Goal: Task Accomplishment & Management: Use online tool/utility

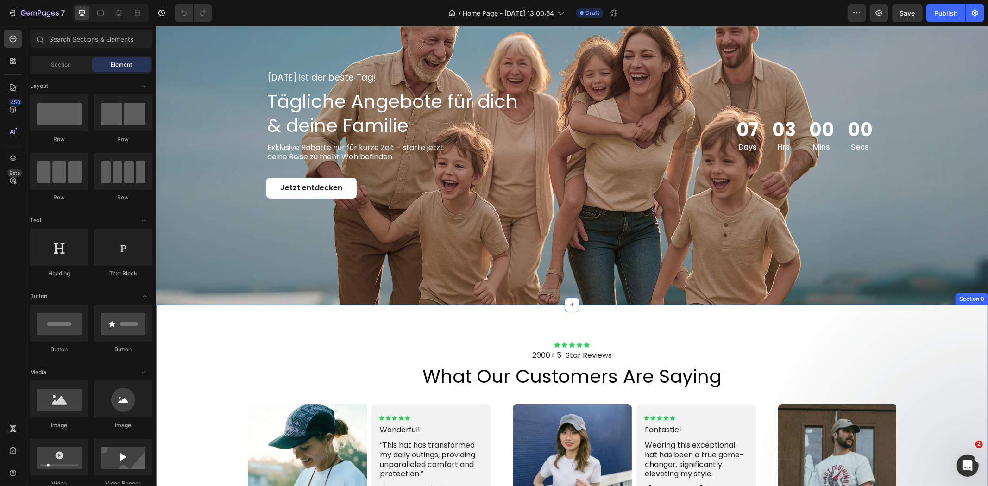
scroll to position [1492, 0]
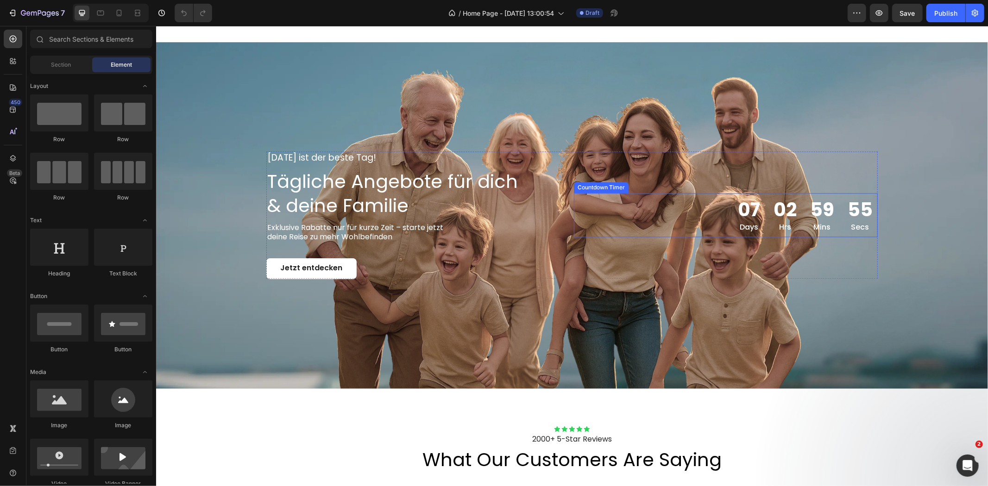
click at [794, 216] on div "02 Hrs" at bounding box center [784, 215] width 33 height 44
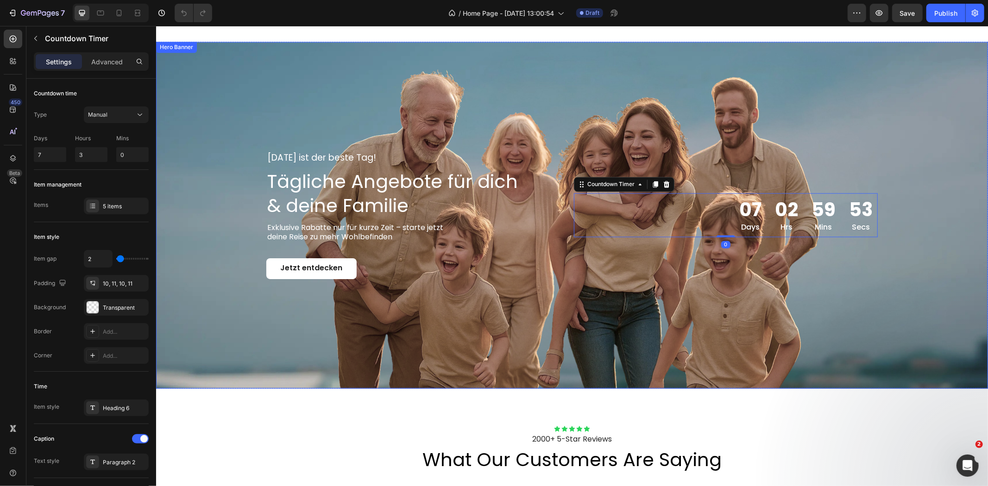
click at [601, 80] on div "Background Image" at bounding box center [572, 215] width 832 height 346
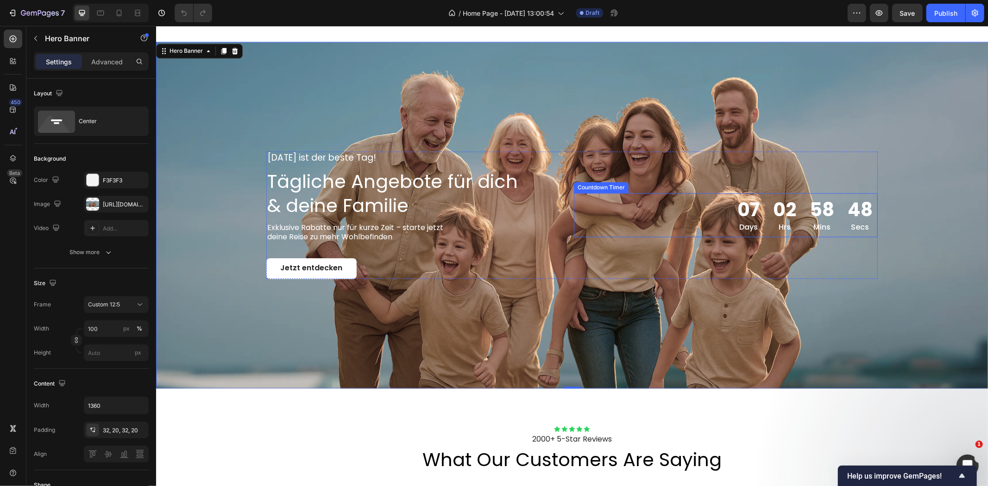
click at [761, 213] on div "07 Days" at bounding box center [748, 215] width 32 height 44
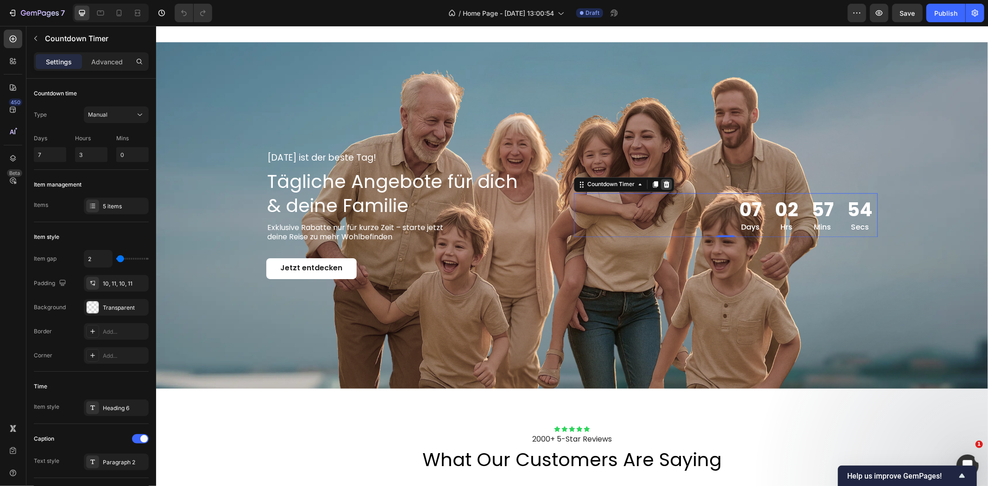
click at [663, 184] on icon at bounding box center [666, 184] width 6 height 6
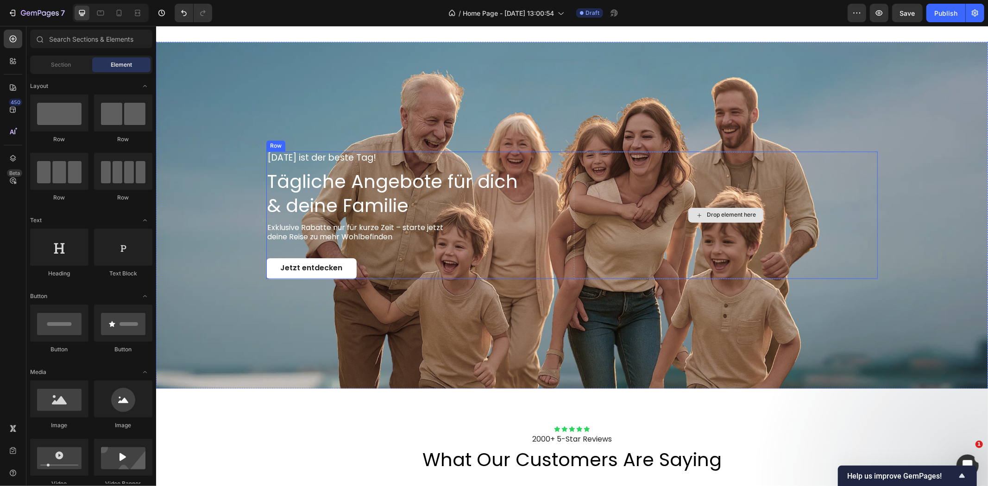
click at [576, 154] on div "Drop element here" at bounding box center [725, 214] width 304 height 127
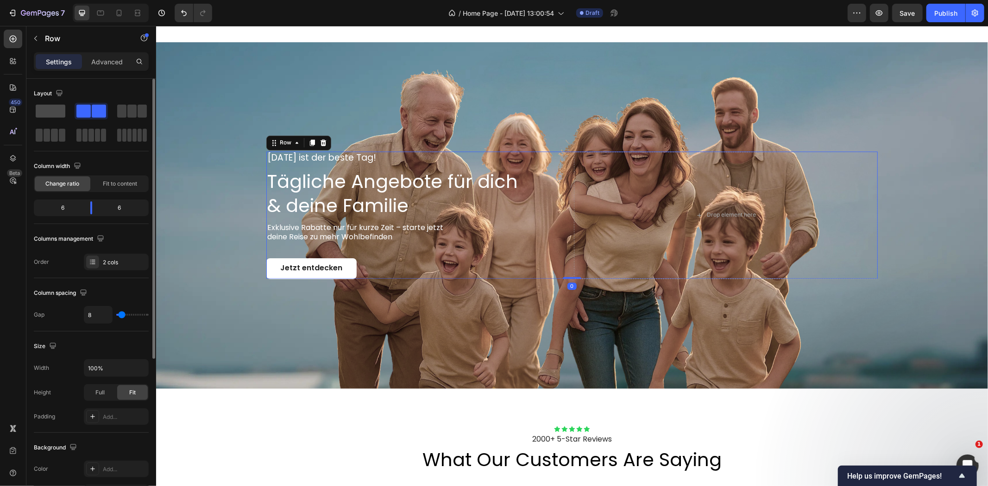
click at [48, 113] on span at bounding box center [51, 111] width 30 height 13
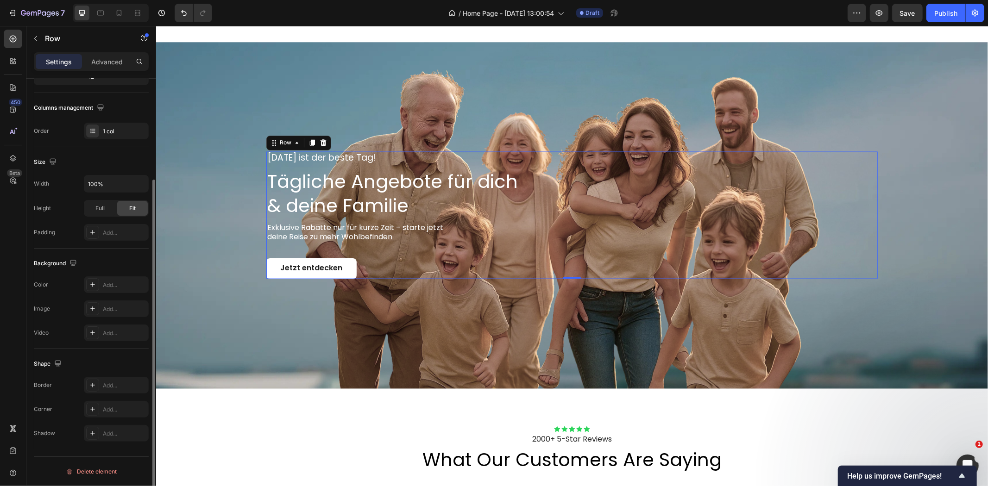
scroll to position [0, 0]
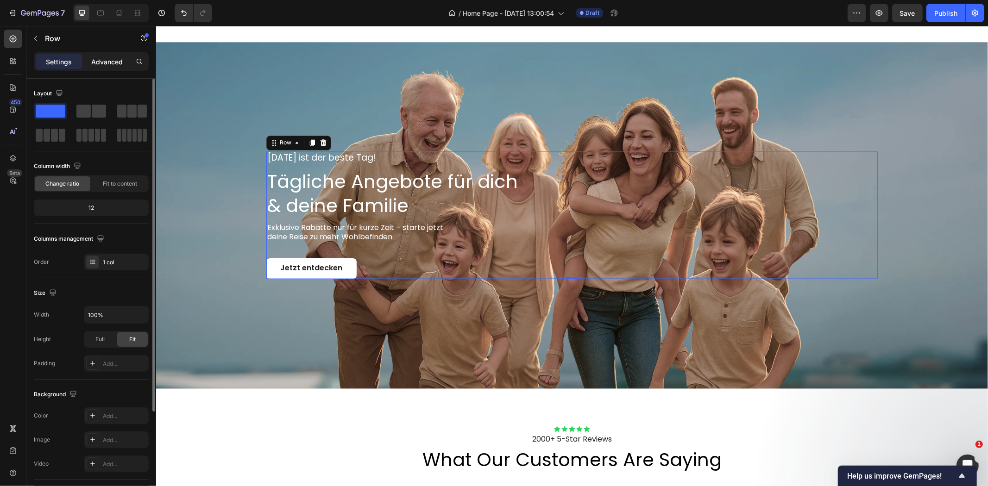
click at [103, 63] on p "Advanced" at bounding box center [106, 62] width 31 height 10
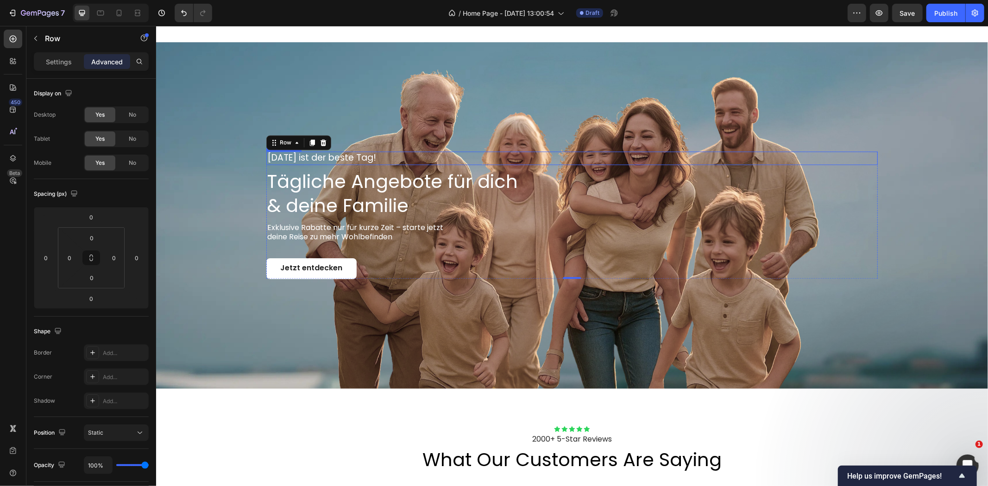
click at [561, 160] on div "[DATE] ist der beste Tag!" at bounding box center [571, 157] width 611 height 13
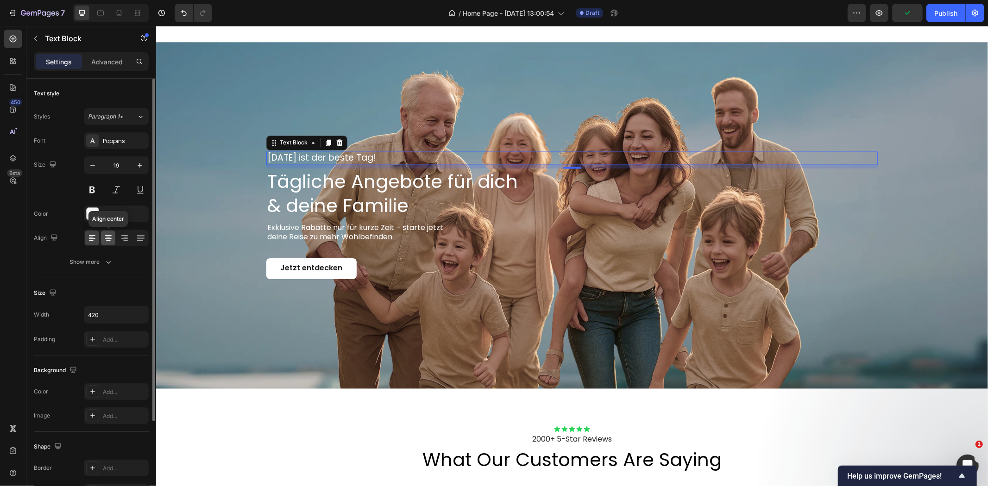
drag, startPoint x: 104, startPoint y: 237, endPoint x: 41, endPoint y: 206, distance: 70.0
click at [105, 238] on icon at bounding box center [108, 237] width 9 height 9
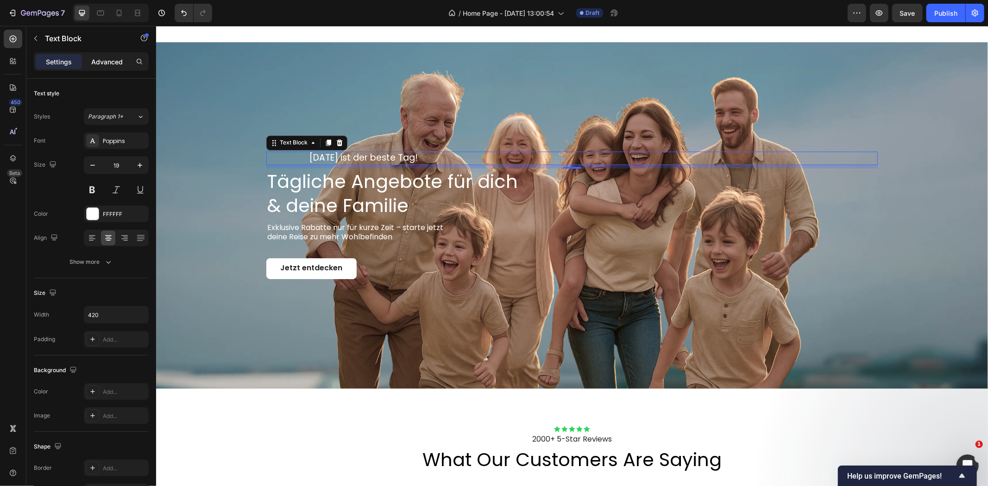
click at [104, 63] on p "Advanced" at bounding box center [106, 62] width 31 height 10
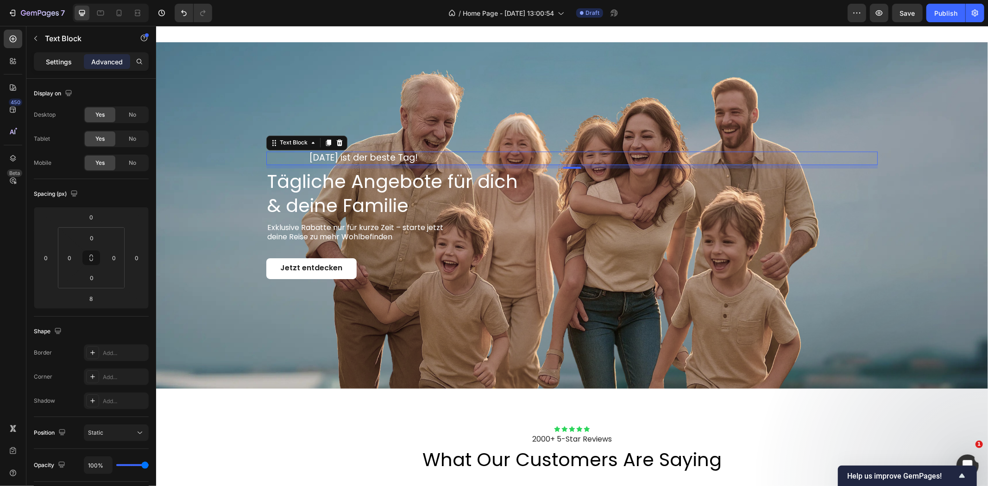
click at [57, 65] on p "Settings" at bounding box center [59, 62] width 26 height 10
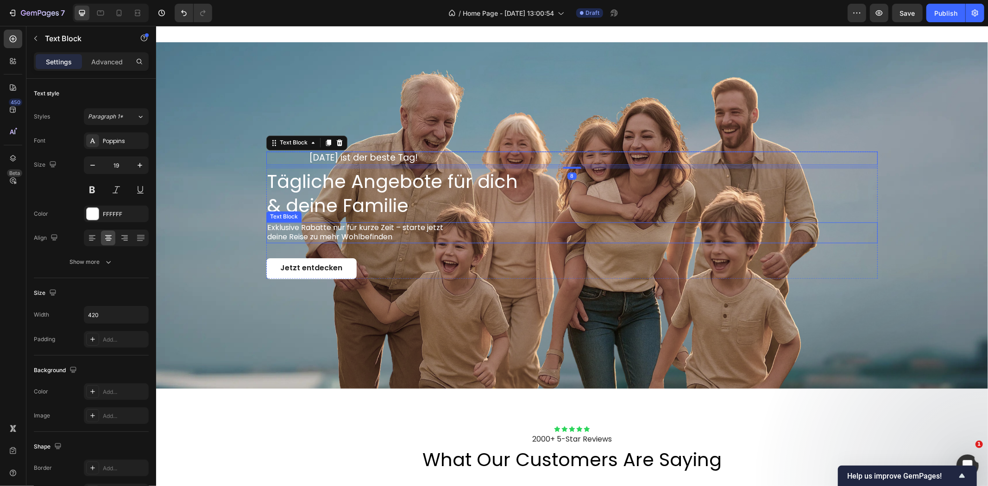
click at [507, 246] on div "[DATE] ist der beste Tag! Text Block 8 Tägliche Angebote für dich & deine Famil…" at bounding box center [571, 214] width 611 height 127
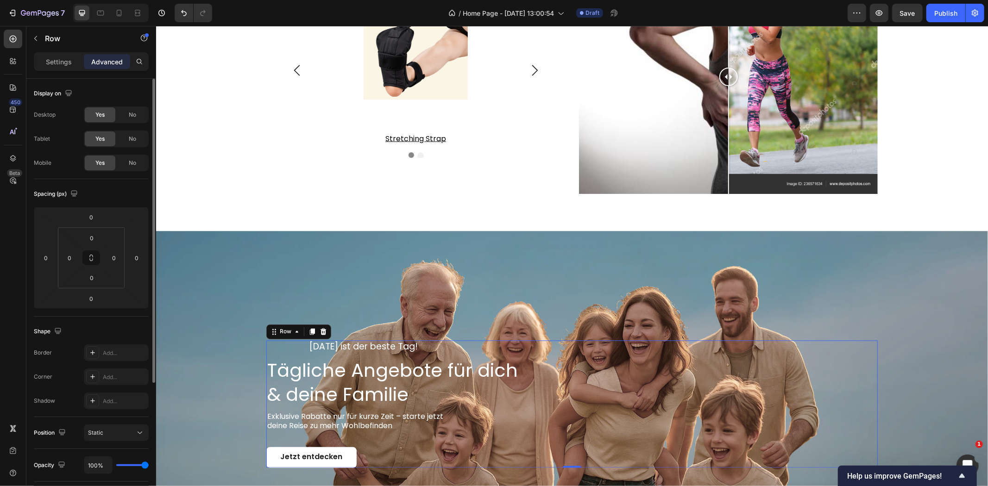
scroll to position [1440, 0]
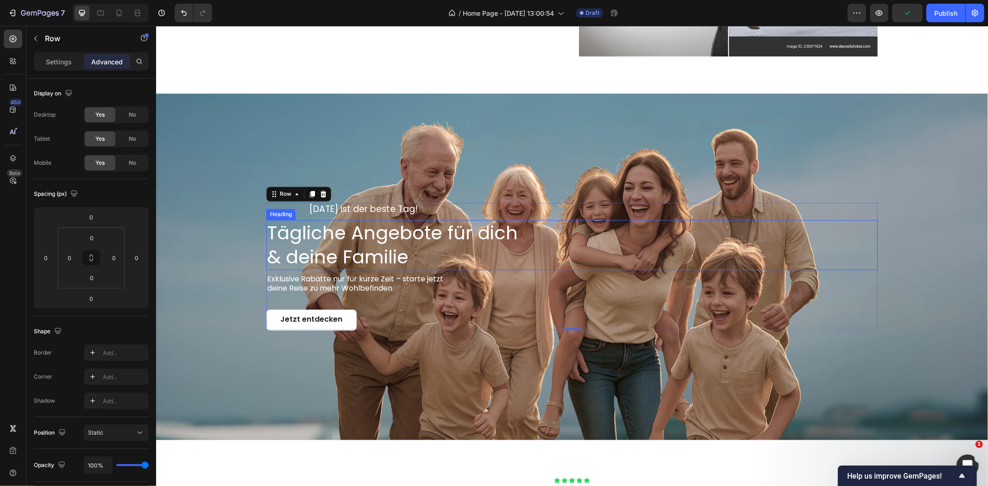
click at [500, 237] on h2 "Tägliche Angebote für dich & deine Familie" at bounding box center [571, 245] width 611 height 50
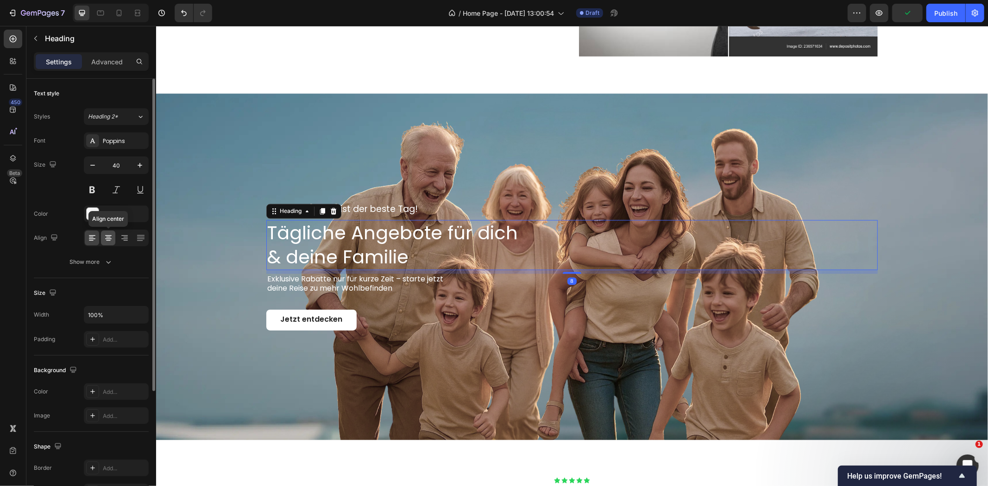
click at [107, 244] on div at bounding box center [108, 238] width 14 height 15
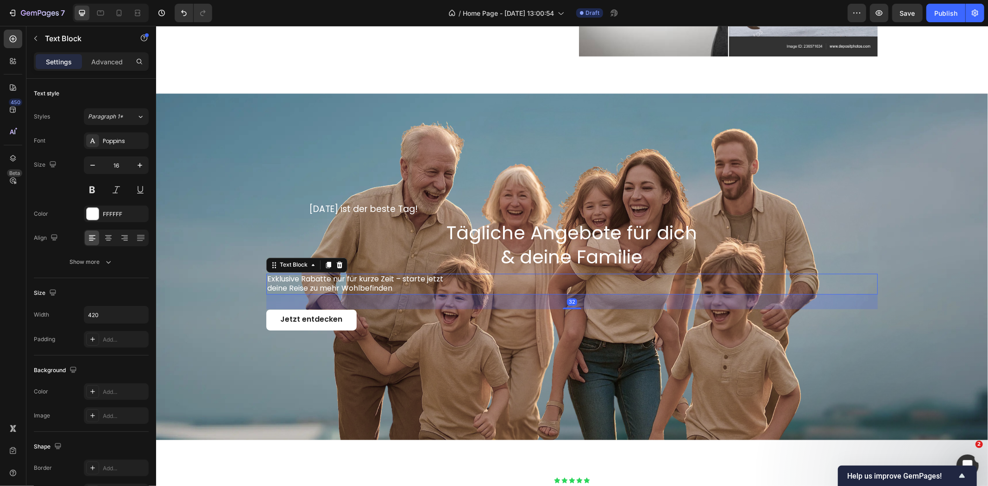
click at [418, 278] on p "Exklusive Rabatte nur für kurze Zeit – starte jetzt deine Reise zu mehr Wohlbef…" at bounding box center [363, 284] width 193 height 19
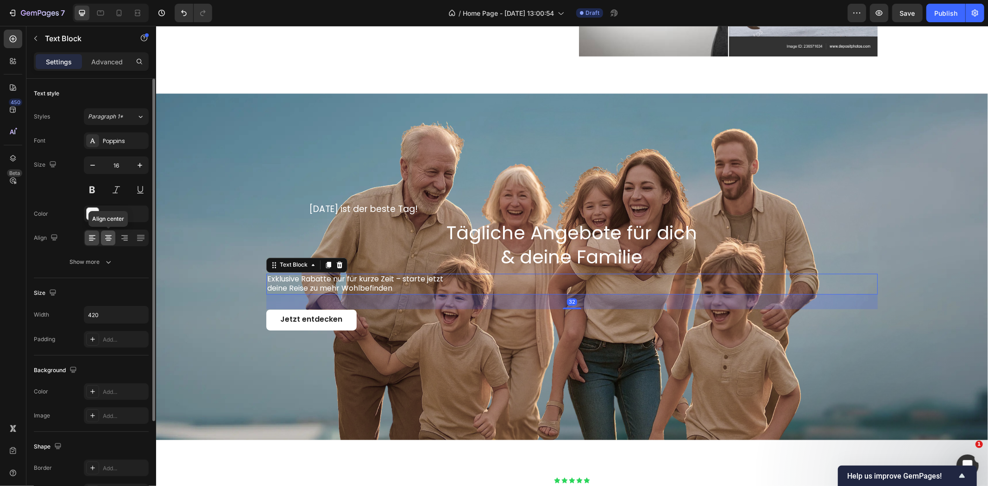
click at [113, 240] on icon at bounding box center [108, 237] width 9 height 9
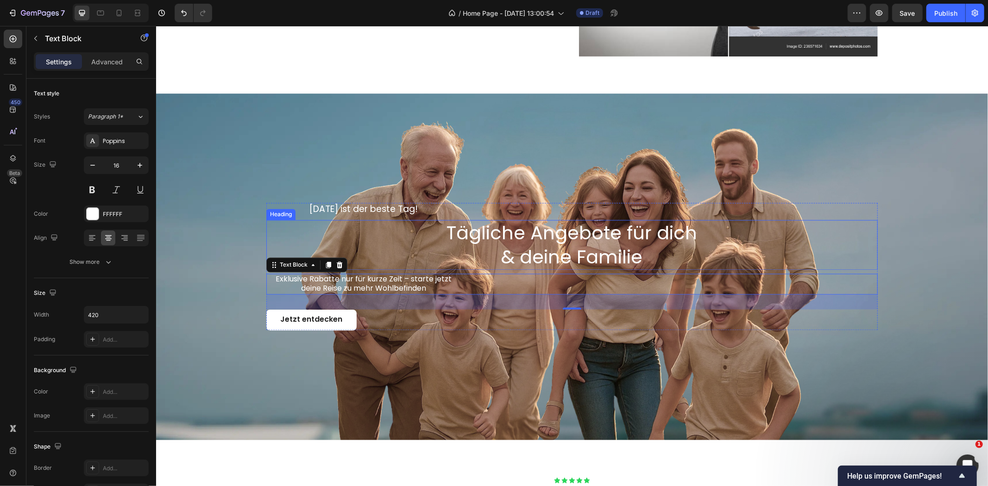
click at [512, 246] on h2 "Tägliche Angebote für dich & deine Familie" at bounding box center [571, 245] width 611 height 50
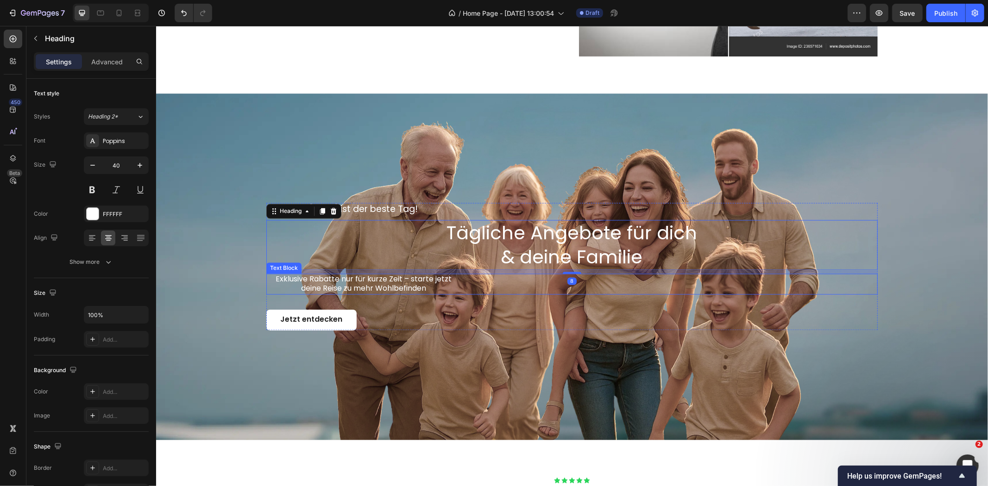
click at [504, 284] on div "Exklusive Rabatte nur für kurze Zeit – starte jetzt deine Reise zu mehr Wohlbef…" at bounding box center [571, 284] width 611 height 21
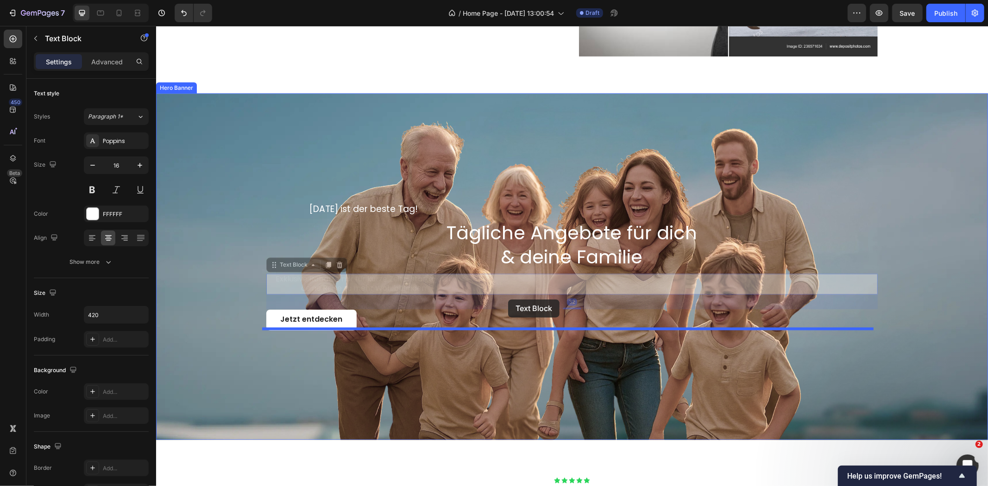
drag, startPoint x: 269, startPoint y: 265, endPoint x: 507, endPoint y: 300, distance: 240.0
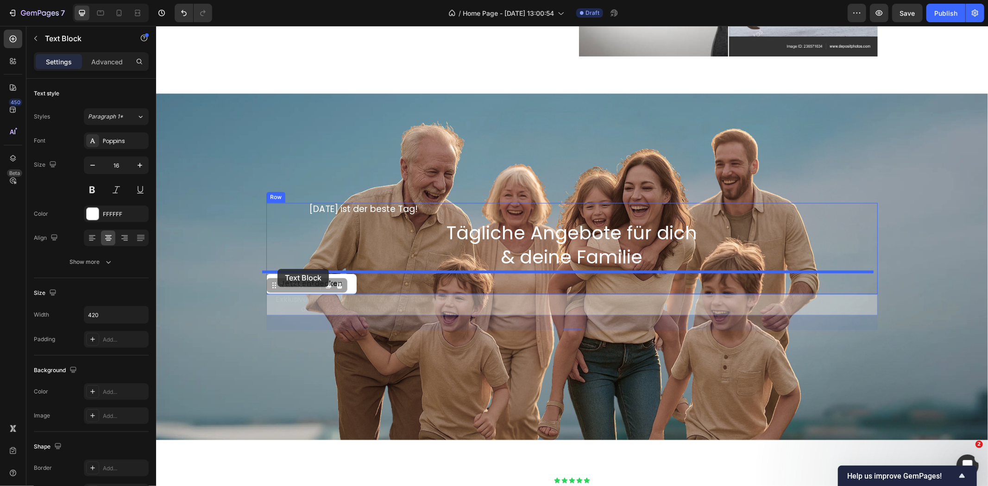
drag, startPoint x: 269, startPoint y: 287, endPoint x: 277, endPoint y: 269, distance: 19.5
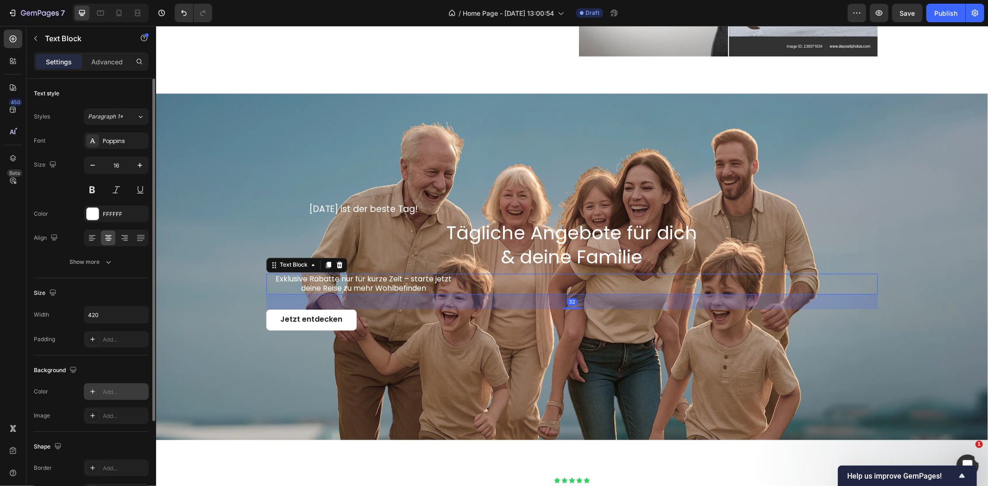
scroll to position [115, 0]
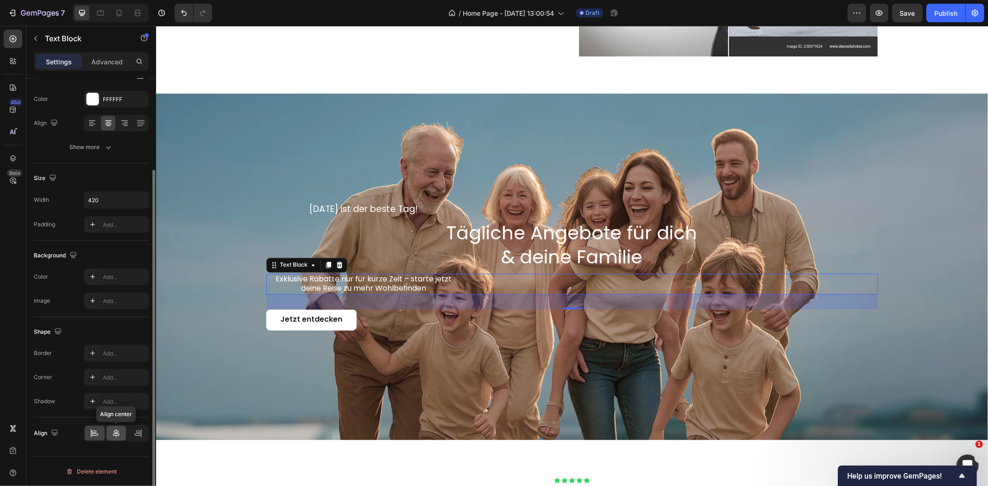
click at [120, 433] on icon at bounding box center [116, 433] width 9 height 9
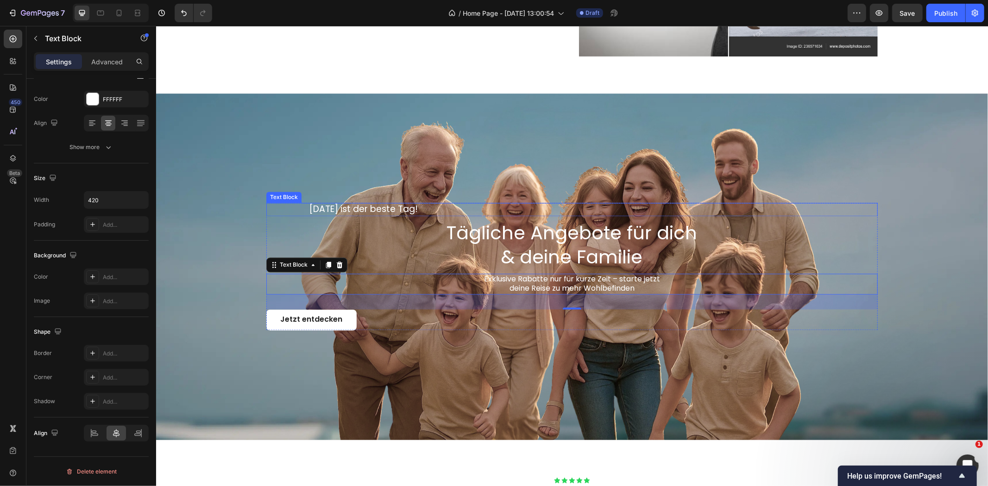
click at [512, 210] on div "[DATE] ist der beste Tag!" at bounding box center [571, 209] width 611 height 13
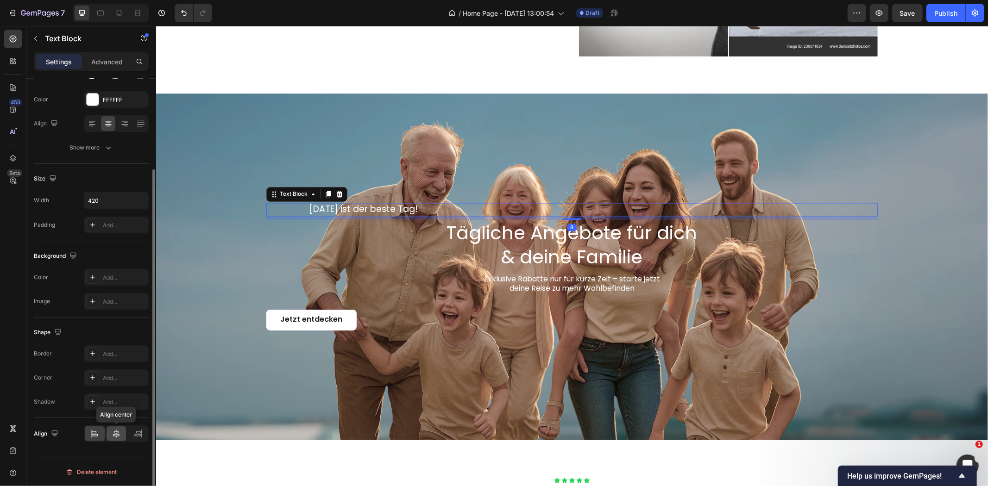
click at [119, 439] on div at bounding box center [116, 433] width 20 height 15
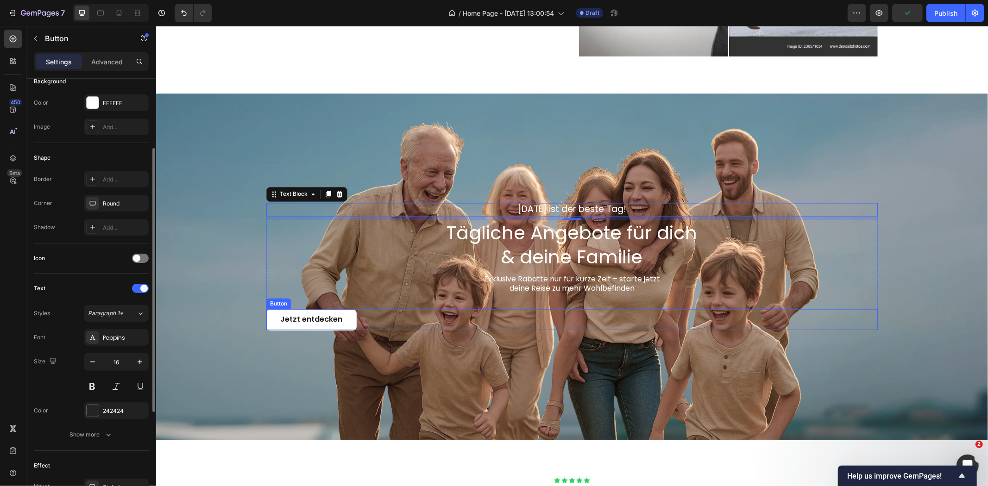
click at [438, 318] on div "Jetzt entdecken Button" at bounding box center [571, 319] width 611 height 21
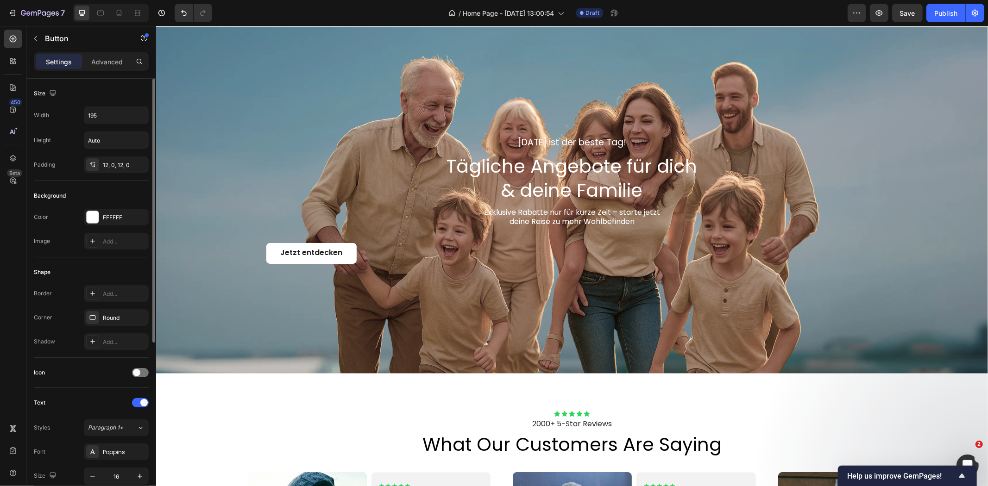
scroll to position [1434, 0]
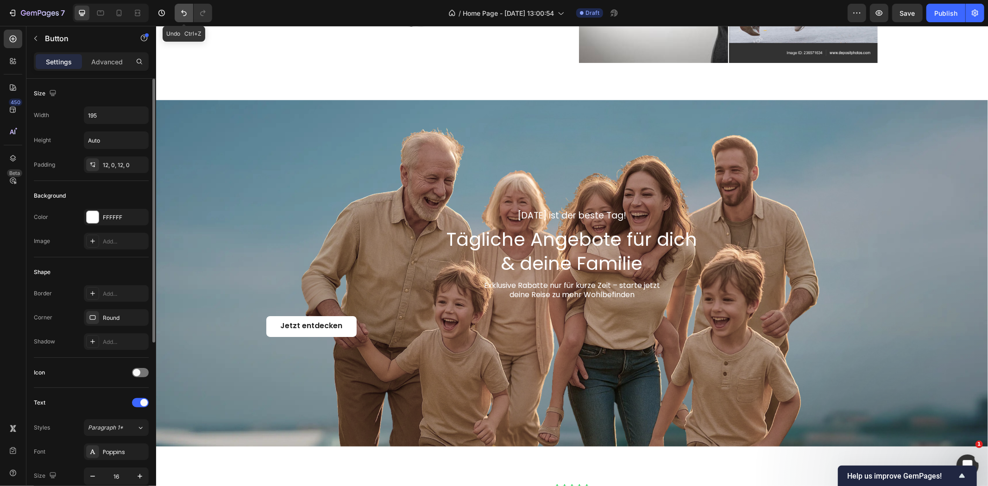
click at [183, 14] on icon "Undo/Redo" at bounding box center [183, 12] width 9 height 9
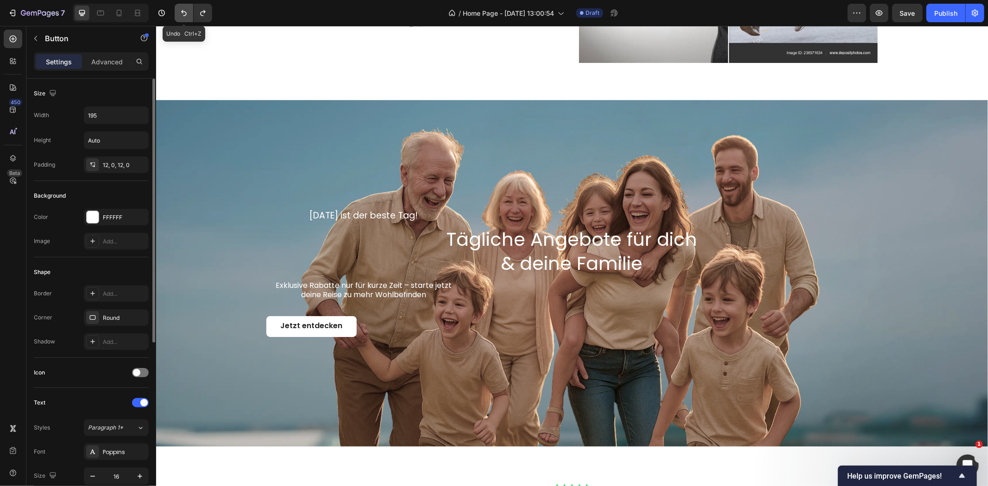
click at [183, 14] on icon "Undo/Redo" at bounding box center [183, 12] width 9 height 9
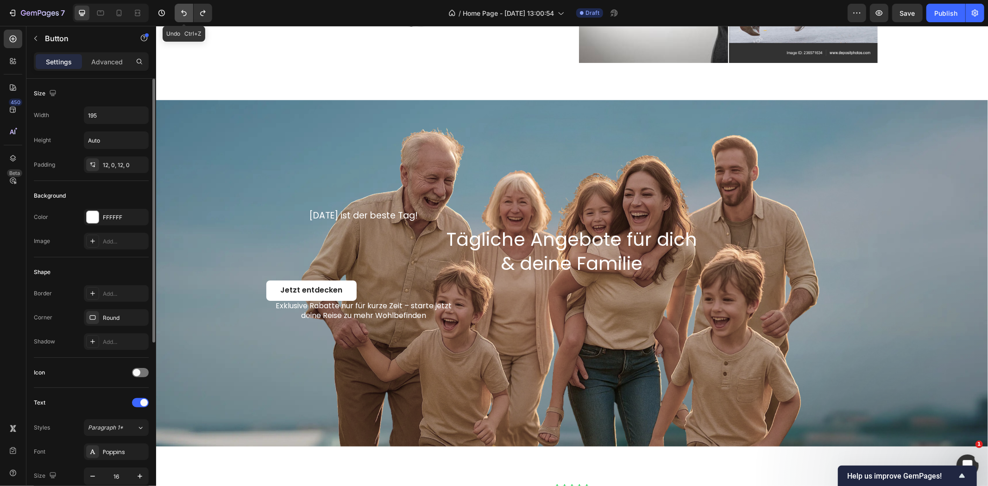
click at [183, 14] on icon "Undo/Redo" at bounding box center [183, 12] width 9 height 9
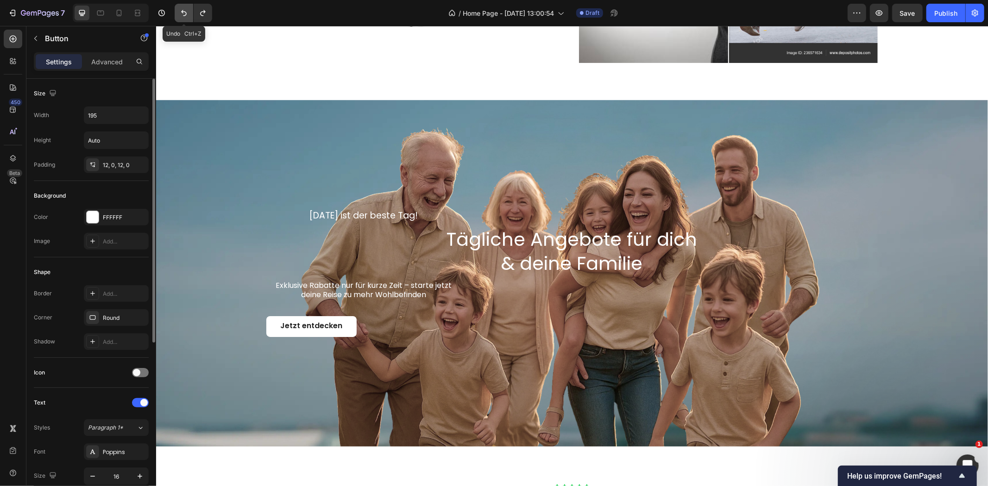
click at [183, 14] on icon "Undo/Redo" at bounding box center [183, 12] width 9 height 9
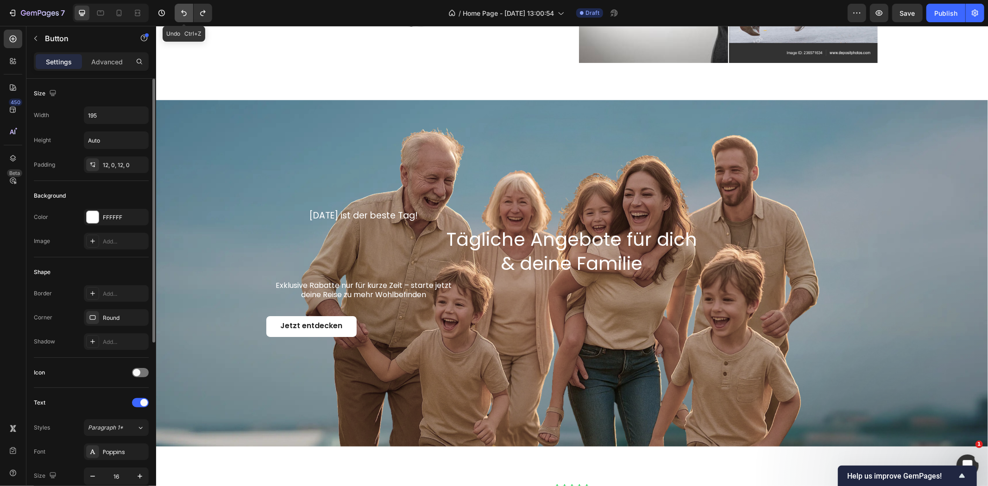
click at [183, 14] on icon "Undo/Redo" at bounding box center [183, 12] width 9 height 9
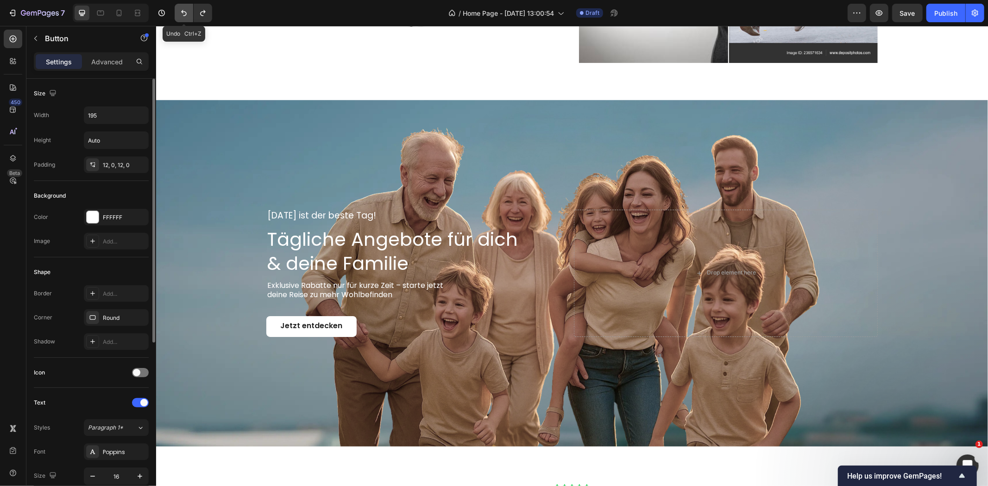
click at [183, 14] on icon "Undo/Redo" at bounding box center [183, 12] width 9 height 9
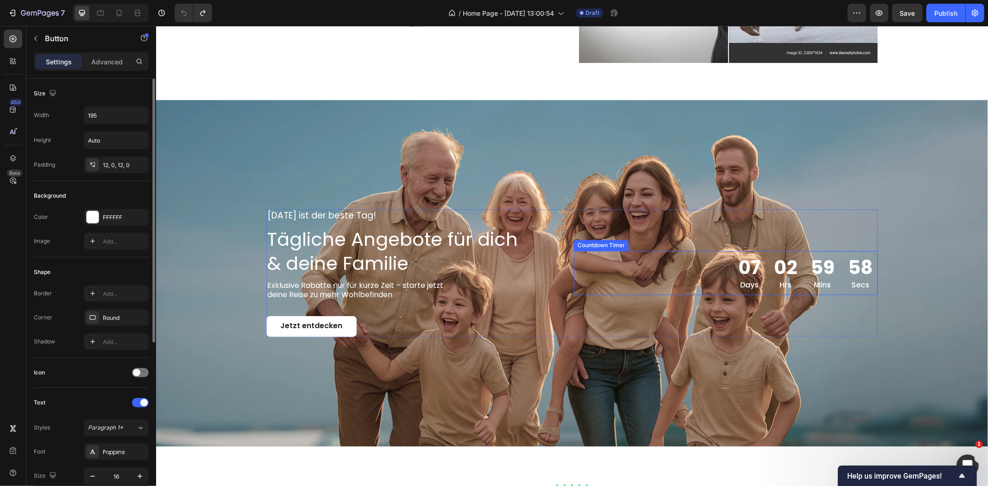
click at [714, 282] on div "07 Days 02 Hrs 59 Mins 58 Secs" at bounding box center [725, 273] width 304 height 44
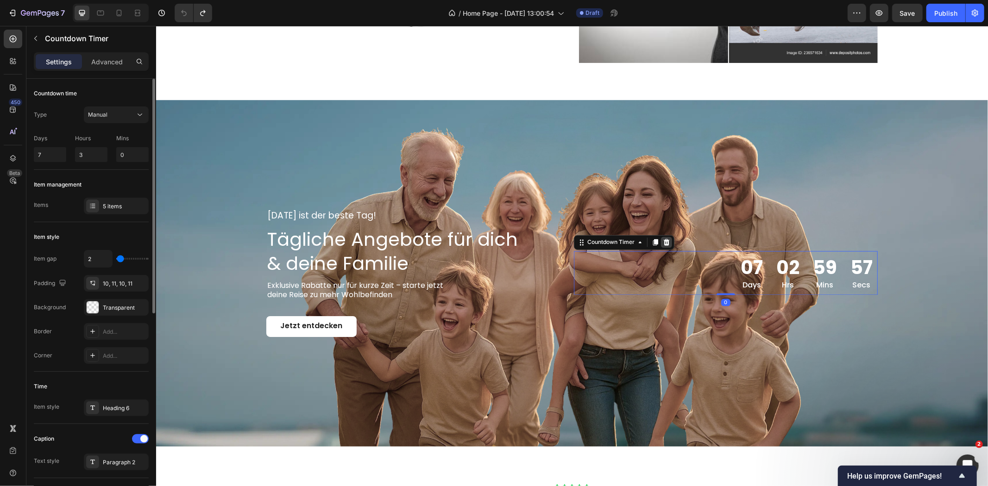
click at [663, 239] on icon at bounding box center [666, 242] width 6 height 6
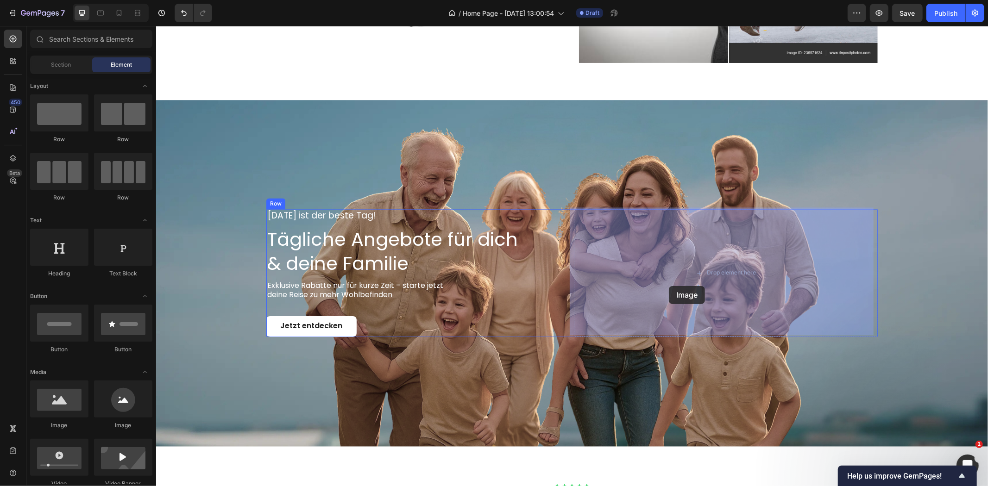
drag, startPoint x: 205, startPoint y: 429, endPoint x: 668, endPoint y: 286, distance: 484.6
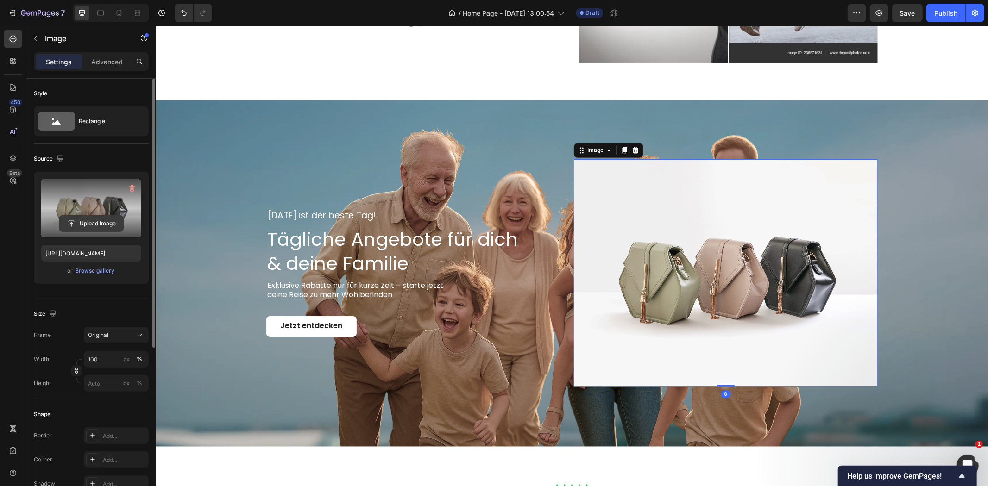
click at [80, 222] on input "file" at bounding box center [91, 224] width 64 height 16
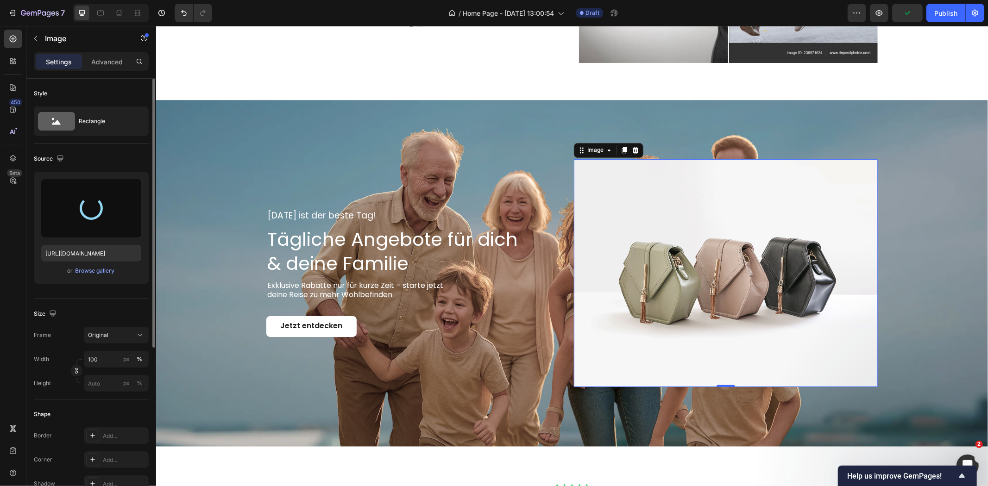
type input "[URL][DOMAIN_NAME]"
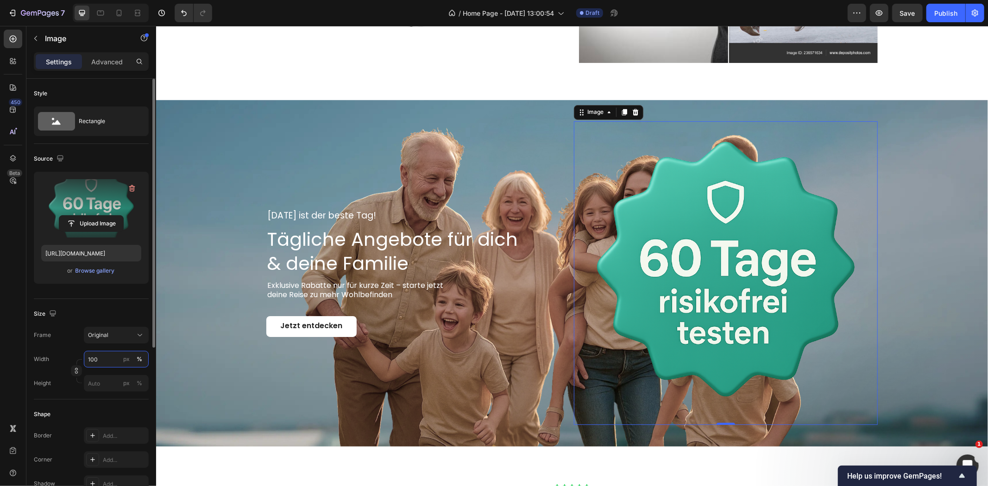
click at [104, 363] on input "100" at bounding box center [116, 359] width 65 height 17
type input "50"
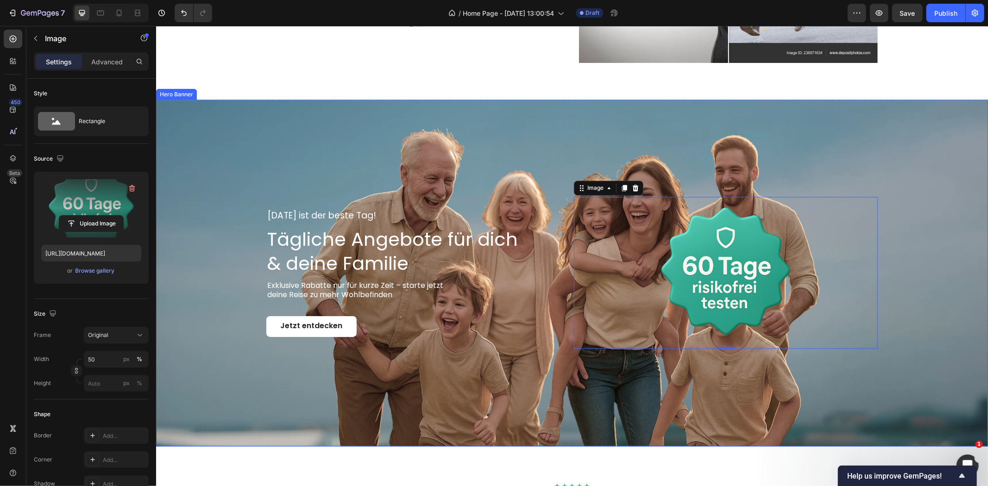
click at [379, 151] on div "Background Image" at bounding box center [572, 273] width 832 height 346
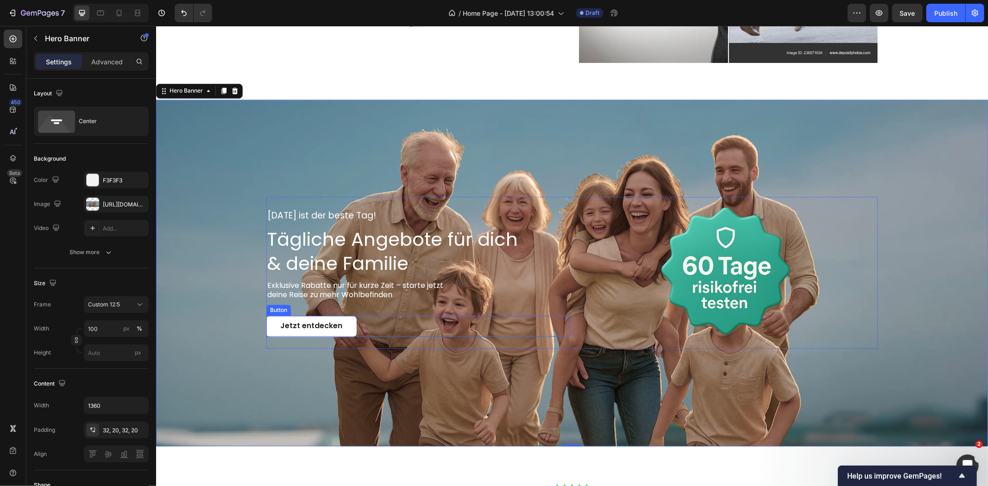
click at [355, 320] on div "Jetzt entdecken Button" at bounding box center [418, 326] width 304 height 21
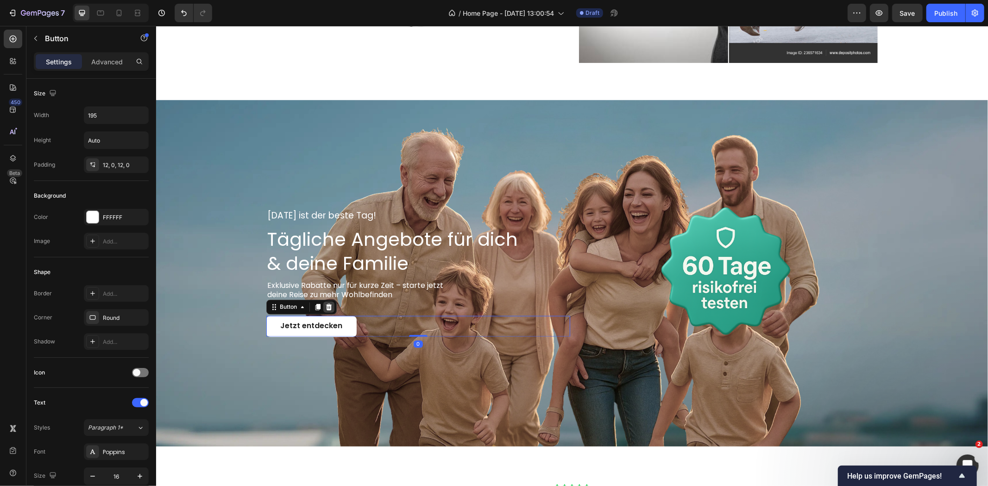
click at [325, 304] on icon at bounding box center [328, 307] width 6 height 6
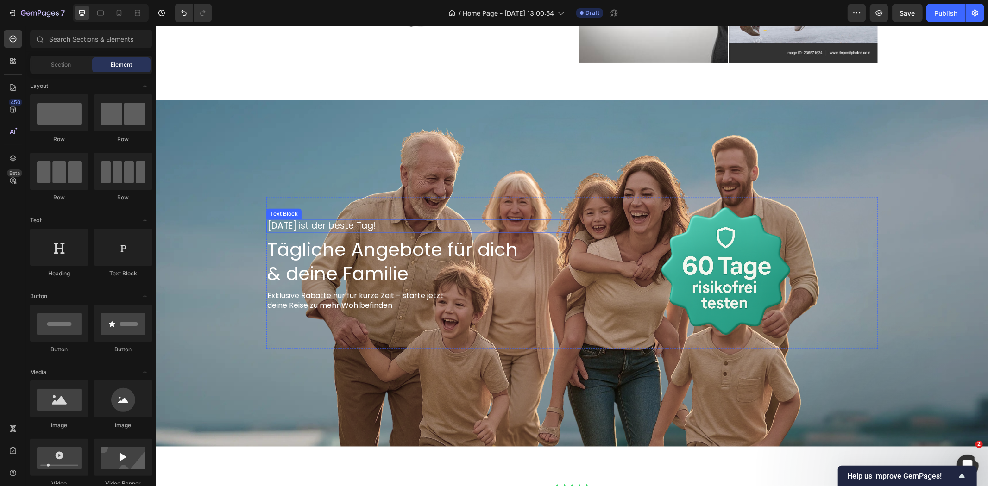
click at [340, 225] on p "[DATE] ist der beste Tag!" at bounding box center [363, 226] width 193 height 12
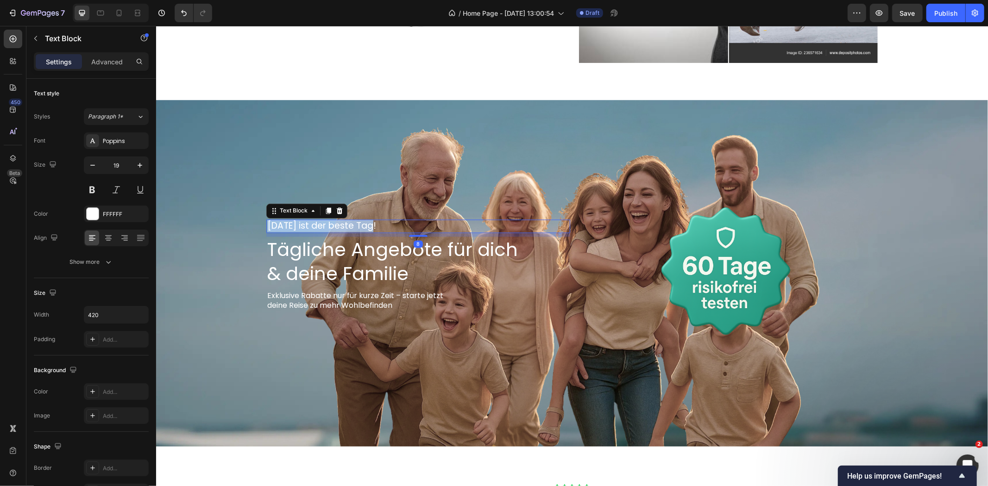
click at [340, 225] on p "[DATE] ist der beste Tag!" at bounding box center [363, 226] width 193 height 12
click at [362, 250] on h2 "Tägliche Angebote für dich & deine Familie" at bounding box center [418, 262] width 304 height 50
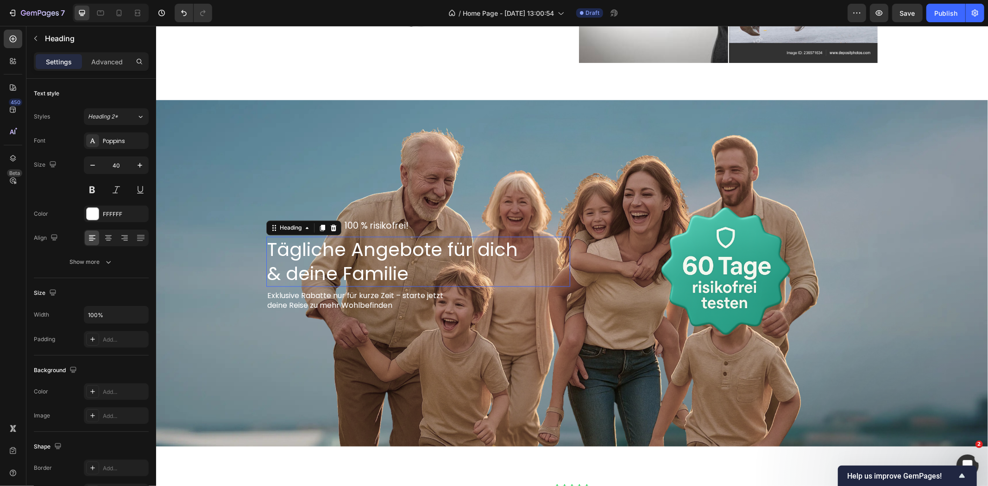
click at [362, 250] on h2 "Tägliche Angebote für dich & deine Familie" at bounding box center [418, 262] width 304 height 50
click at [362, 250] on p "Tägliche Angebote für dich & deine Familie" at bounding box center [418, 262] width 302 height 48
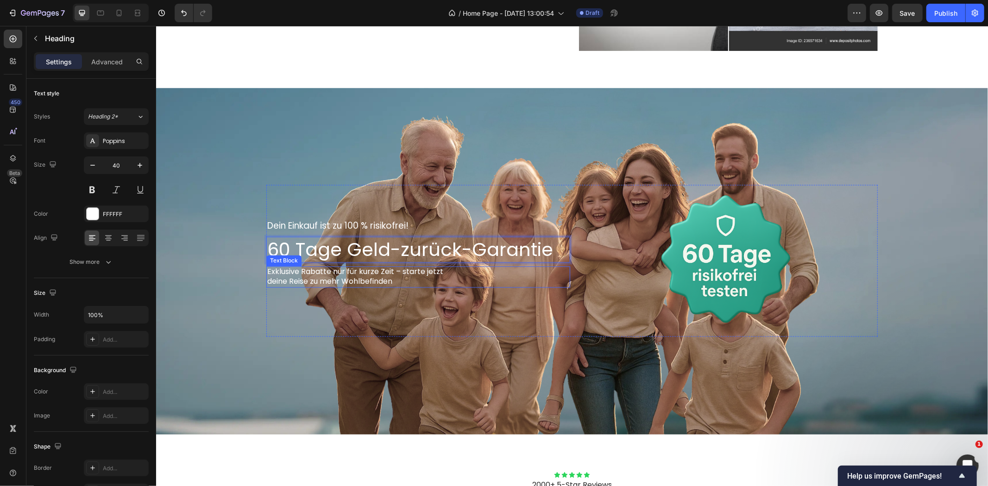
click at [376, 271] on p "Exklusive Rabatte nur für kurze Zeit – starte jetzt deine Reise zu mehr Wohlbef…" at bounding box center [363, 276] width 193 height 19
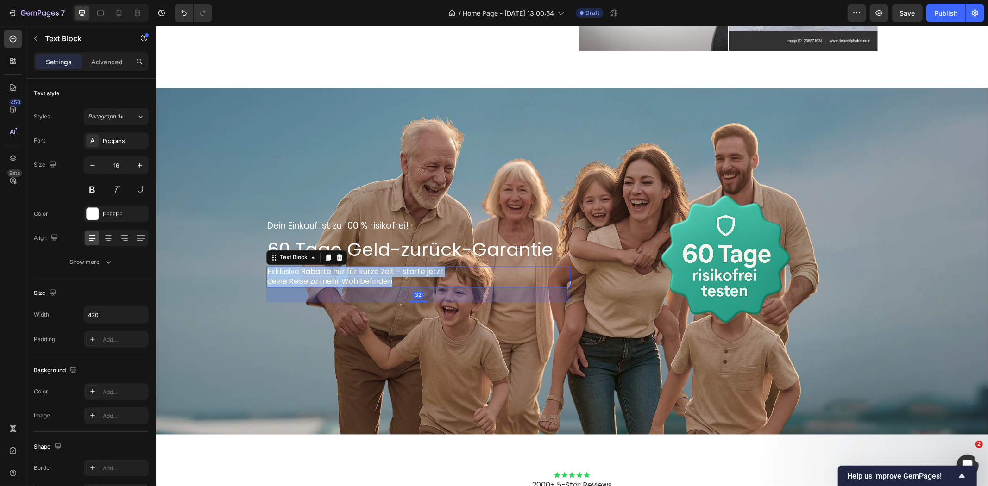
click at [376, 271] on p "Exklusive Rabatte nur für kurze Zeit – starte jetzt deine Reise zu mehr Wohlbef…" at bounding box center [363, 276] width 193 height 19
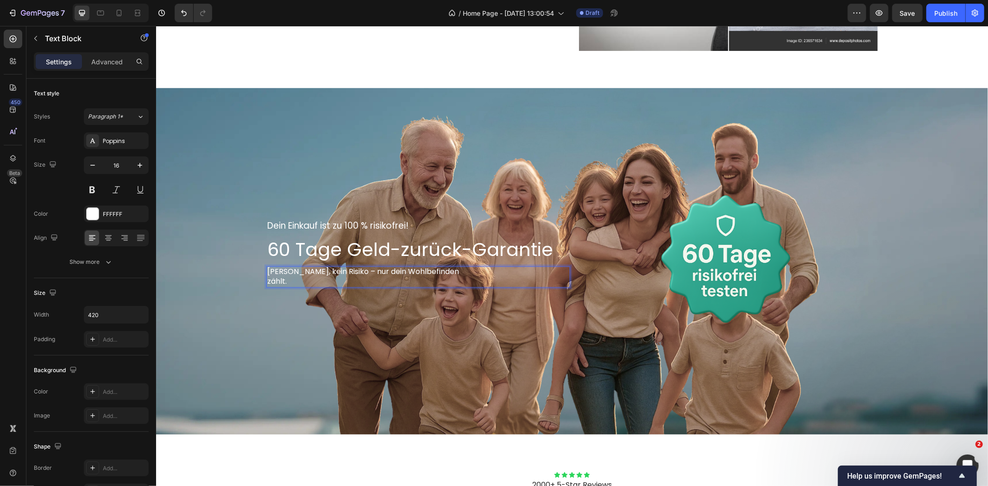
click at [267, 280] on p "[PERSON_NAME], kein Risiko – nur dein Wohlbefinden zählt." at bounding box center [363, 276] width 193 height 19
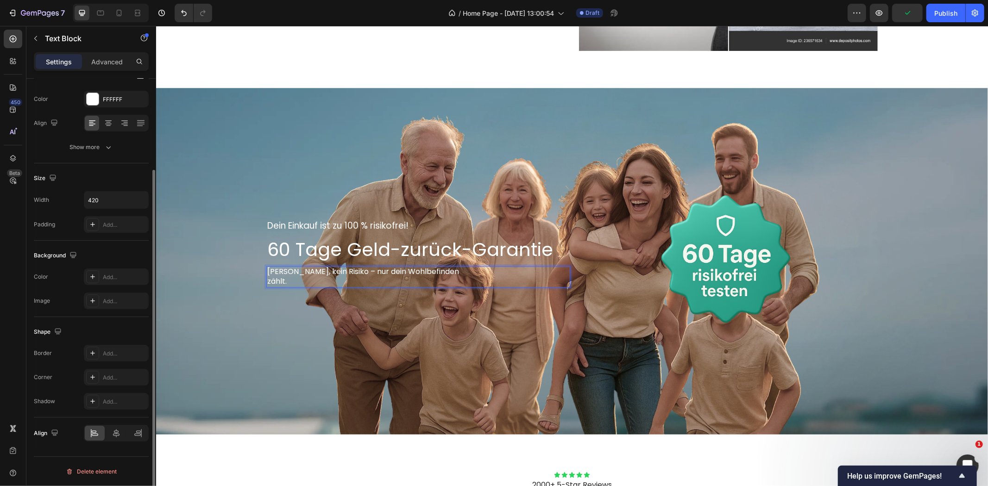
scroll to position [0, 0]
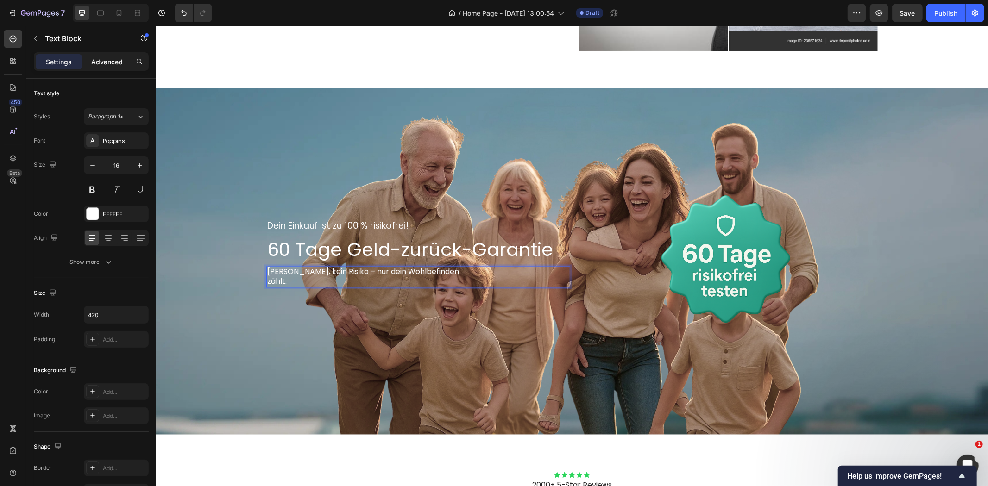
click at [98, 58] on p "Advanced" at bounding box center [106, 62] width 31 height 10
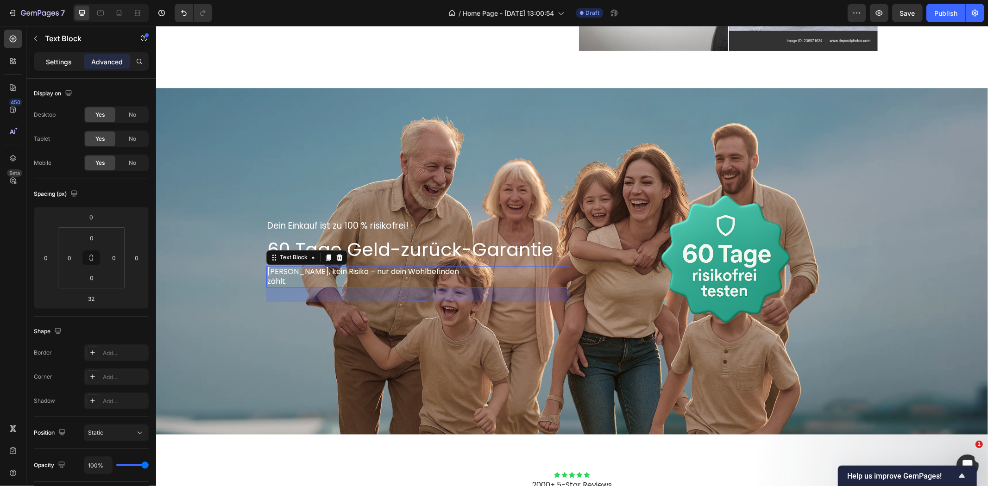
click at [67, 57] on p "Settings" at bounding box center [59, 62] width 26 height 10
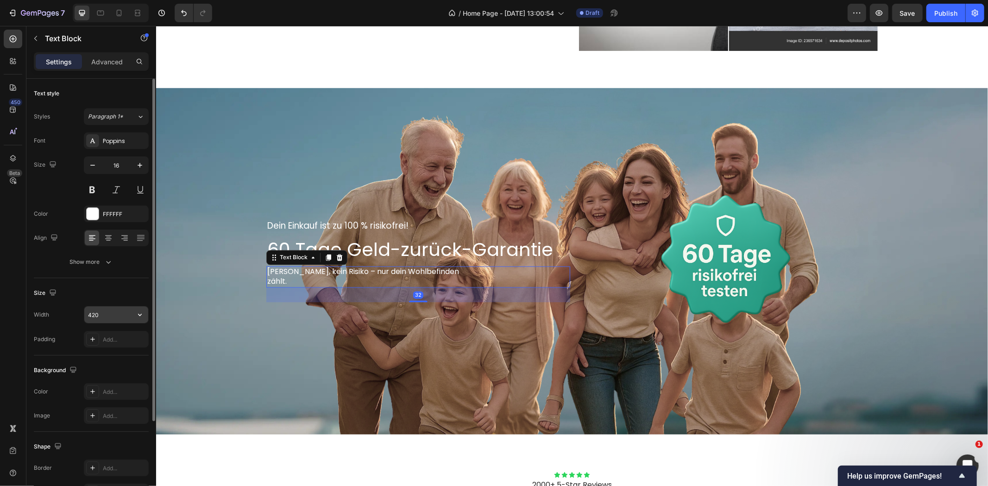
click at [102, 315] on input "420" at bounding box center [116, 315] width 64 height 17
click at [139, 316] on icon "button" at bounding box center [140, 315] width 4 height 2
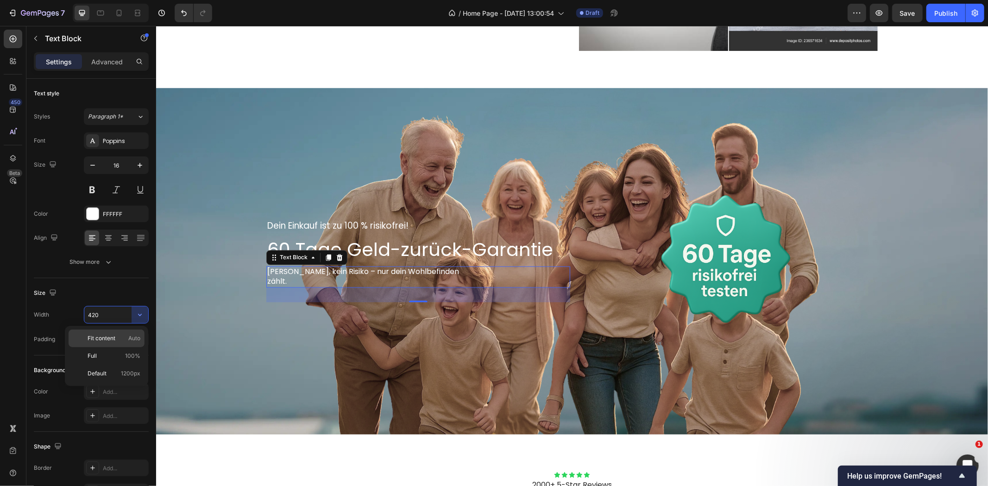
click at [134, 340] on span "Auto" at bounding box center [134, 338] width 12 height 8
type input "Auto"
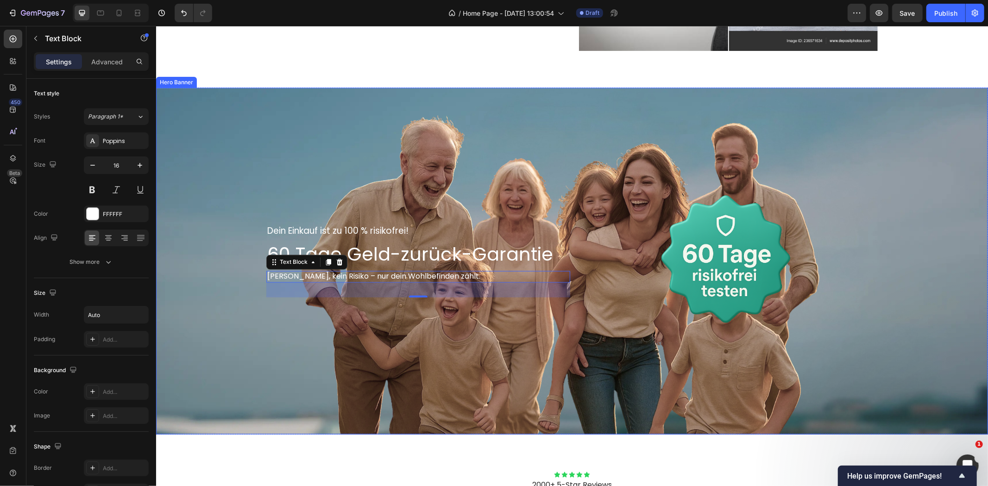
click at [876, 244] on div "Dein Einkauf ist zu 100 % risikofrei! Text Block 60 Tage Geld-zurück-Garantie H…" at bounding box center [571, 260] width 630 height 181
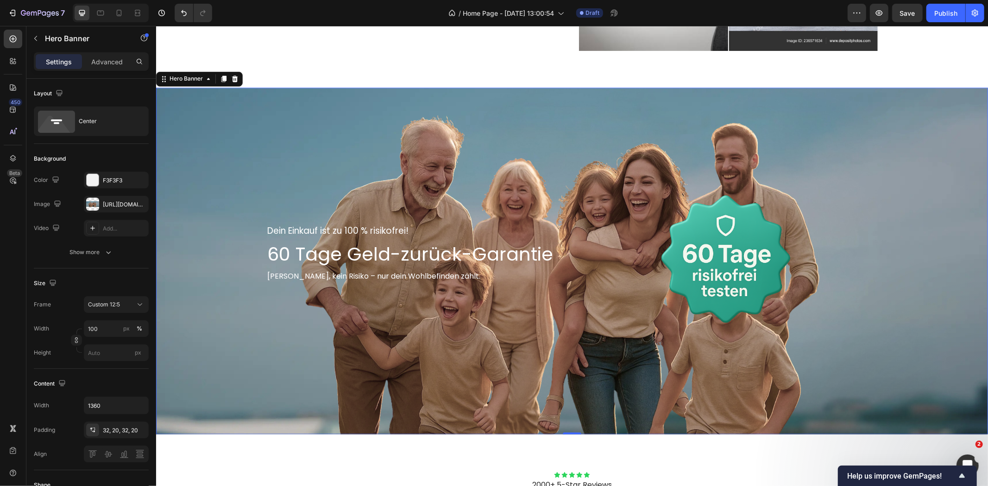
click at [696, 111] on div "Background Image" at bounding box center [572, 261] width 832 height 346
click at [565, 201] on div "Dein Einkauf ist zu 100 % risikofrei! Text Block 60 Tage Geld-zurück-Garantie H…" at bounding box center [418, 261] width 304 height 152
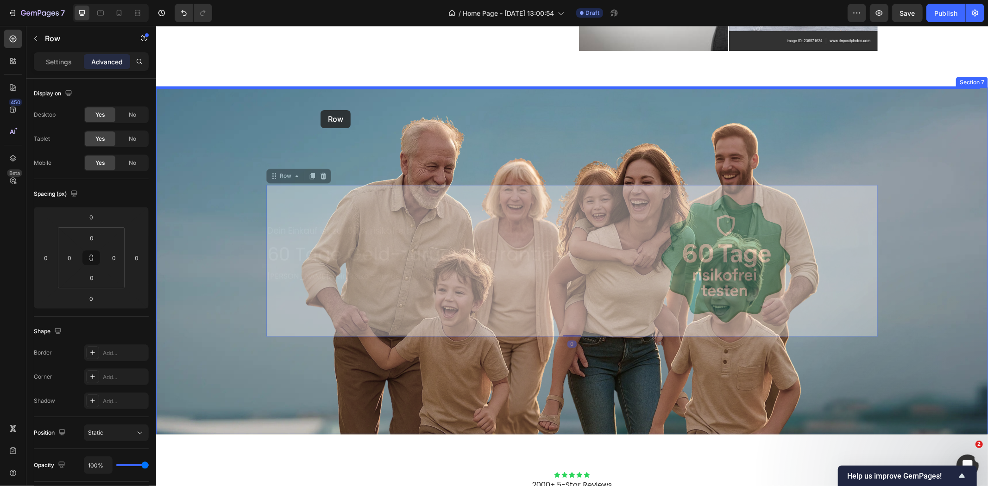
drag, startPoint x: 273, startPoint y: 177, endPoint x: 320, endPoint y: 110, distance: 82.5
type input "16"
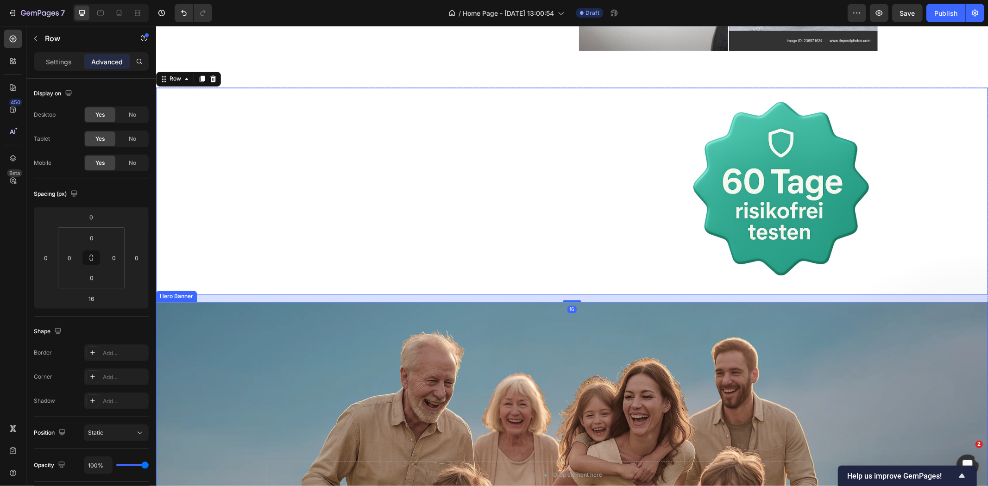
click at [488, 339] on div "Background Image" at bounding box center [572, 475] width 832 height 346
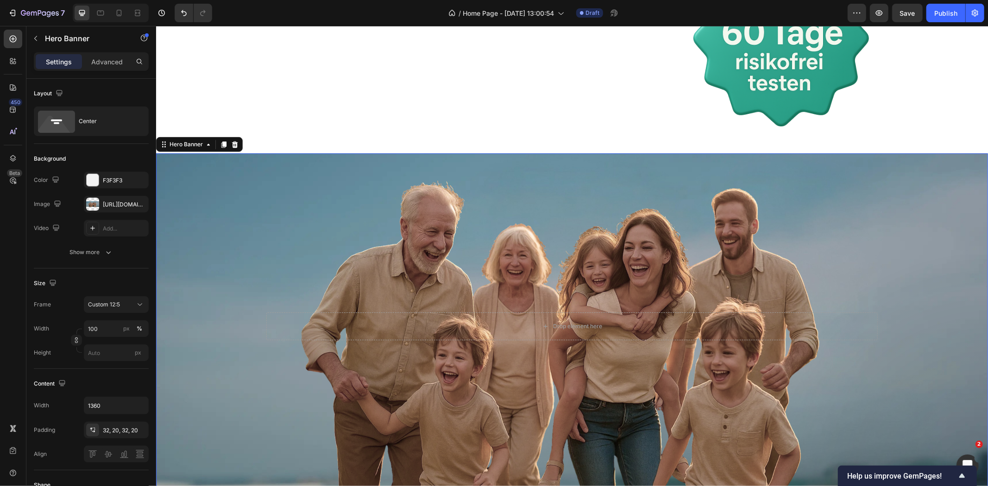
scroll to position [1600, 0]
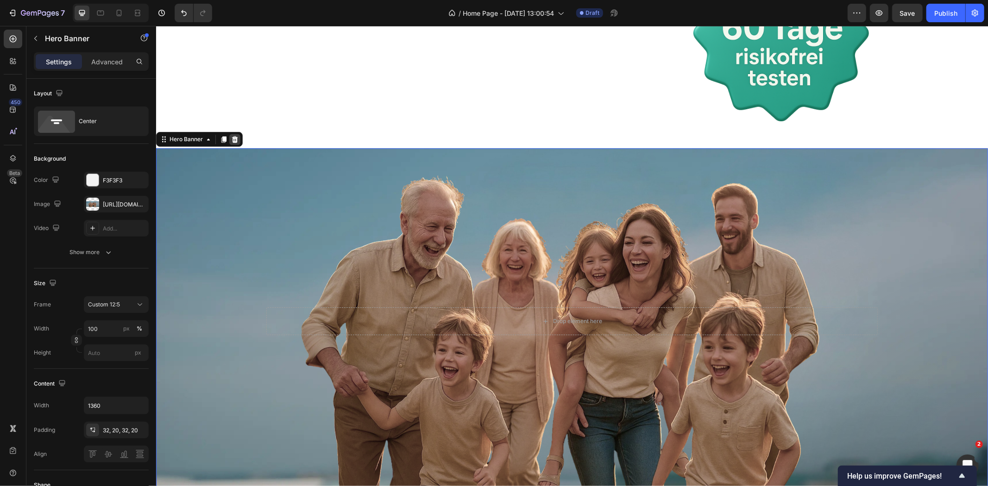
click at [235, 138] on icon at bounding box center [234, 139] width 6 height 6
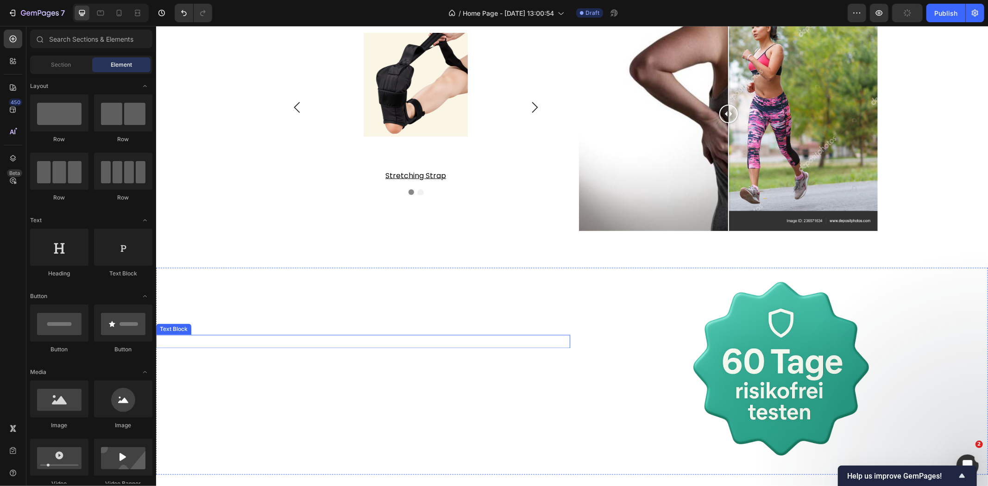
scroll to position [1317, 0]
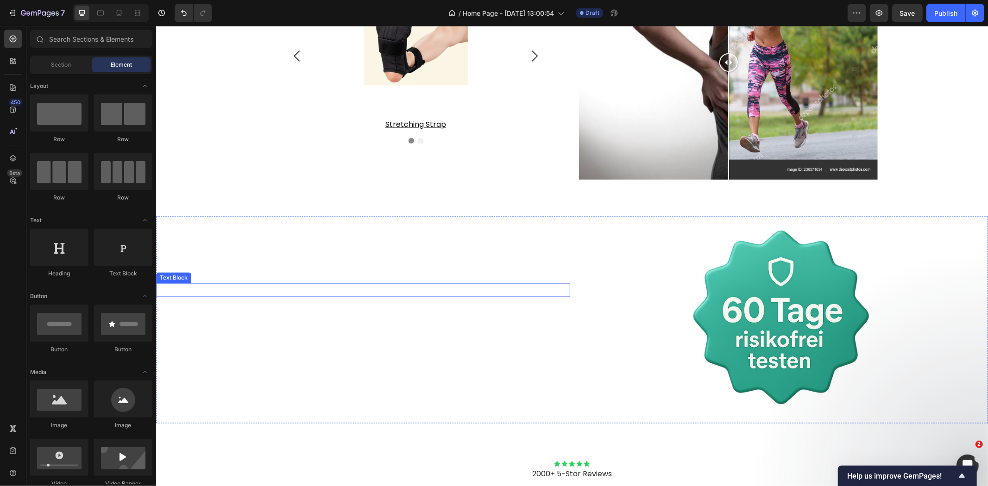
click at [407, 289] on div "Dein Einkauf ist zu 100 % risikofrei!" at bounding box center [363, 289] width 414 height 13
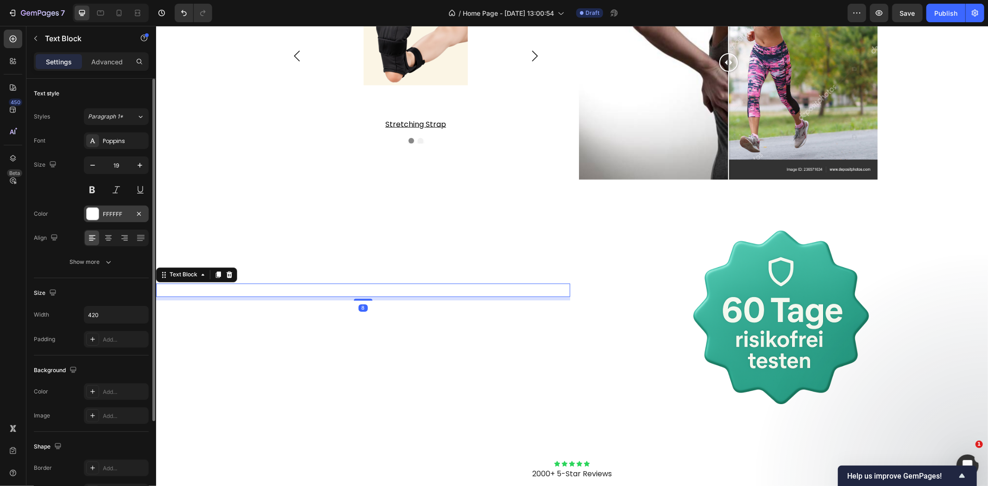
click at [91, 206] on div "FFFFFF" at bounding box center [116, 214] width 65 height 17
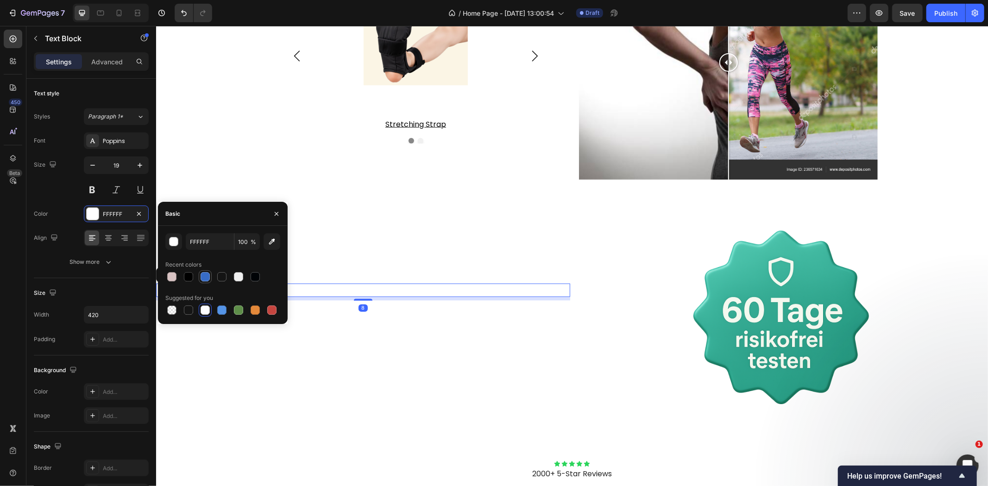
click at [202, 278] on div at bounding box center [204, 276] width 9 height 9
type input "376CC6"
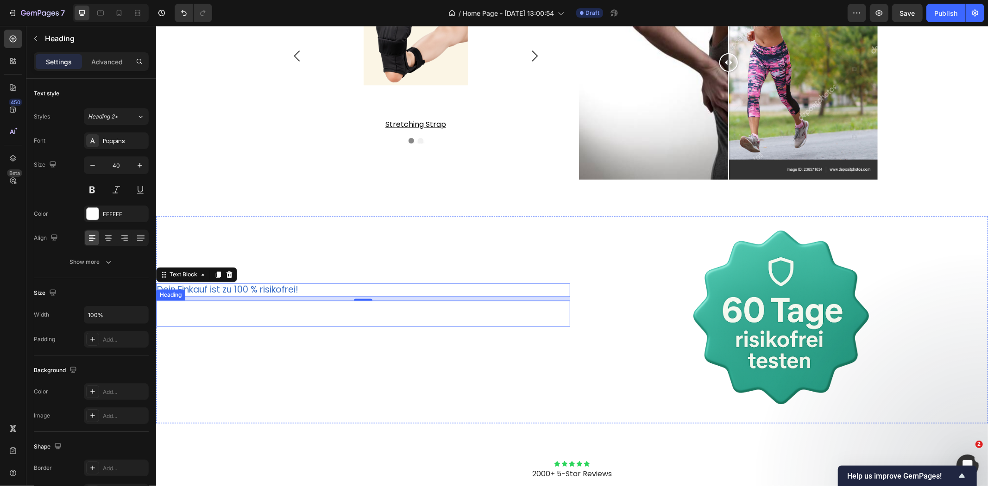
click at [376, 311] on h2 "60 Tage Geld-zurück-Garantie" at bounding box center [363, 313] width 414 height 26
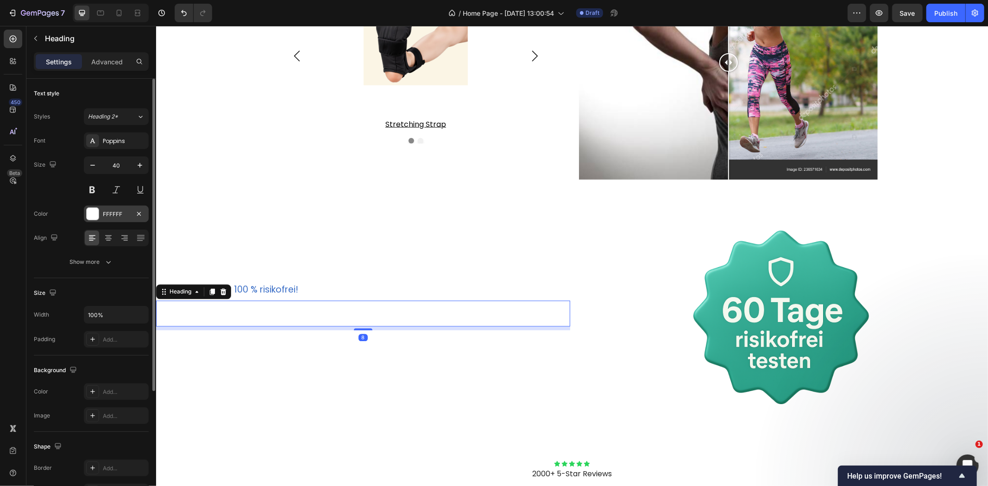
click at [101, 217] on div "FFFFFF" at bounding box center [116, 214] width 65 height 17
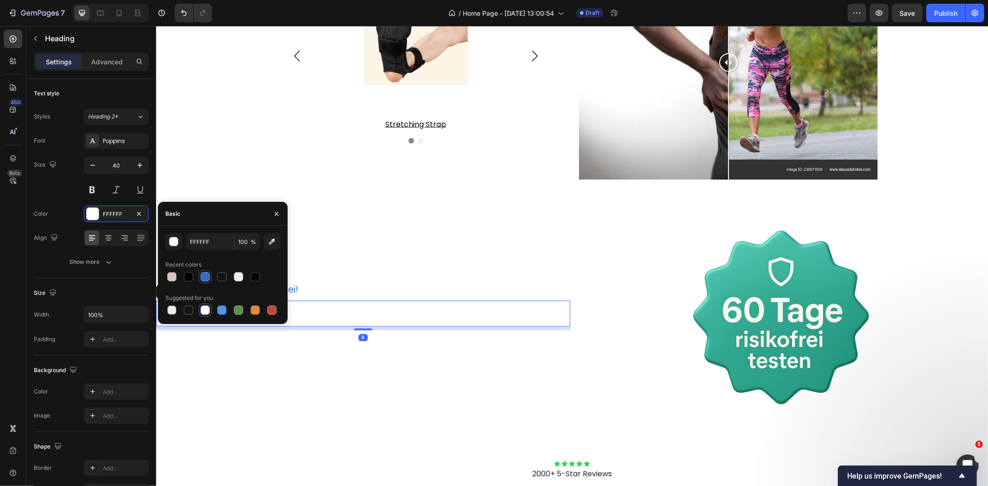
click at [210, 278] on div at bounding box center [205, 276] width 11 height 11
type input "376CC6"
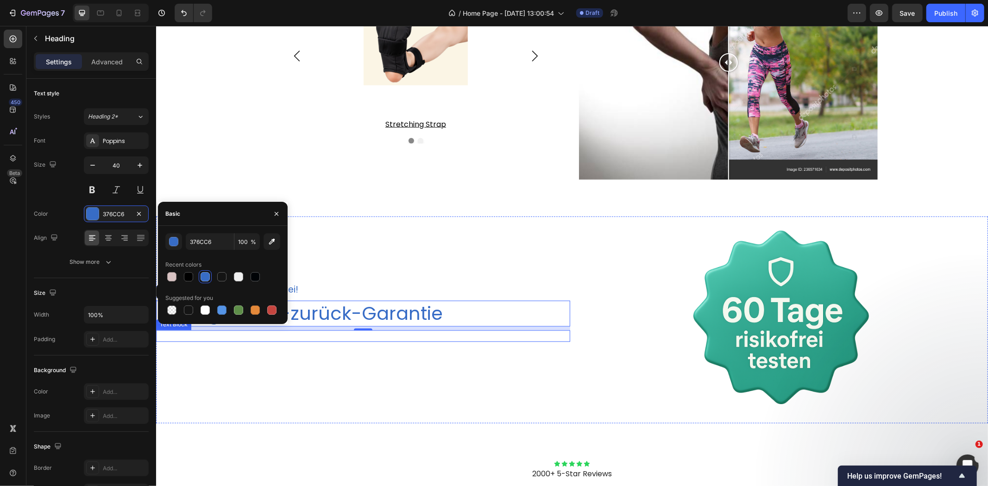
click at [391, 336] on div "[PERSON_NAME], kein Risiko – nur dein Wohlbefinden zählt." at bounding box center [363, 336] width 414 height 12
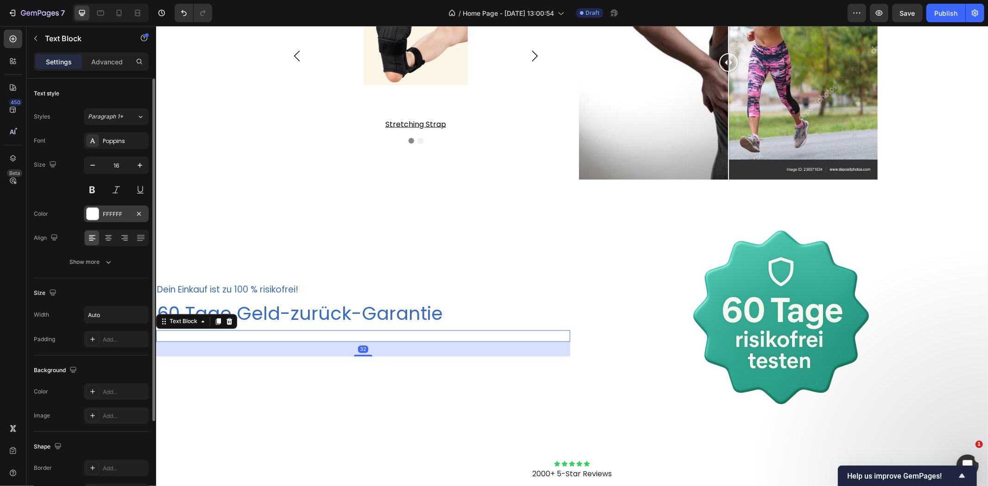
click at [95, 215] on div at bounding box center [93, 214] width 12 height 12
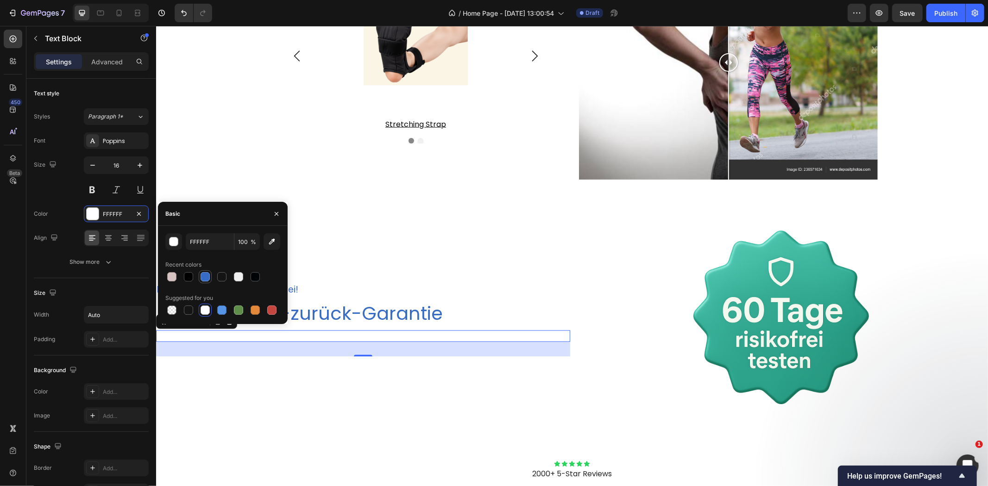
click at [202, 282] on div at bounding box center [205, 276] width 11 height 11
type input "376CC6"
click at [549, 228] on div "Dein Einkauf ist zu 100 % risikofrei! Text Block 60 Tage Geld-zurück-Garantie H…" at bounding box center [363, 319] width 414 height 207
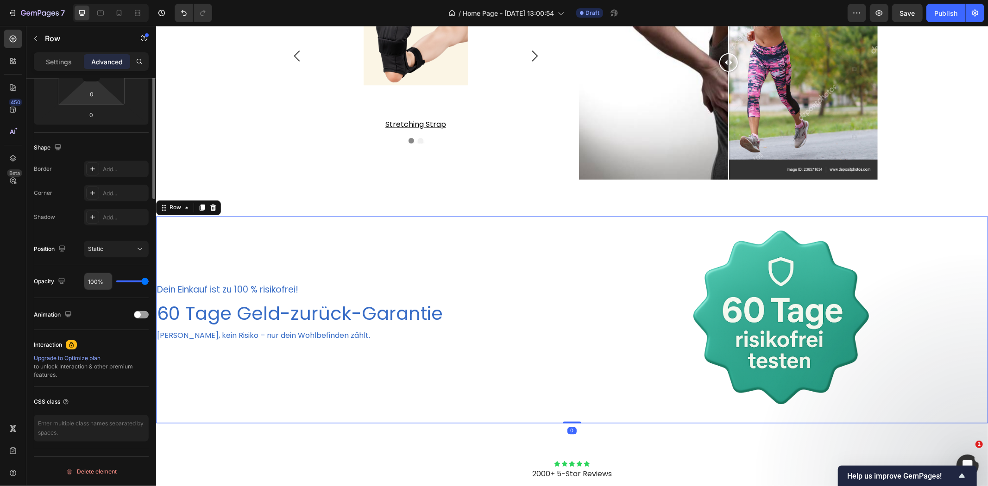
scroll to position [0, 0]
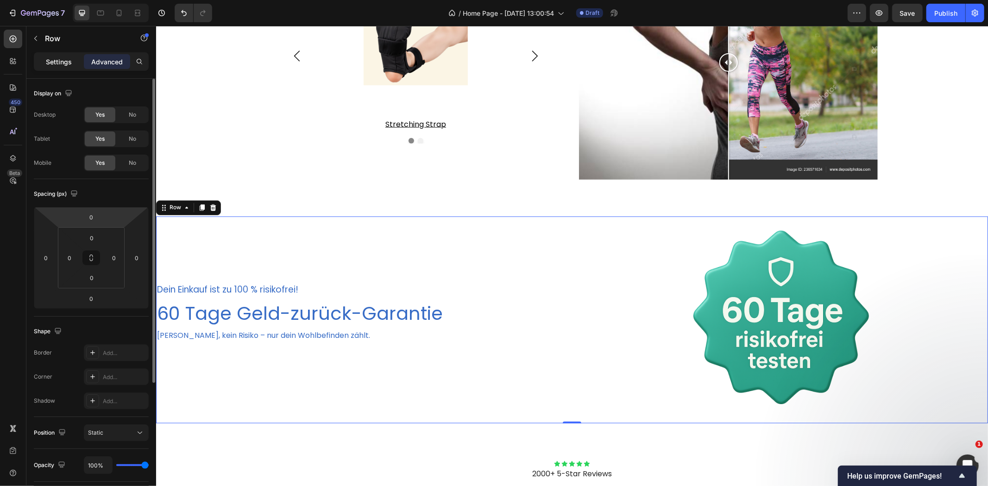
click at [58, 63] on p "Settings" at bounding box center [59, 62] width 26 height 10
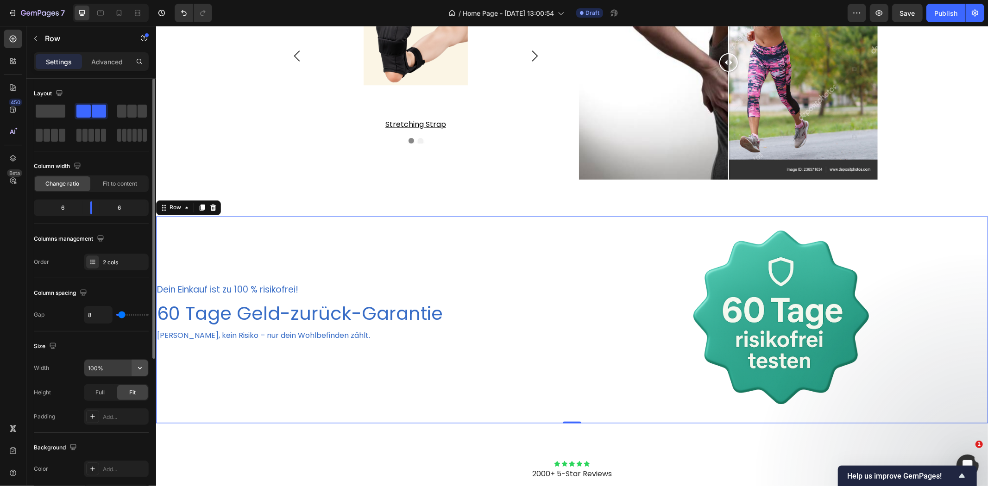
click at [139, 369] on icon "button" at bounding box center [140, 368] width 4 height 2
click at [99, 369] on input "100%" at bounding box center [116, 368] width 64 height 17
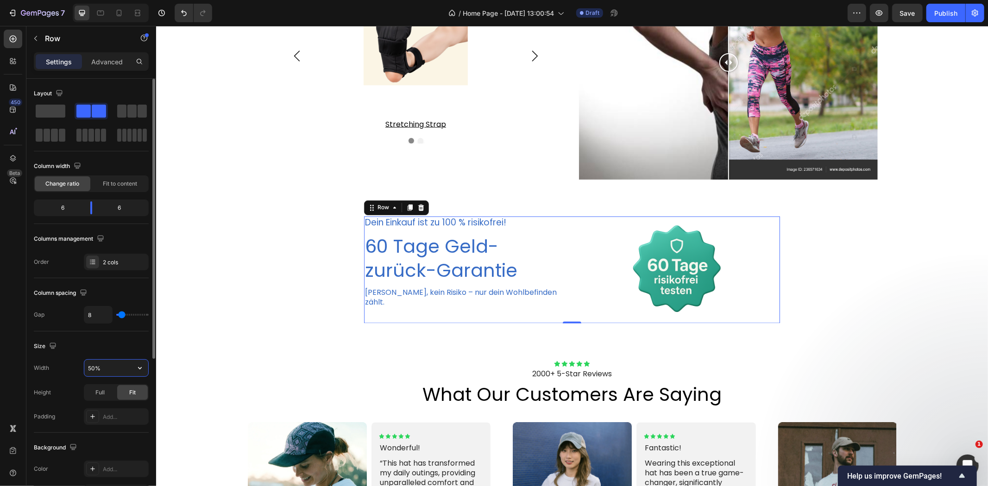
click at [93, 369] on input "50%" at bounding box center [116, 368] width 64 height 17
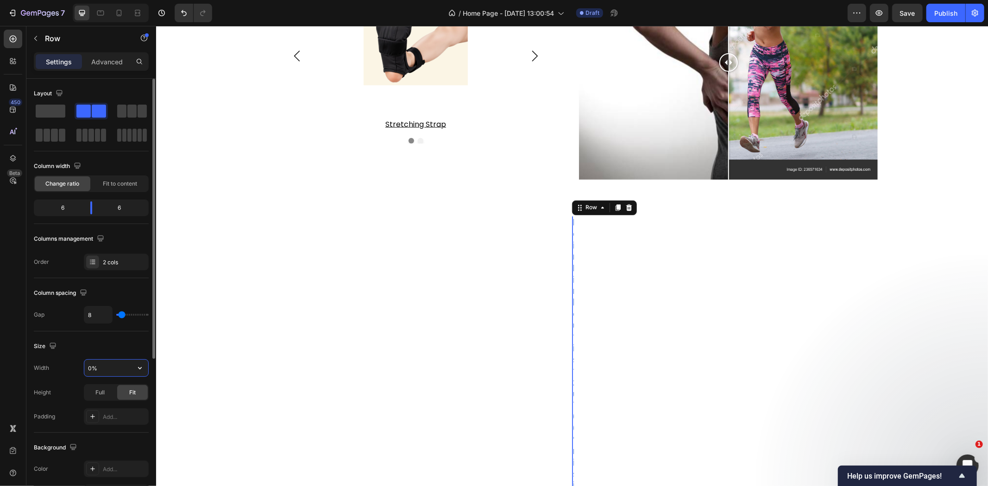
type input "60%"
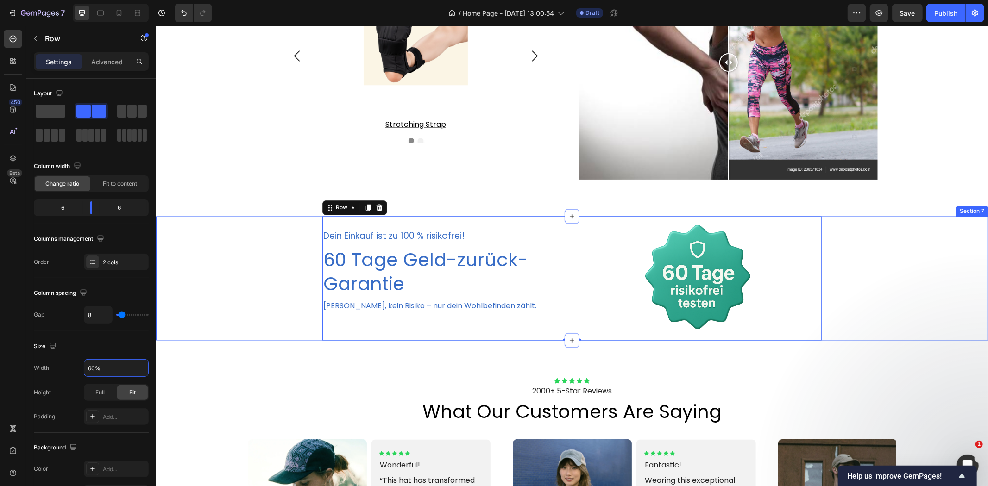
click at [240, 287] on div "Dein Einkauf ist zu 100 % risikofrei! Text Block 60 Tage Geld-zurück-Garantie H…" at bounding box center [572, 278] width 832 height 124
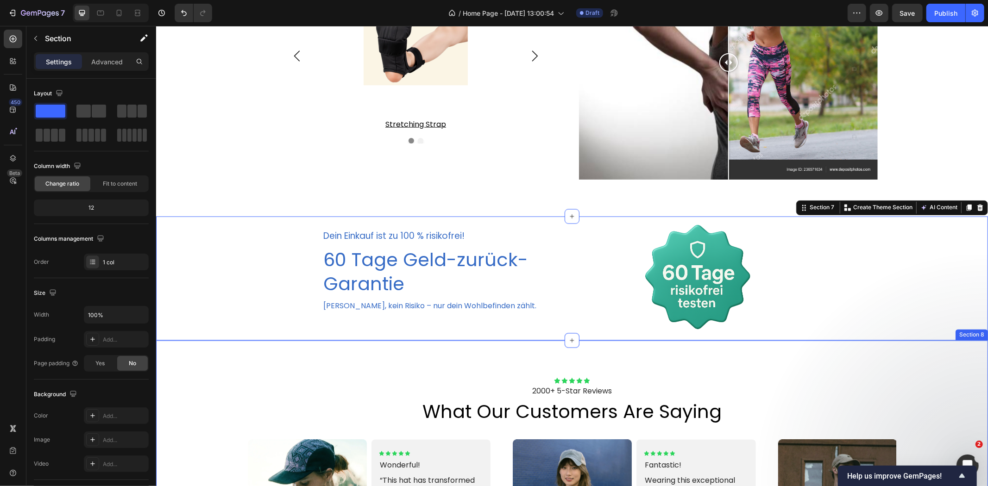
click at [282, 365] on div "Icon Icon Icon Icon Icon Icon List 2000+ 5-Star Reviews Text Block what our cus…" at bounding box center [572, 466] width 832 height 253
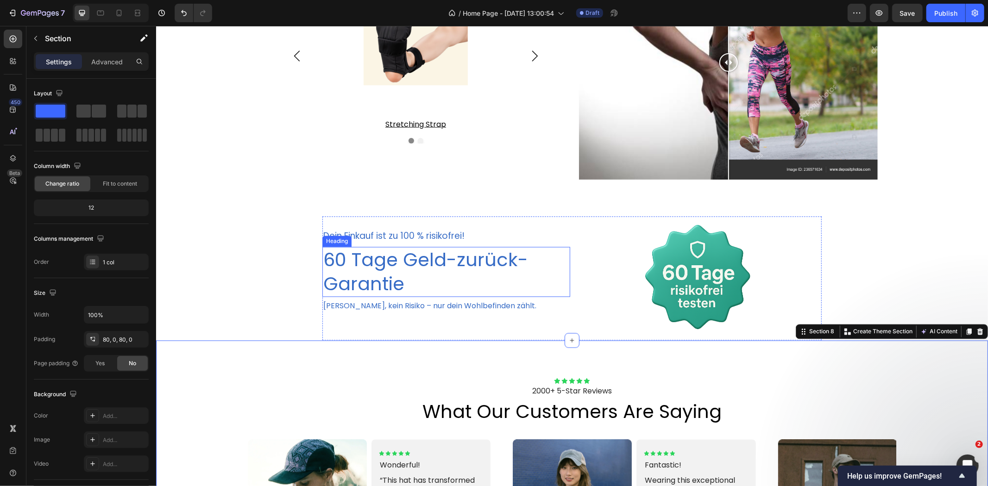
click at [412, 266] on h2 "60 Tage Geld-zurück-Garantie" at bounding box center [446, 272] width 248 height 50
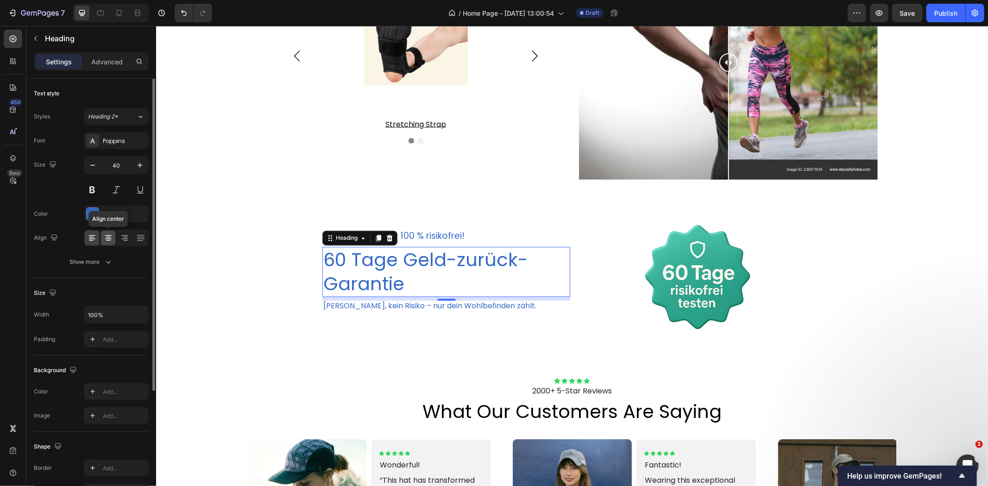
click at [107, 234] on icon at bounding box center [108, 237] width 9 height 9
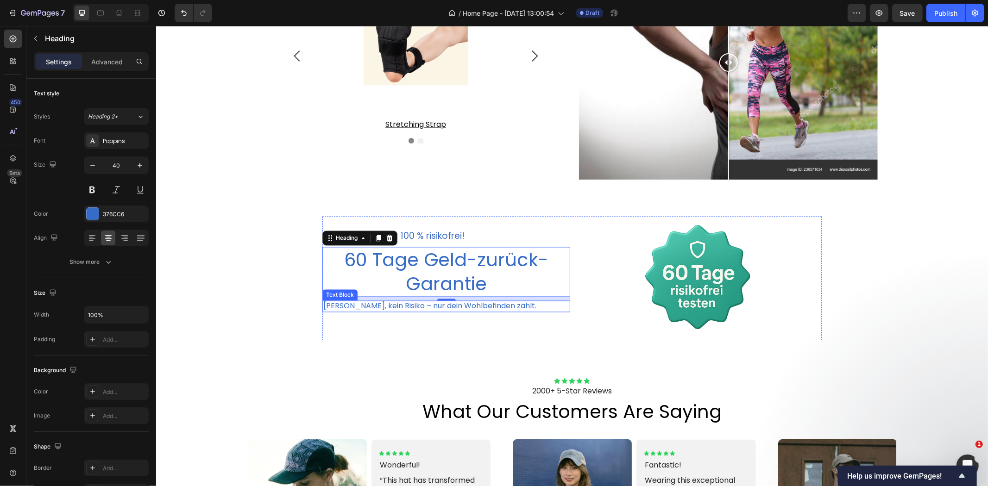
click at [358, 302] on p "[PERSON_NAME], kein Risiko – nur dein Wohlbefinden zählt." at bounding box center [429, 306] width 213 height 10
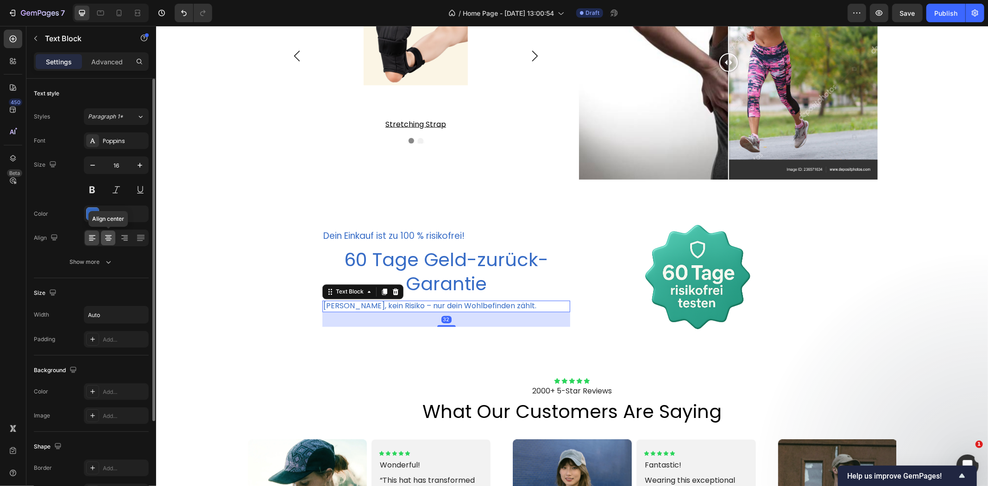
click at [105, 238] on icon at bounding box center [108, 238] width 6 height 1
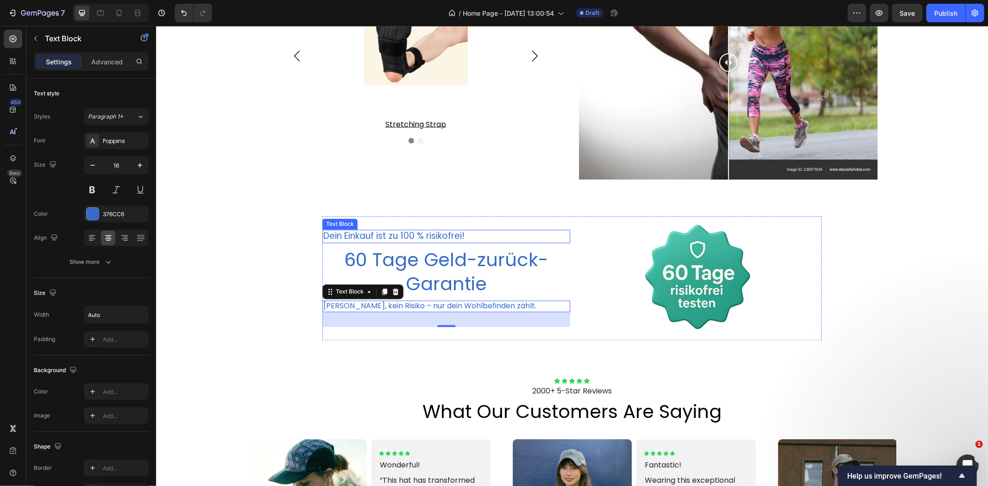
click at [450, 238] on p "Dein Einkauf ist zu 100 % risikofrei!" at bounding box center [419, 237] width 193 height 12
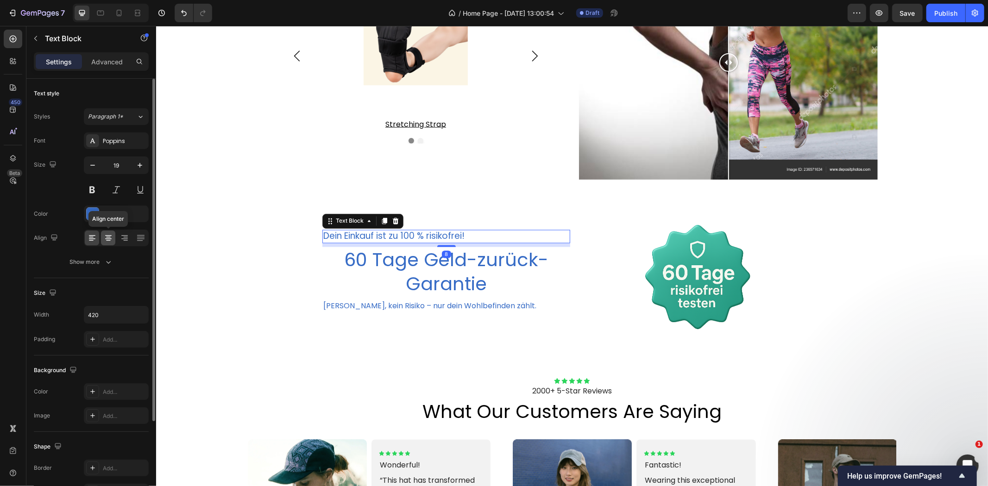
click at [104, 238] on icon at bounding box center [108, 237] width 9 height 9
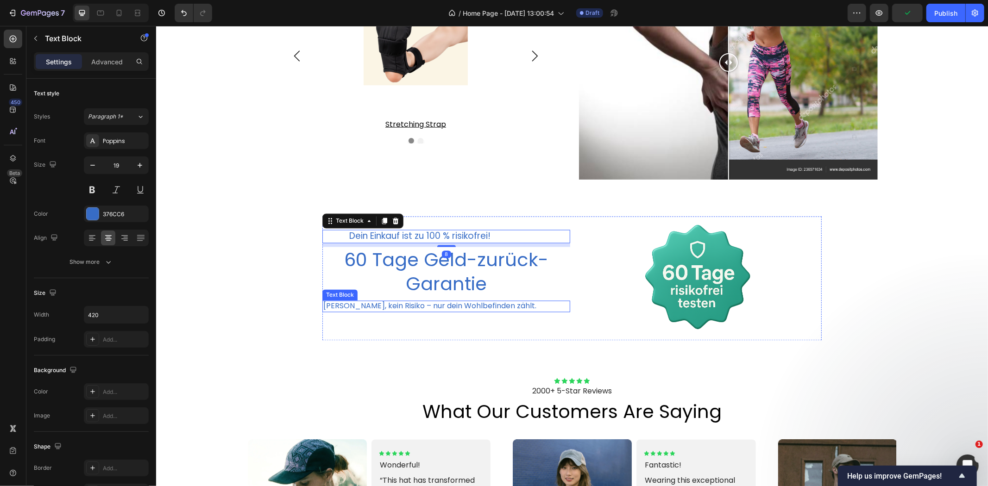
click at [361, 307] on p "[PERSON_NAME], kein Risiko – nur dein Wohlbefinden zählt." at bounding box center [429, 306] width 213 height 10
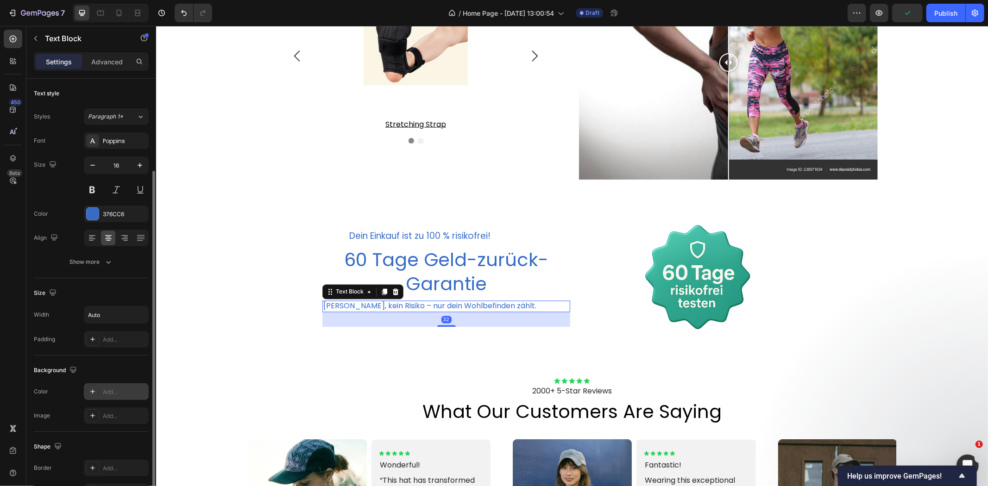
scroll to position [115, 0]
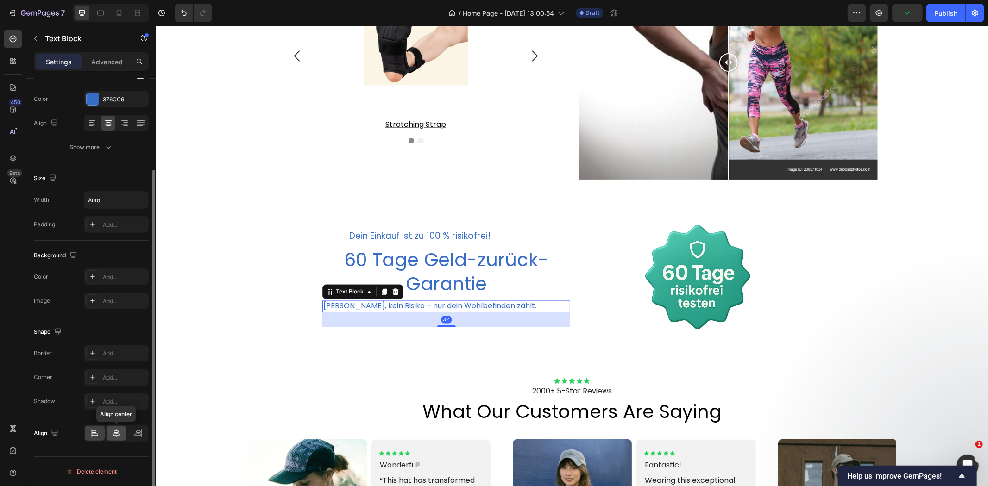
click at [110, 438] on div at bounding box center [116, 433] width 20 height 15
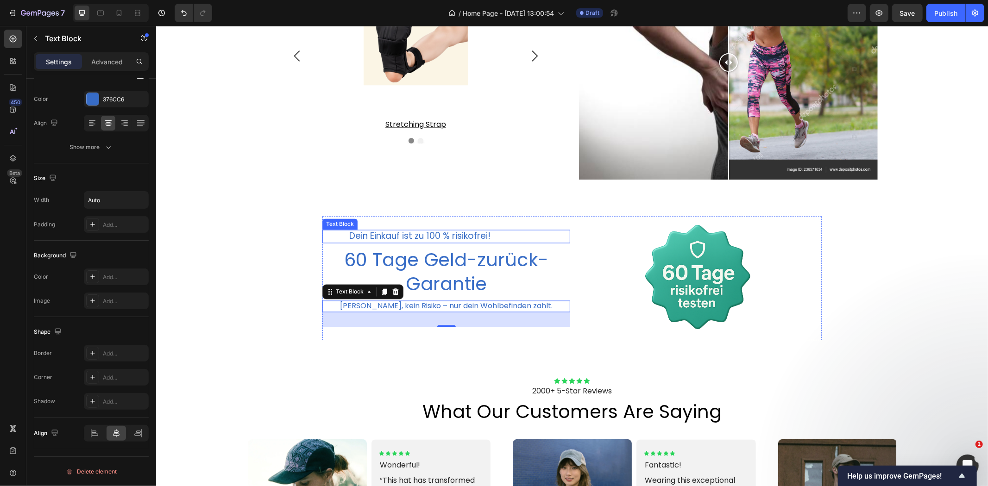
click at [447, 238] on p "Dein Einkauf ist zu 100 % risikofrei!" at bounding box center [419, 237] width 193 height 12
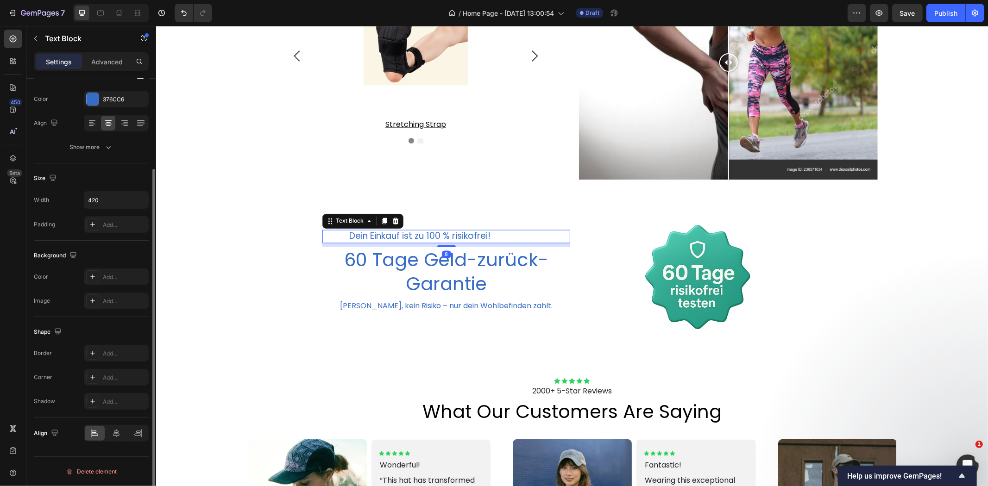
scroll to position [114, 0]
click at [113, 428] on div at bounding box center [116, 433] width 20 height 15
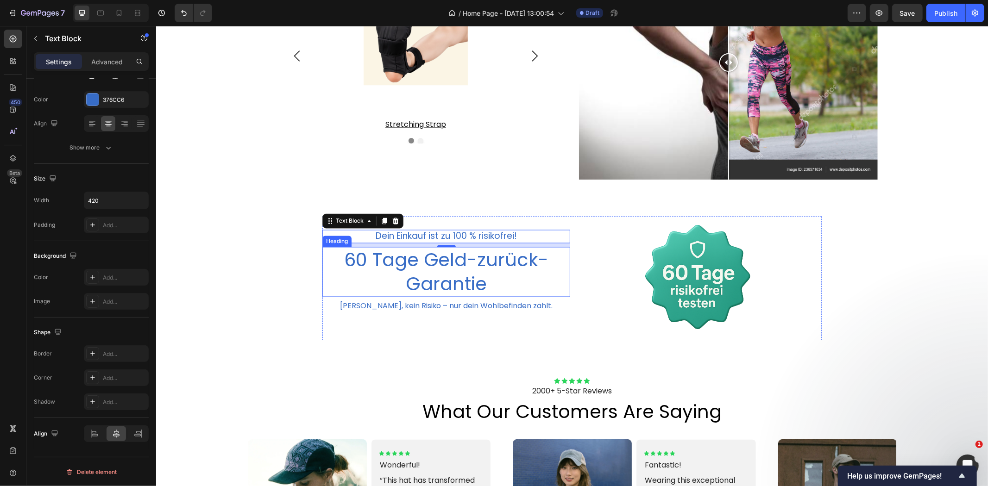
click at [490, 267] on h2 "60 Tage Geld-zurück-Garantie" at bounding box center [446, 272] width 248 height 50
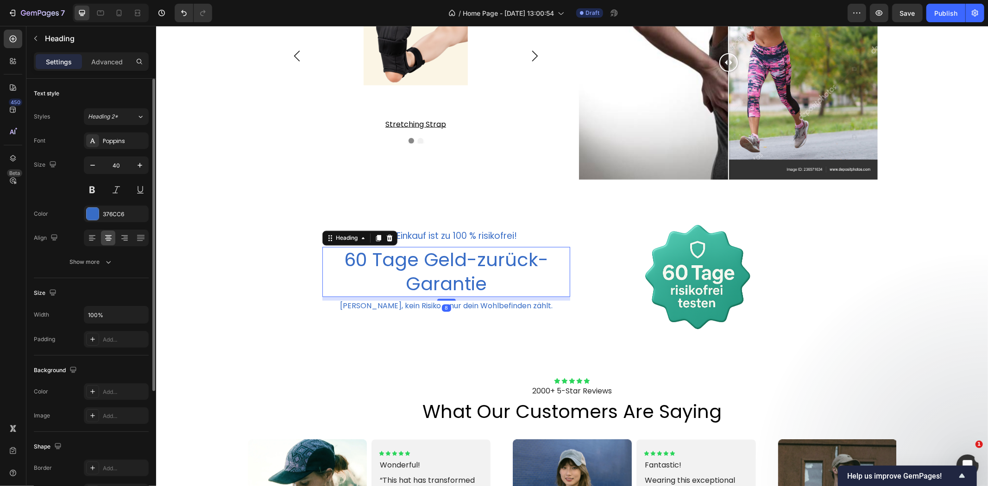
scroll to position [168, 0]
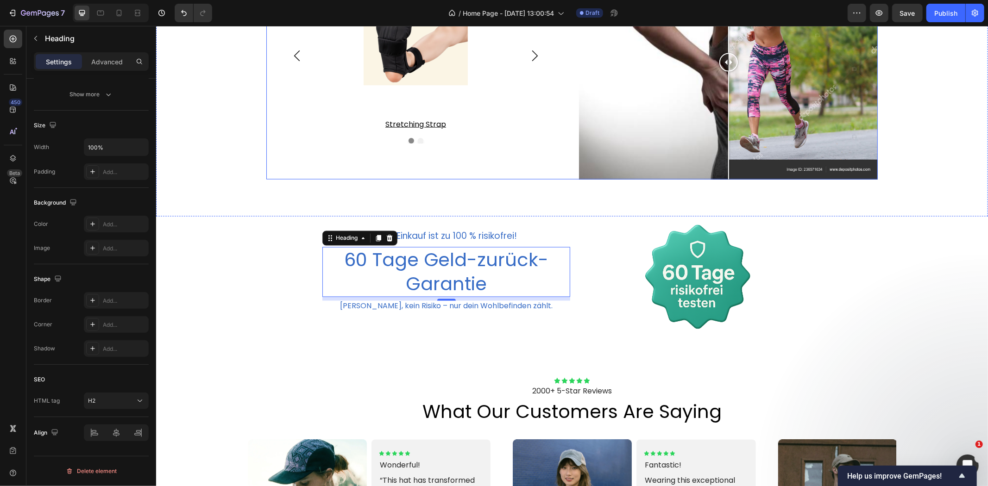
click at [325, 168] on div "Product Images stretching strap Product Title Row Product List Product Images z…" at bounding box center [415, 62] width 299 height 234
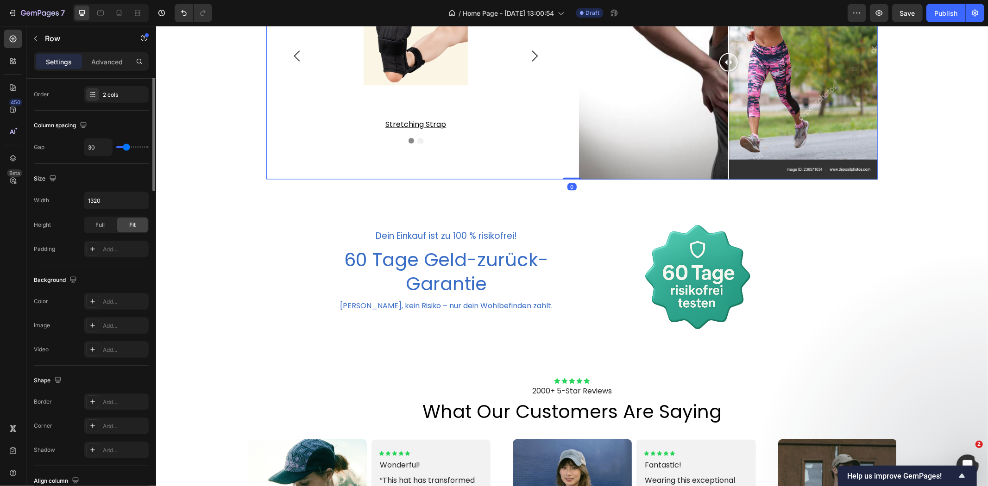
scroll to position [0, 0]
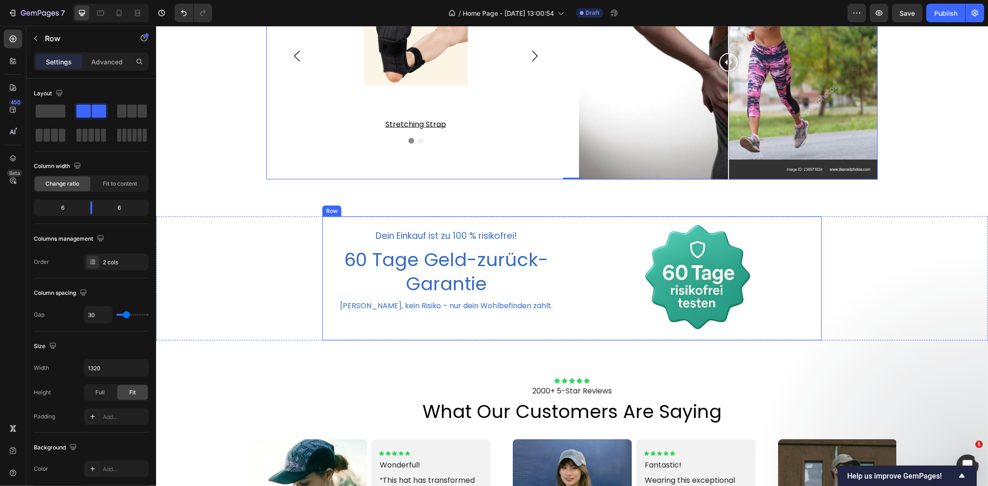
click at [567, 244] on div "Dein Einkauf ist zu 100 % risikofrei! Text Block 60 Tage Geld-zurück-Garantie H…" at bounding box center [571, 278] width 499 height 124
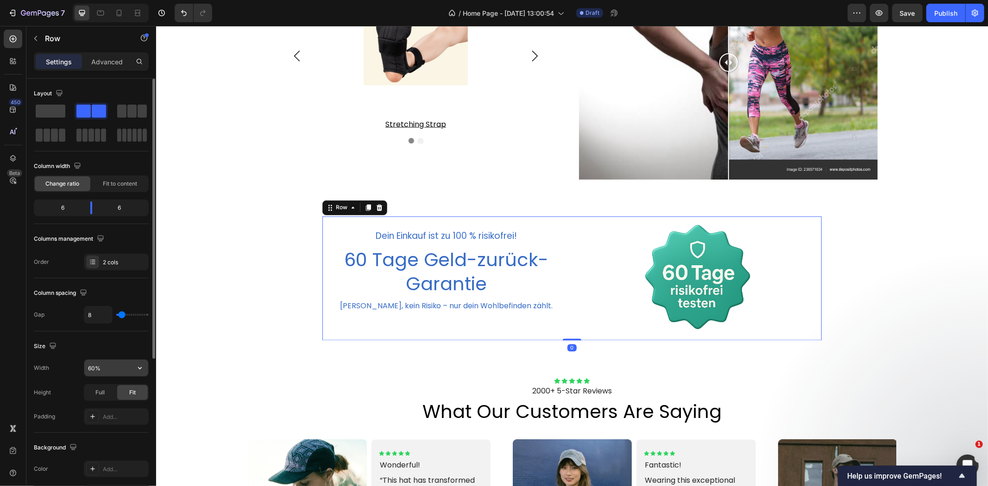
click at [90, 369] on input "60%" at bounding box center [116, 368] width 64 height 17
type input "80%"
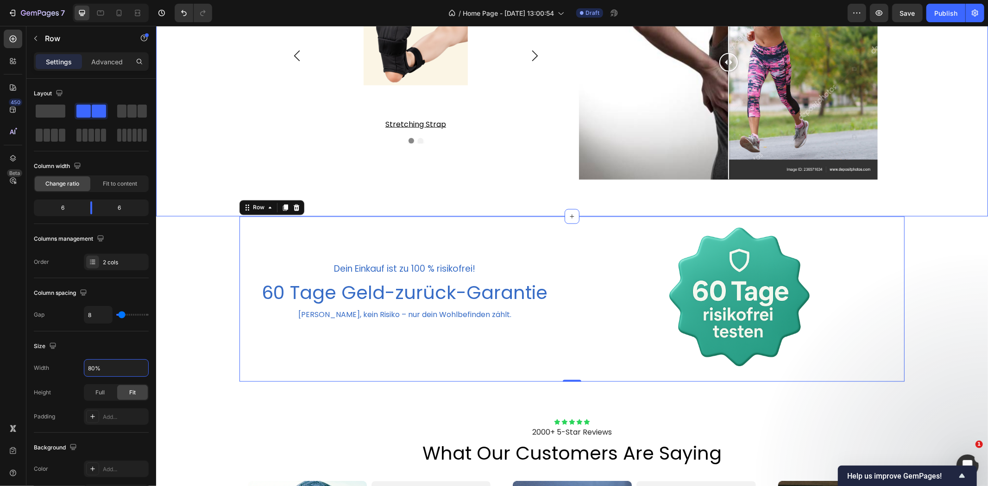
click at [941, 151] on div "- das ergebnis, das unsere kunden lieben - Heading Product Images stretching st…" at bounding box center [571, 28] width 813 height 302
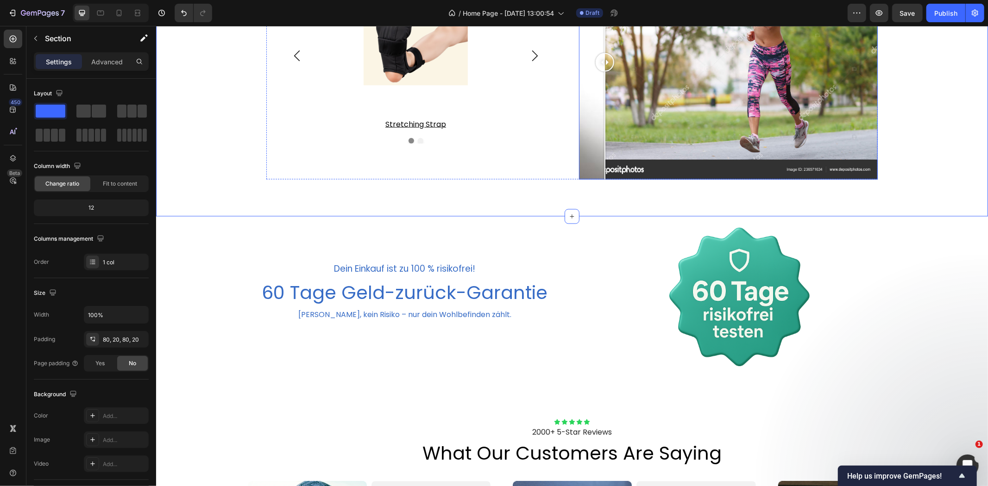
click at [600, 67] on div at bounding box center [727, 62] width 299 height 234
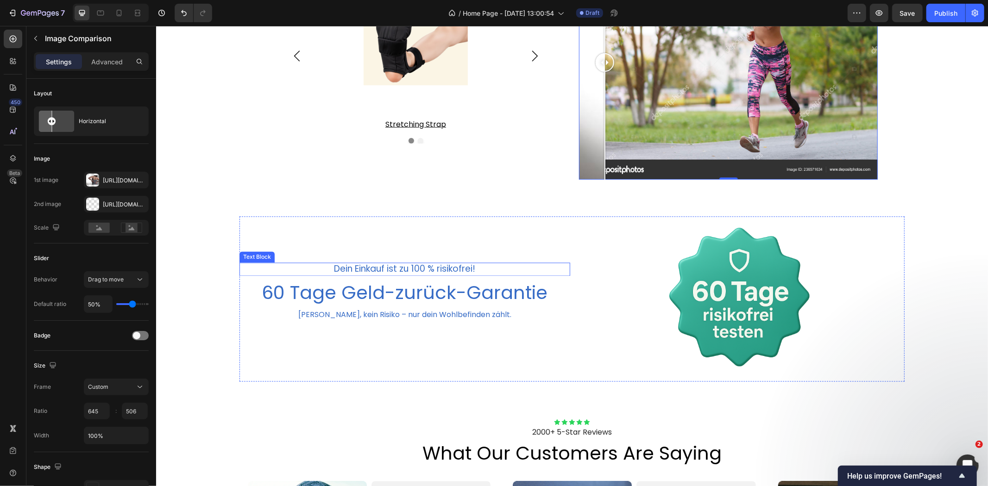
click at [388, 269] on p "Dein Einkauf ist zu 100 % risikofrei!" at bounding box center [404, 269] width 193 height 12
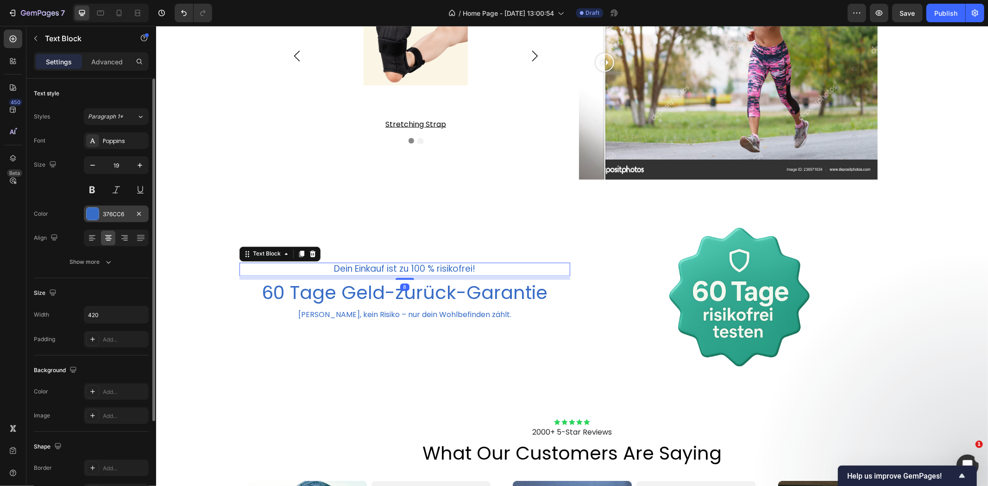
click at [88, 215] on div at bounding box center [93, 214] width 12 height 12
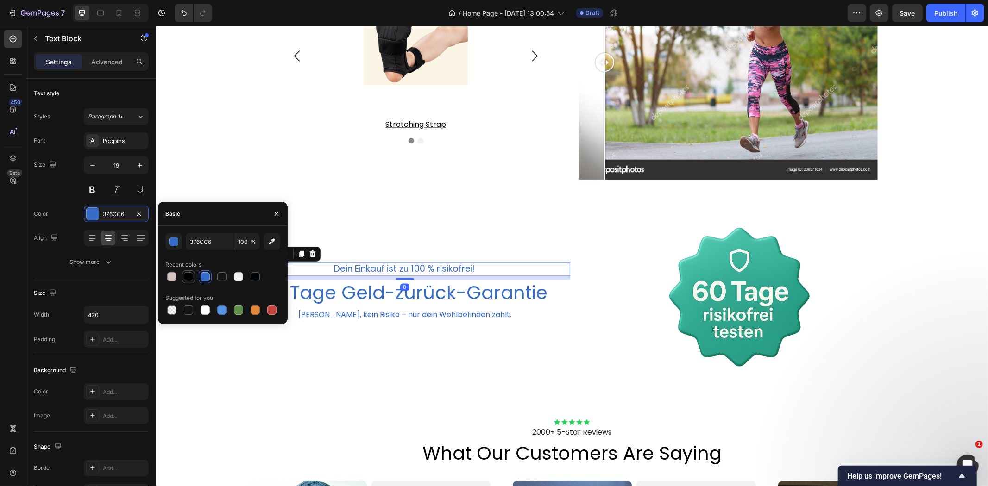
click at [187, 280] on div at bounding box center [188, 276] width 9 height 9
type input "000000"
click at [335, 292] on h2 "60 Tage Geld-zurück-Garantie" at bounding box center [404, 293] width 331 height 26
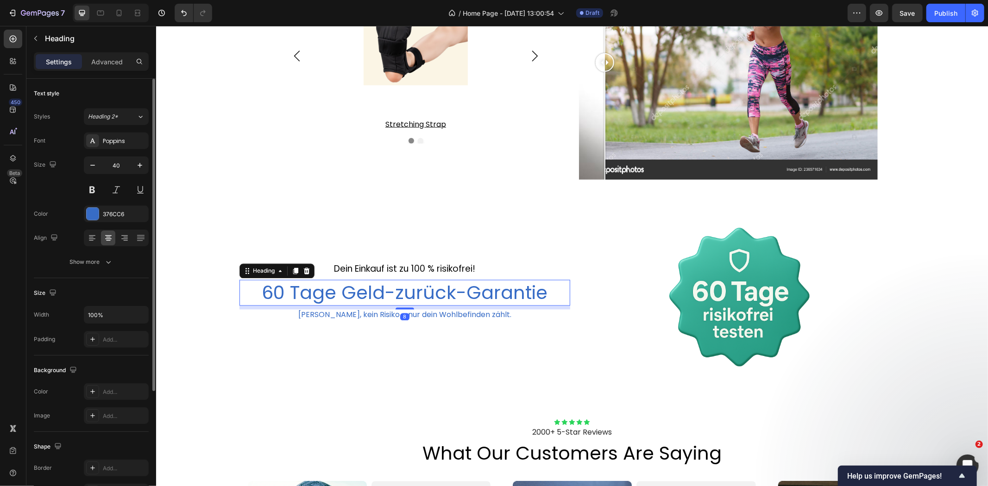
click at [95, 227] on div "Font Poppins Size 40 Color 376CC6 Align Show more" at bounding box center [91, 201] width 115 height 138
click at [90, 219] on div at bounding box center [93, 214] width 12 height 12
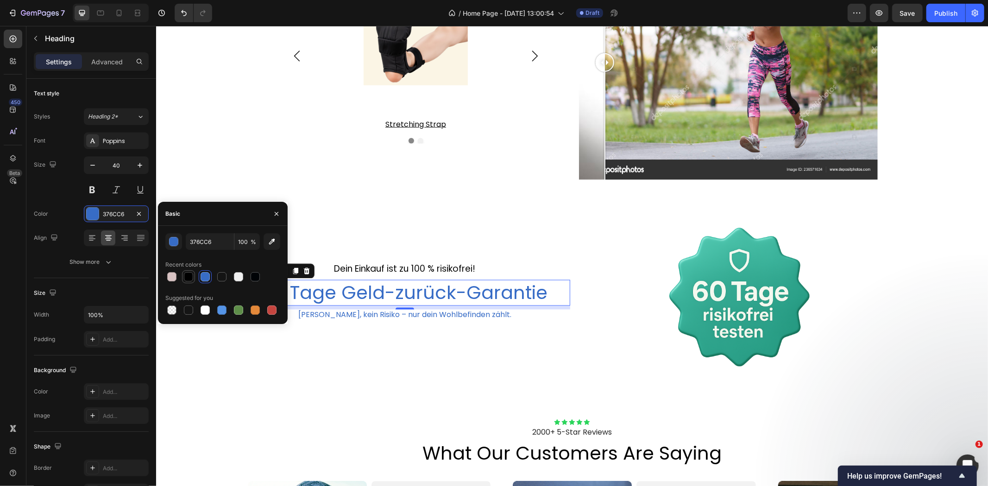
click at [190, 276] on div at bounding box center [188, 276] width 9 height 9
type input "000000"
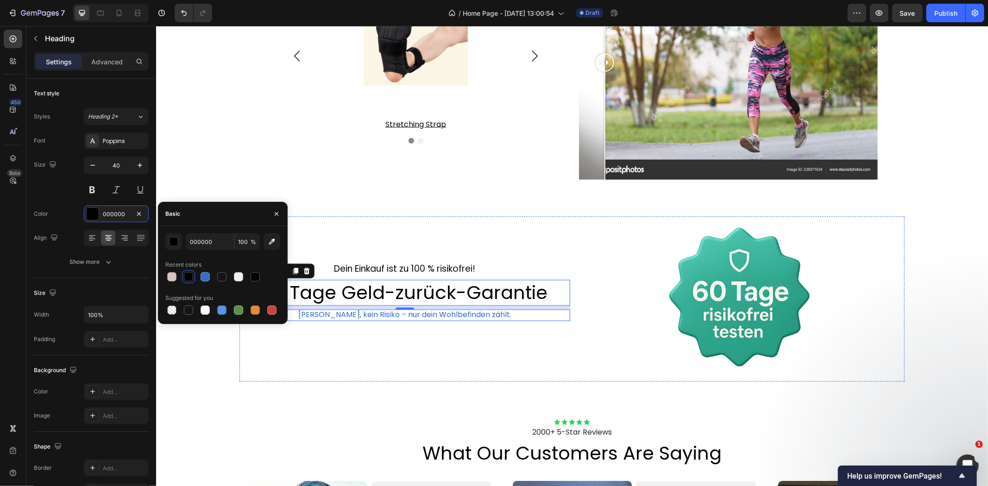
click at [339, 313] on p "[PERSON_NAME], kein Risiko – nur dein Wohlbefinden zählt." at bounding box center [404, 315] width 213 height 10
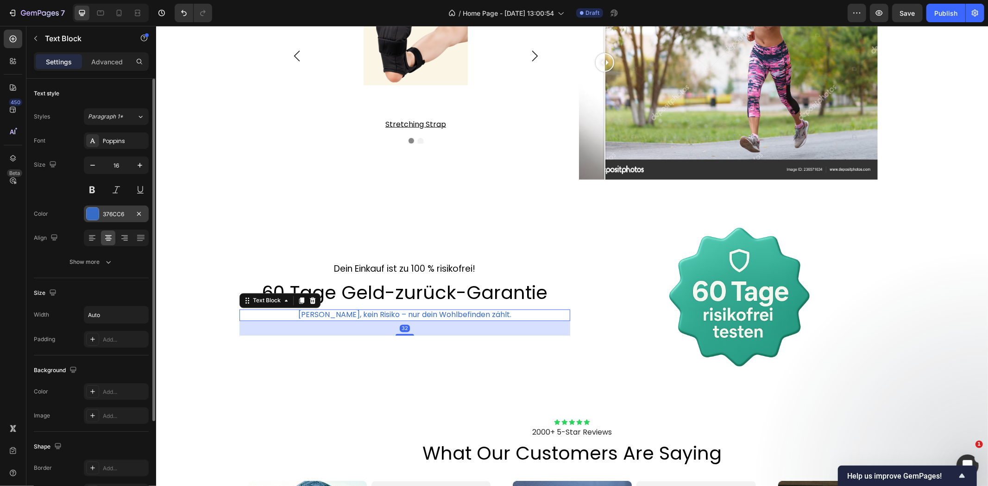
click at [91, 216] on div at bounding box center [93, 214] width 12 height 12
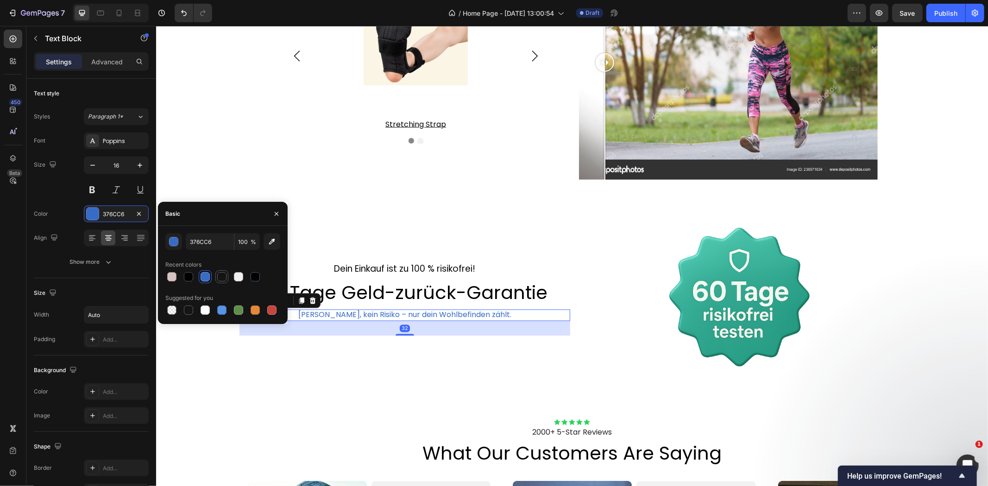
click at [219, 279] on div at bounding box center [221, 276] width 9 height 9
type input "141414"
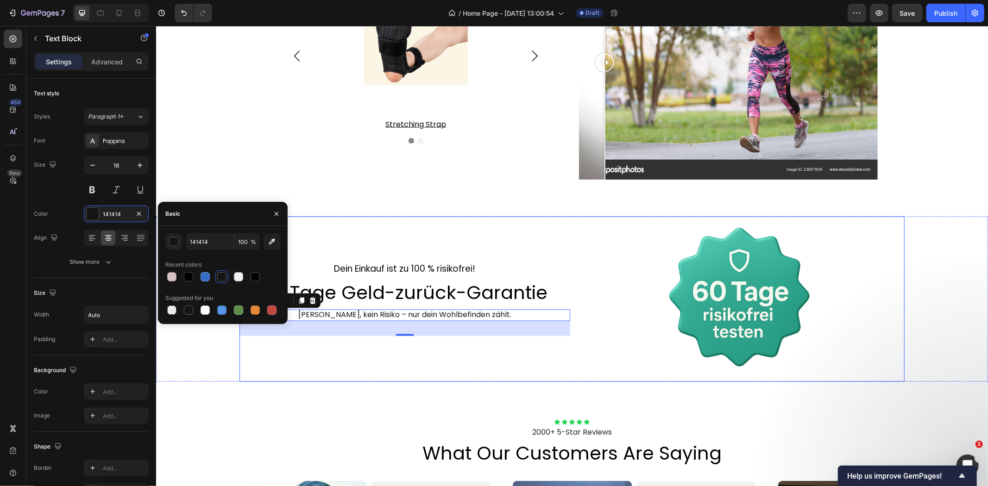
click at [436, 232] on div "Dein Einkauf ist zu 100 % risikofrei! Text Block 60 Tage Geld-zurück-Garantie H…" at bounding box center [404, 298] width 331 height 165
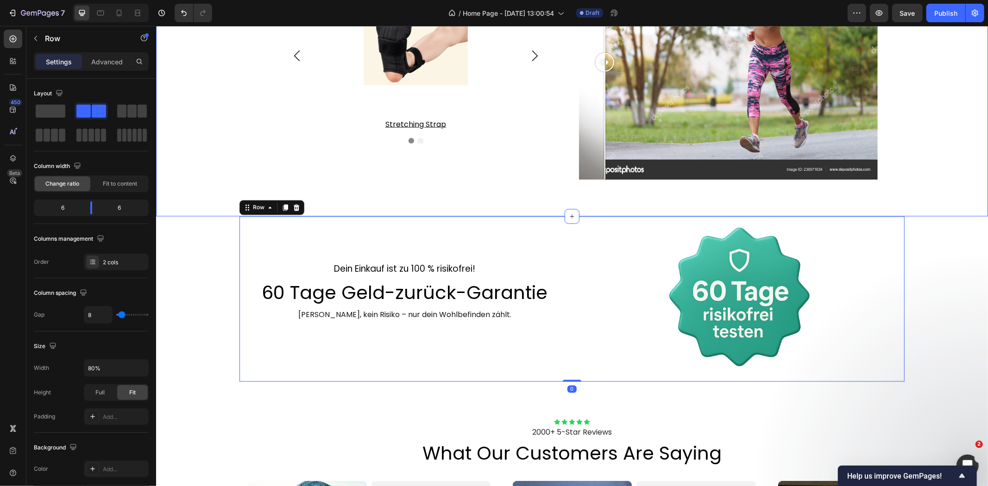
click at [212, 139] on div "- das ergebnis, das unsere kunden lieben - Heading Product Images stretching st…" at bounding box center [571, 28] width 813 height 302
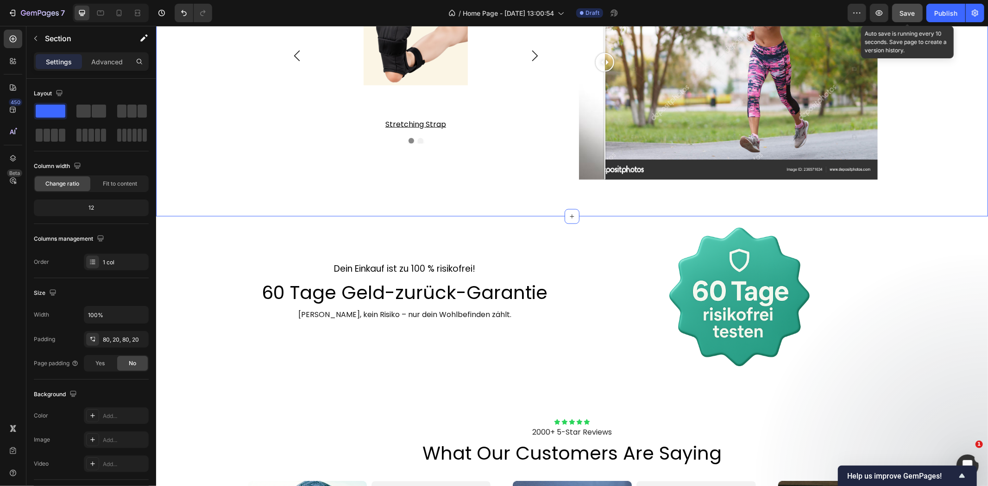
click at [913, 17] on div "Save" at bounding box center [907, 13] width 15 height 10
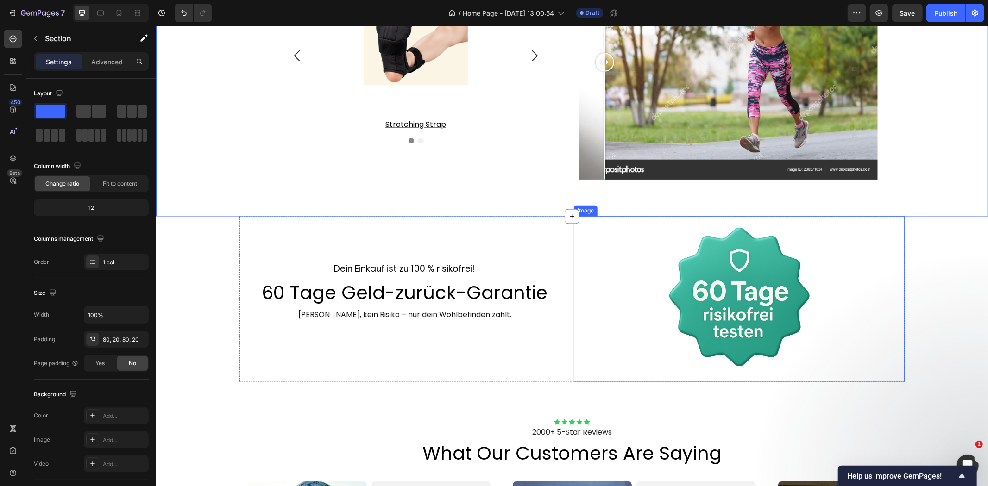
scroll to position [1420, 0]
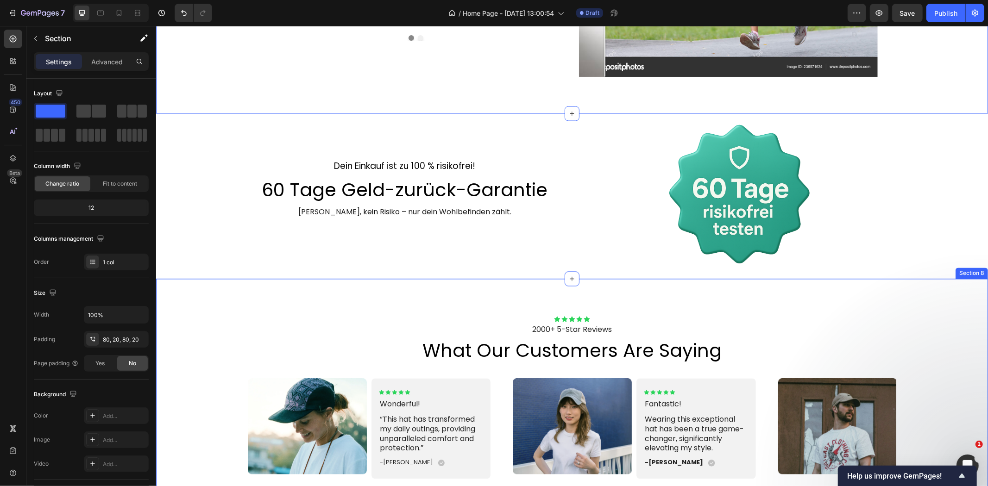
click at [897, 294] on div "Icon Icon Icon Icon Icon Icon List 2000+ 5-Star Reviews Text Block what our cus…" at bounding box center [572, 405] width 832 height 253
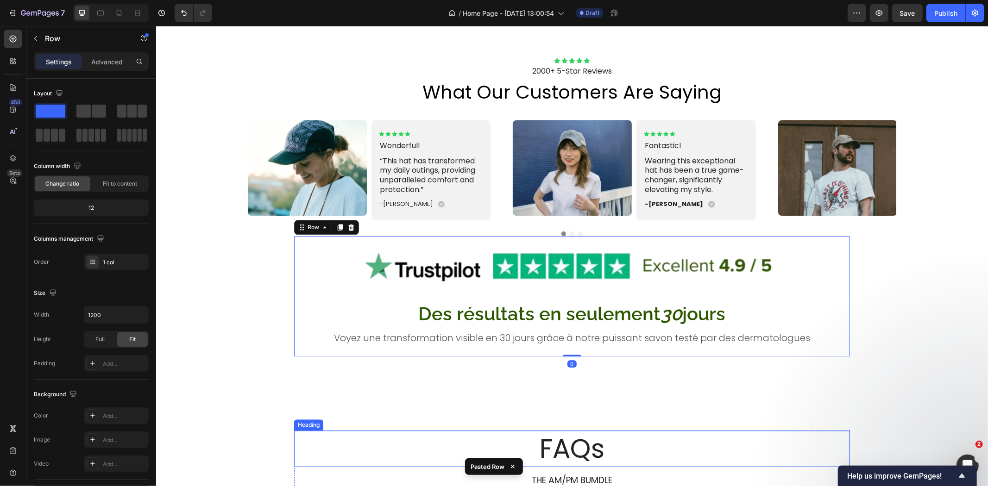
scroll to position [1649, 0]
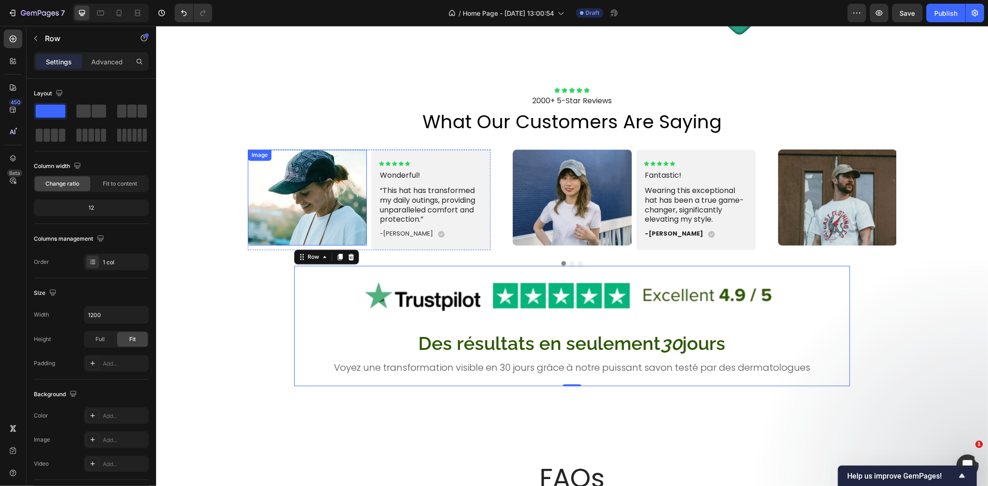
click at [336, 177] on img at bounding box center [306, 197] width 119 height 96
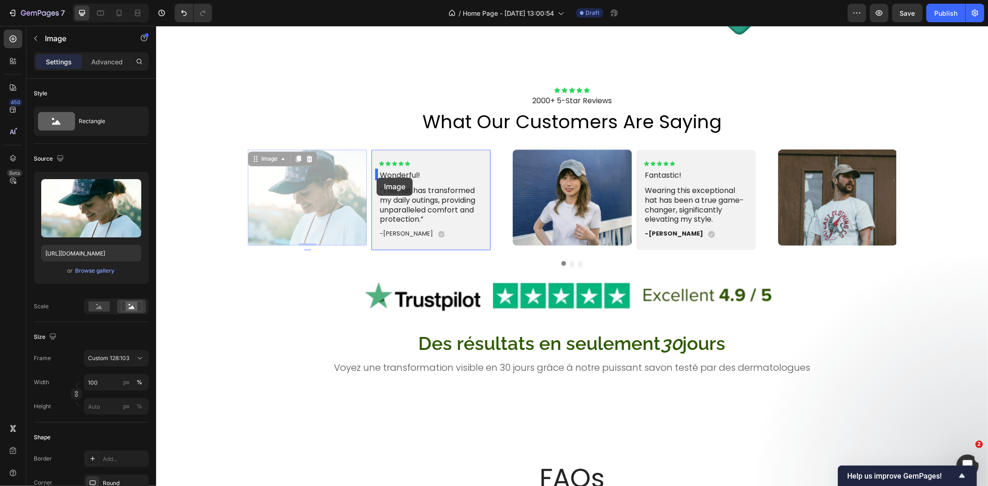
drag, startPoint x: 251, startPoint y: 158, endPoint x: 376, endPoint y: 177, distance: 126.5
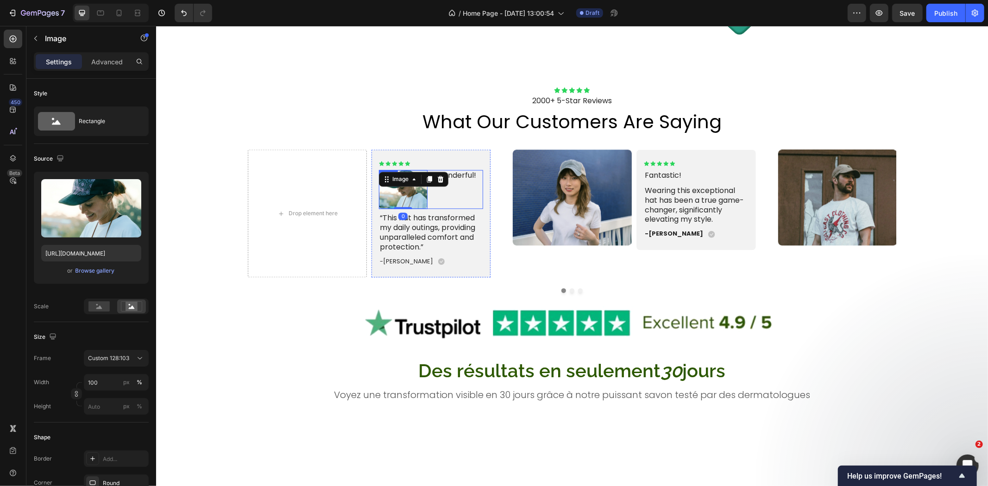
click at [438, 190] on div "Wonderful! Text Block" at bounding box center [458, 188] width 49 height 39
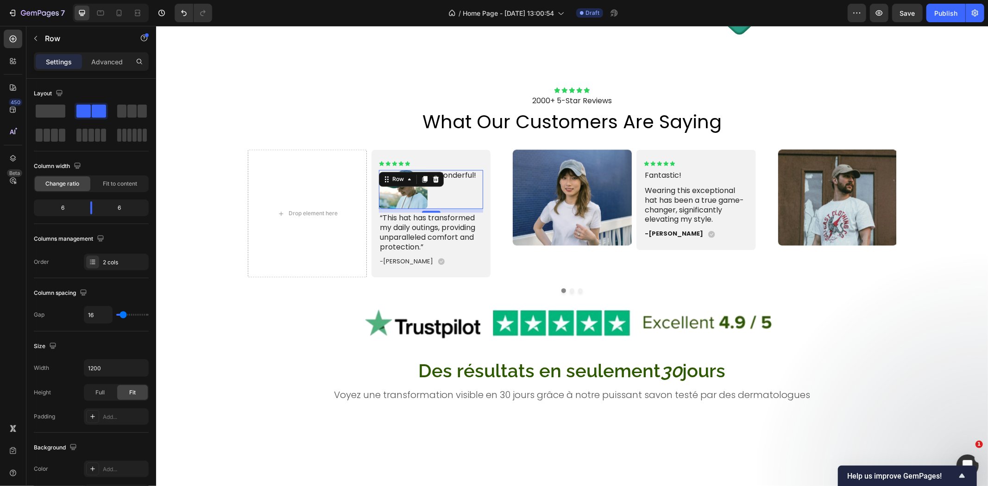
click at [462, 188] on div "Wonderful! Text Block" at bounding box center [458, 188] width 49 height 39
click at [453, 238] on p "“This hat has transformed my daily outings, providing unparalleled comfort and …" at bounding box center [430, 232] width 102 height 38
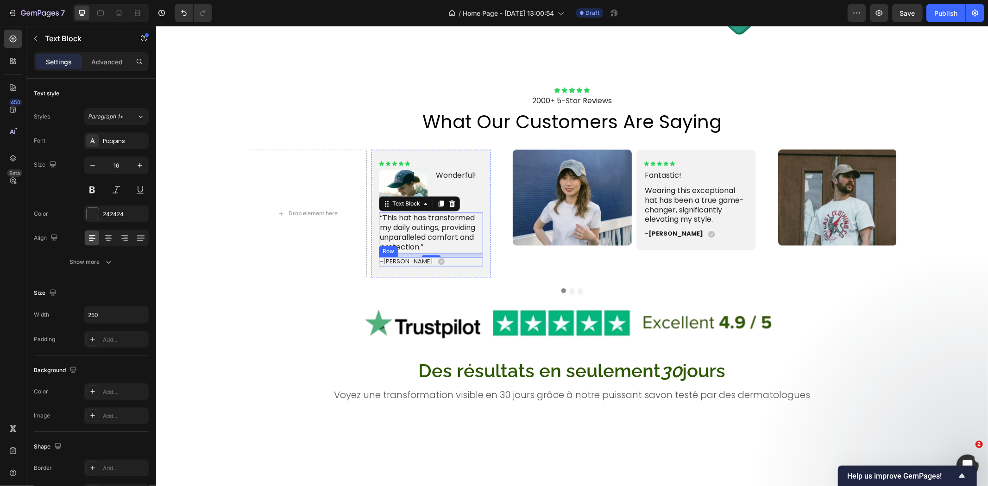
click at [416, 259] on div "-[PERSON_NAME] Text Block Icon Row" at bounding box center [430, 261] width 104 height 10
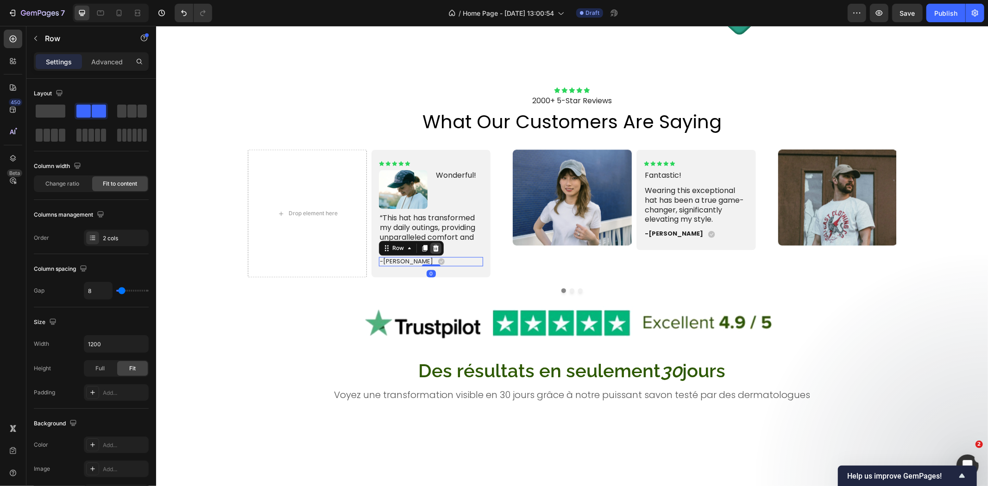
click at [432, 247] on icon at bounding box center [435, 247] width 7 height 7
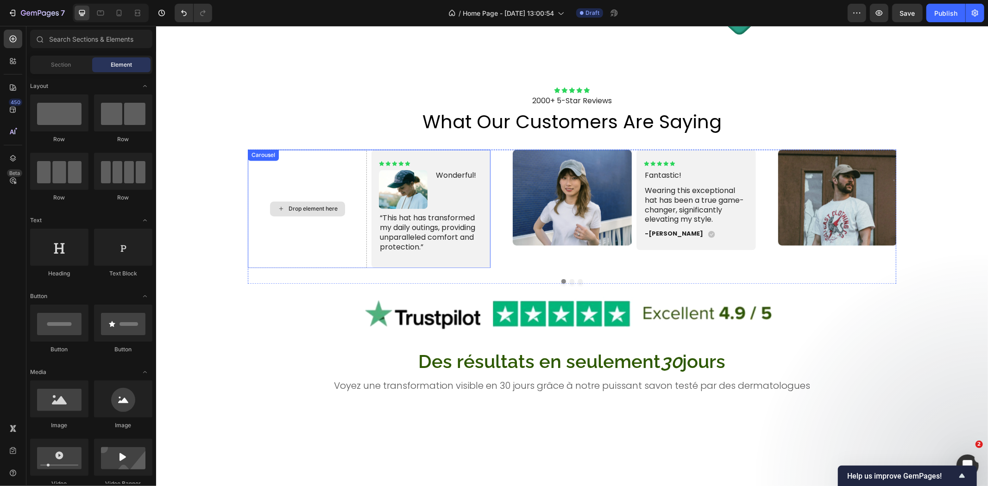
click at [362, 162] on div "Drop element here" at bounding box center [306, 208] width 119 height 118
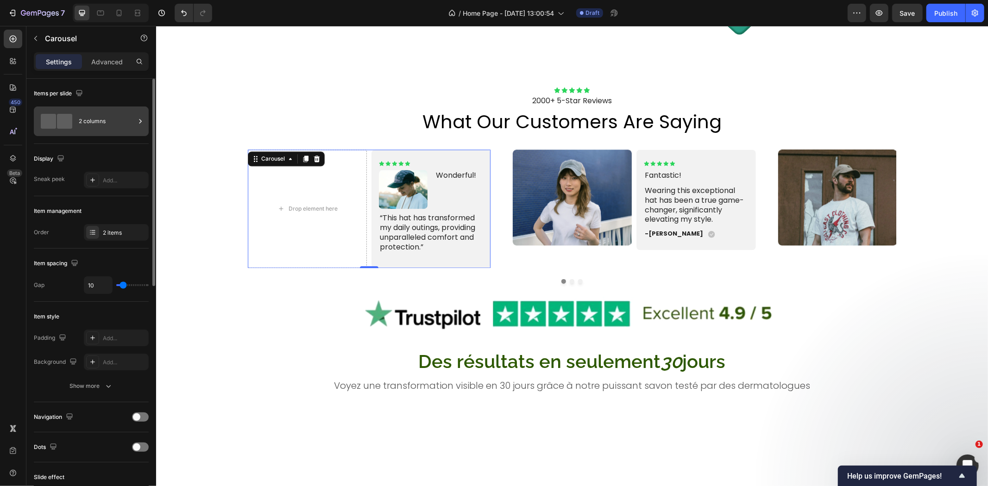
click at [73, 127] on div at bounding box center [56, 121] width 37 height 15
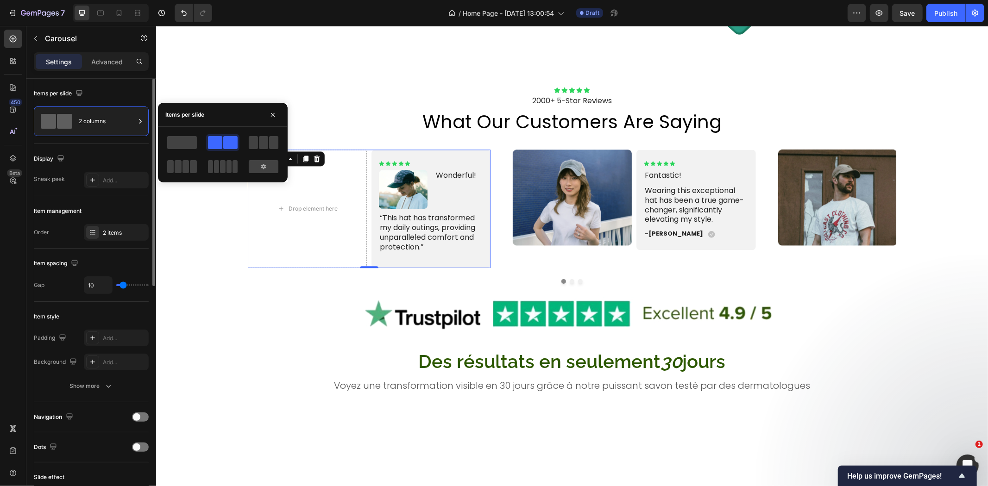
click at [104, 146] on div "Display Sneak peek Add..." at bounding box center [91, 170] width 115 height 52
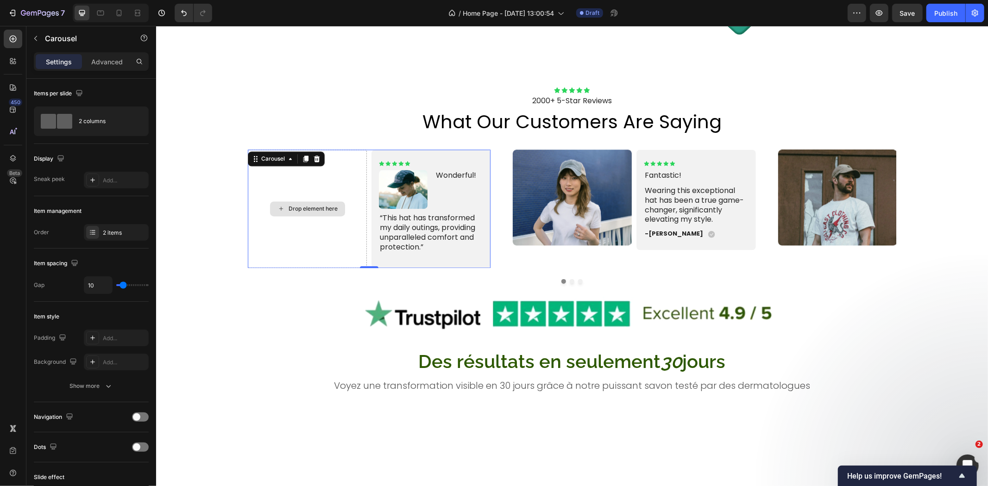
click at [356, 216] on div "Drop element here" at bounding box center [306, 208] width 119 height 118
click at [356, 221] on div "Drop element here" at bounding box center [306, 208] width 119 height 118
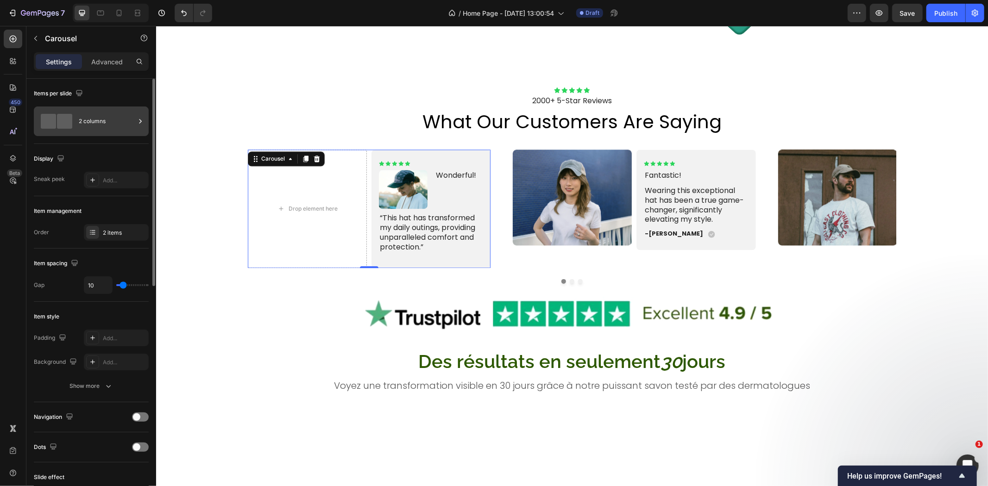
click at [108, 130] on div "2 columns" at bounding box center [107, 121] width 56 height 21
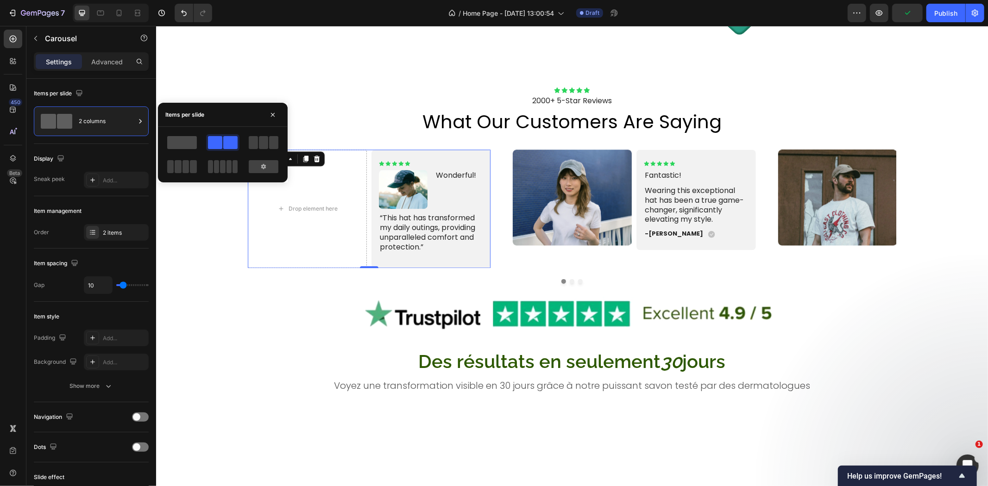
click at [179, 142] on span at bounding box center [182, 142] width 30 height 13
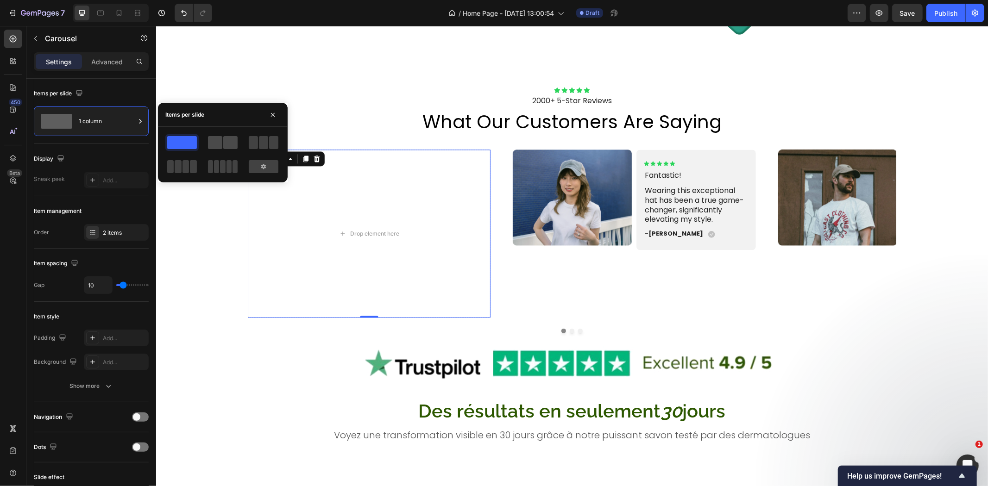
click at [215, 137] on span at bounding box center [215, 142] width 14 height 13
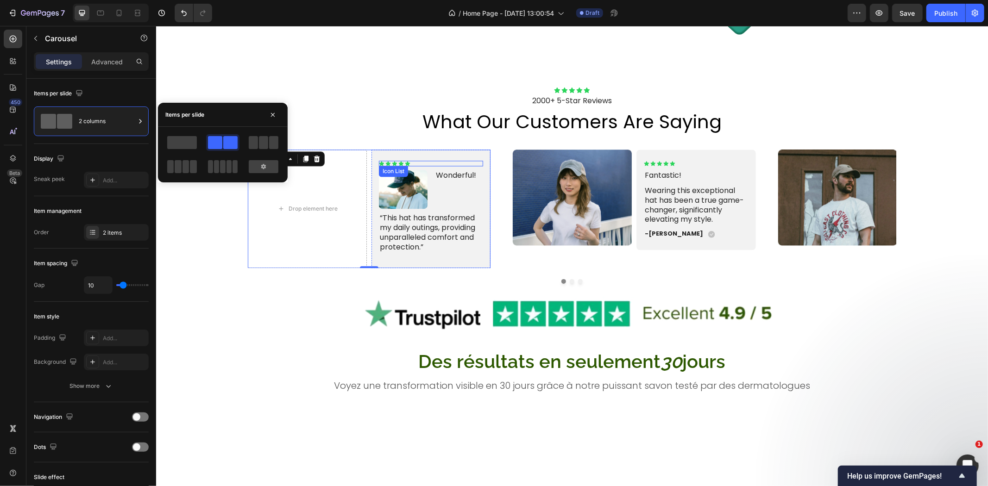
click at [437, 162] on div "Icon Icon Icon Icon Icon" at bounding box center [430, 163] width 104 height 6
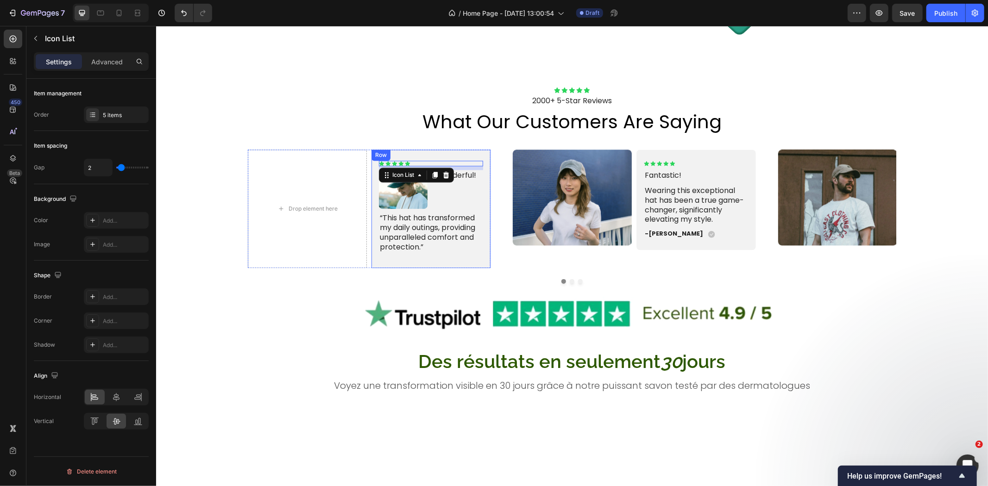
click at [439, 154] on div "Icon Icon Icon Icon Icon Icon List 8 Image Wonderful! Text Block Row “This hat …" at bounding box center [430, 208] width 119 height 118
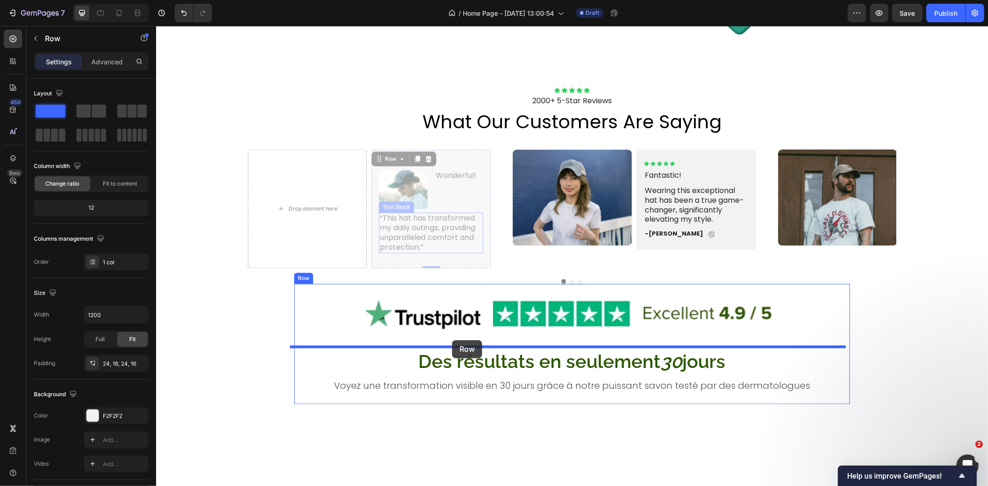
drag, startPoint x: 374, startPoint y: 158, endPoint x: 451, endPoint y: 340, distance: 197.9
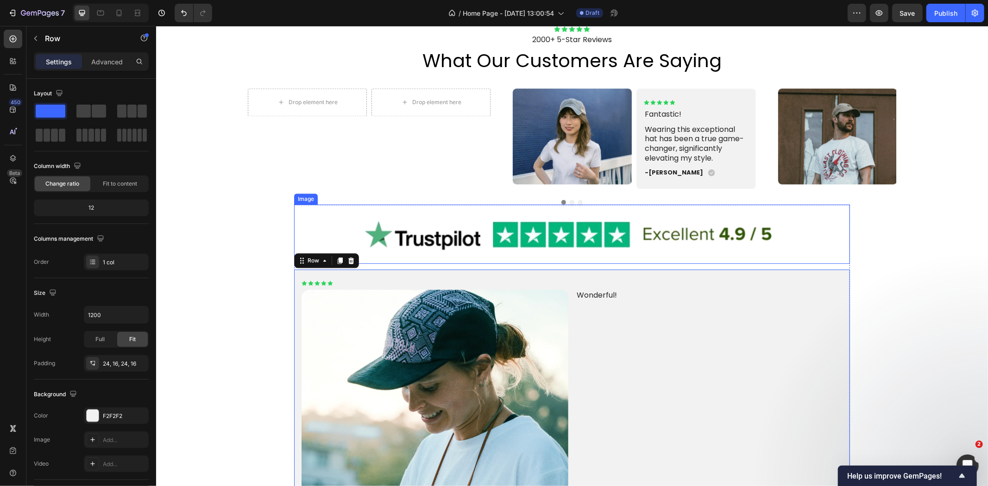
scroll to position [1701, 0]
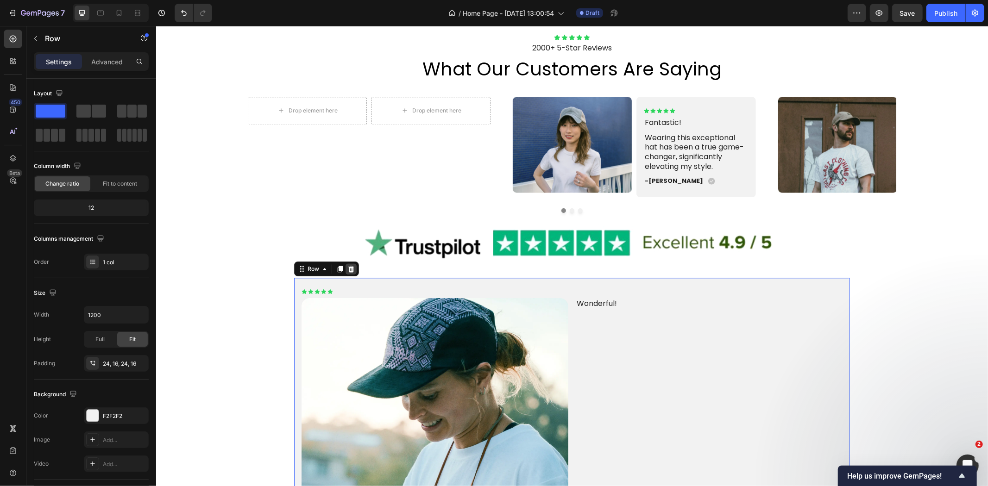
click at [348, 270] on icon at bounding box center [351, 268] width 6 height 6
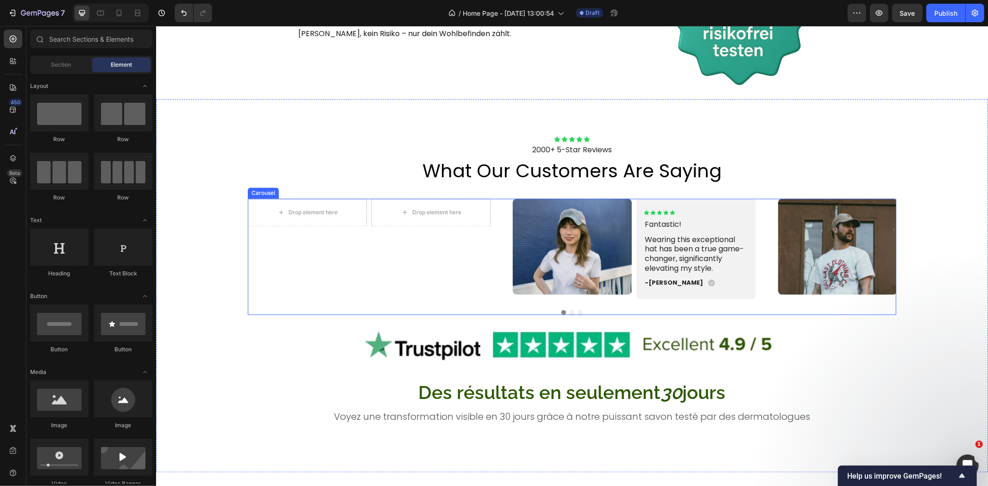
scroll to position [1598, 0]
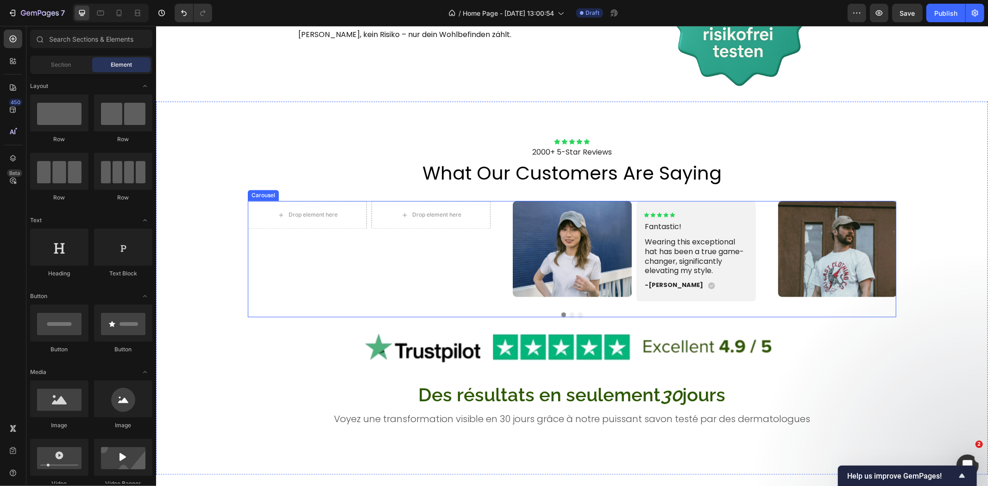
click at [497, 264] on div "Drop element here Drop element here Carousel Image Icon Icon Icon Icon Icon Ico…" at bounding box center [571, 250] width 648 height 100
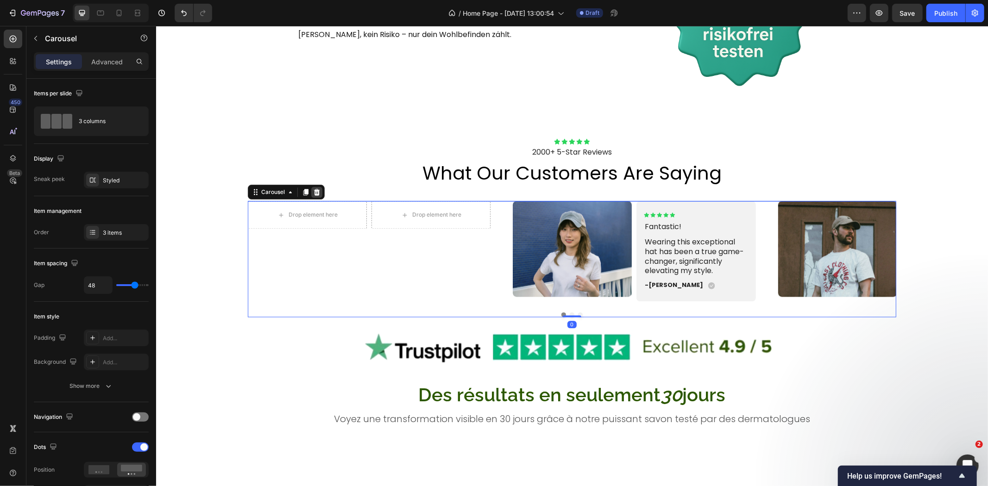
click at [313, 193] on icon at bounding box center [316, 191] width 6 height 6
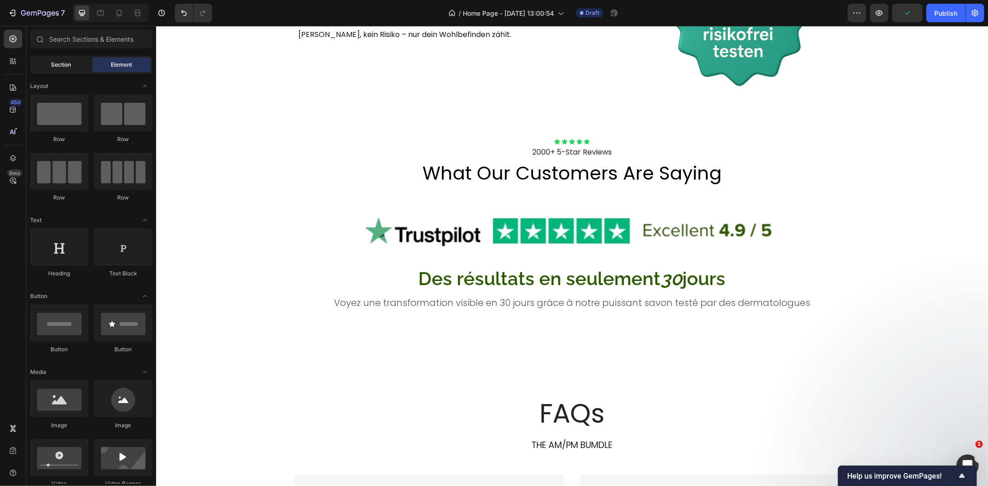
click at [56, 63] on span "Section" at bounding box center [61, 65] width 20 height 8
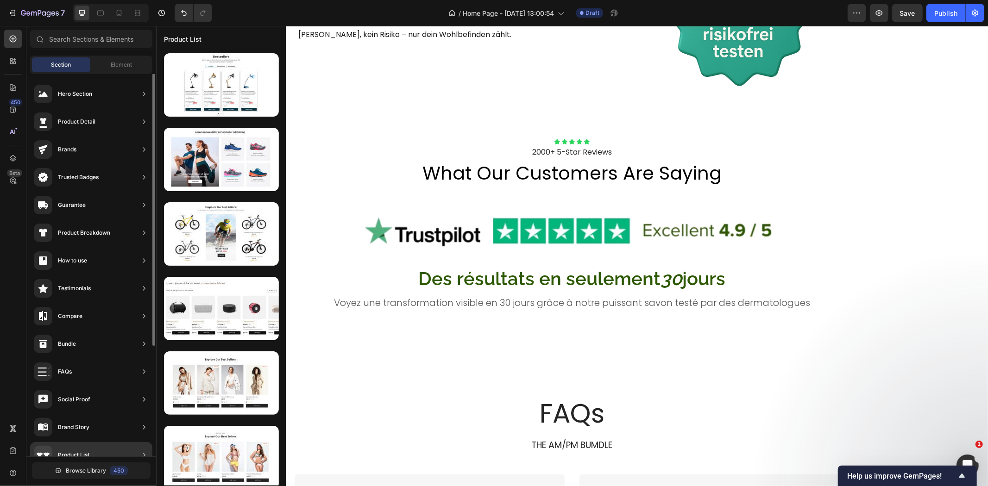
scroll to position [0, 0]
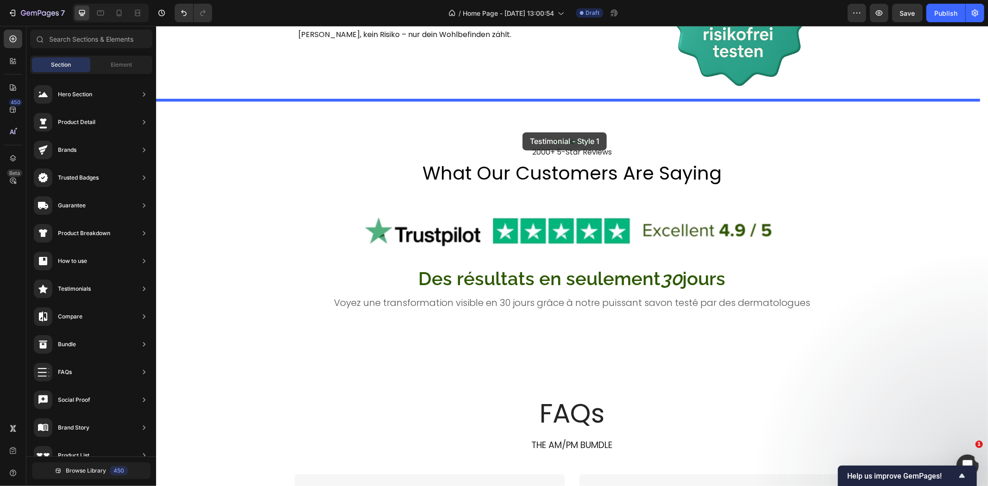
drag, startPoint x: 371, startPoint y: 115, endPoint x: 522, endPoint y: 132, distance: 151.9
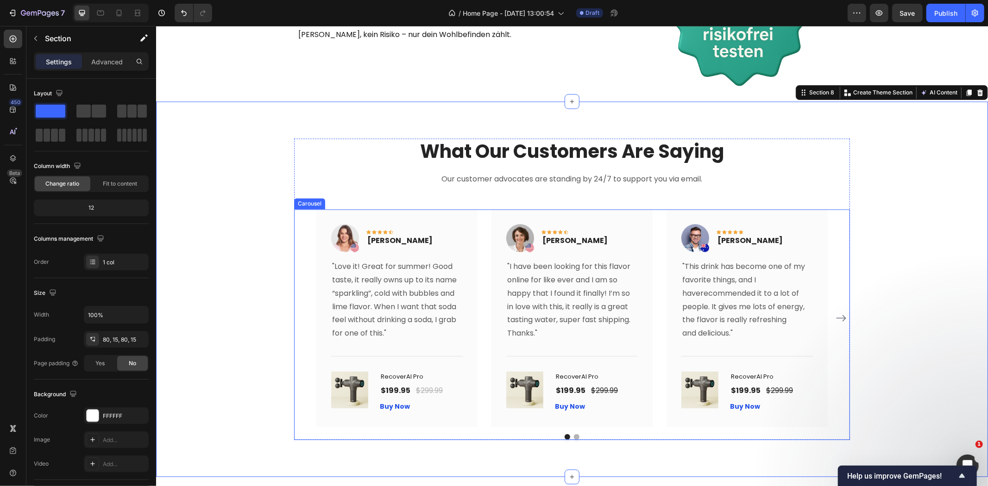
click at [481, 255] on div "Image Icon Icon Icon Icon Icon Row [PERSON_NAME] Text block Row "Love it! Great…" at bounding box center [571, 317] width 511 height 217
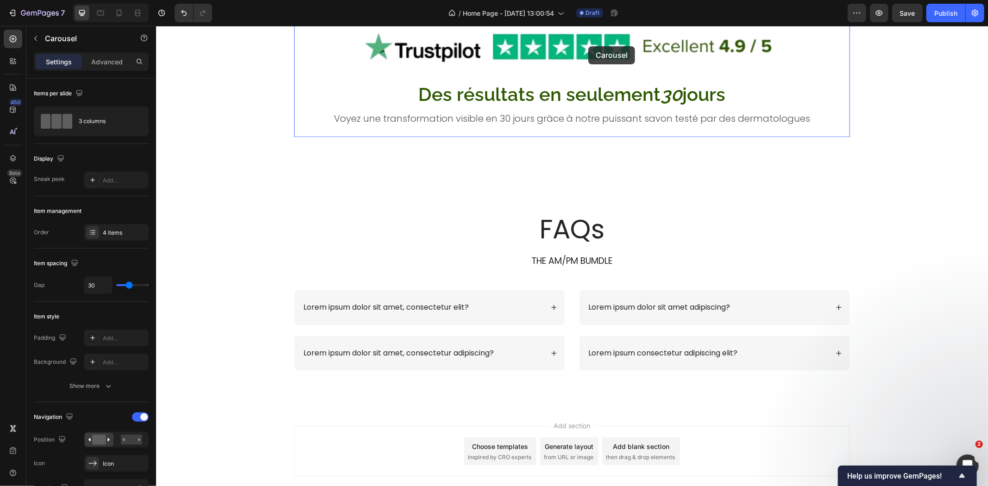
scroll to position [2109, 0]
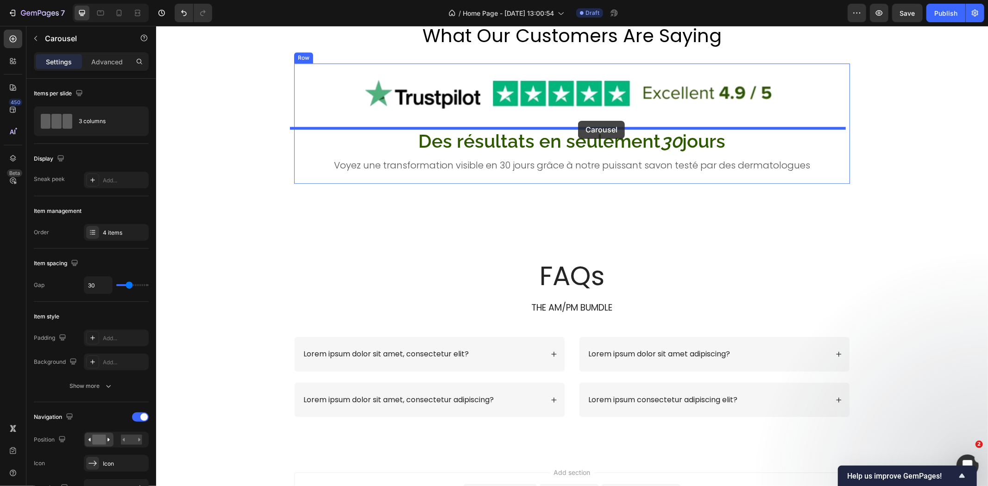
drag, startPoint x: 303, startPoint y: 98, endPoint x: 577, endPoint y: 120, distance: 275.0
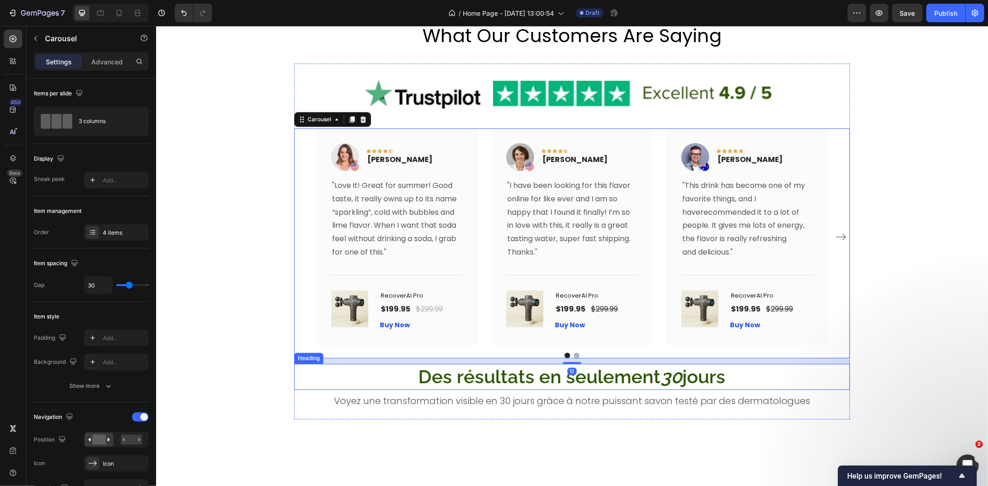
click at [738, 380] on h2 "Des résultats en seulement 30 jours" at bounding box center [572, 376] width 556 height 26
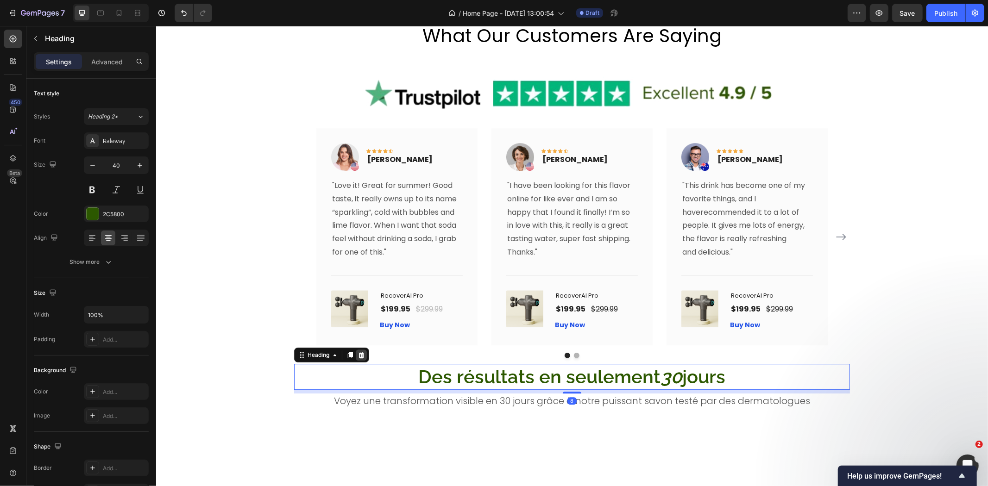
click at [356, 359] on div at bounding box center [360, 354] width 11 height 11
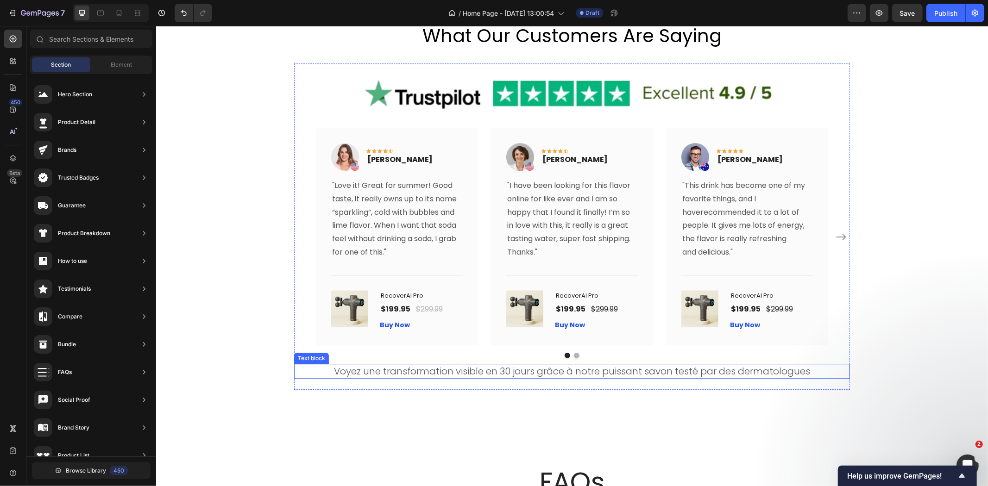
click at [379, 373] on p "Voyez une transformation visible en 30 jours grâce à notre puissant savon testé…" at bounding box center [571, 370] width 554 height 13
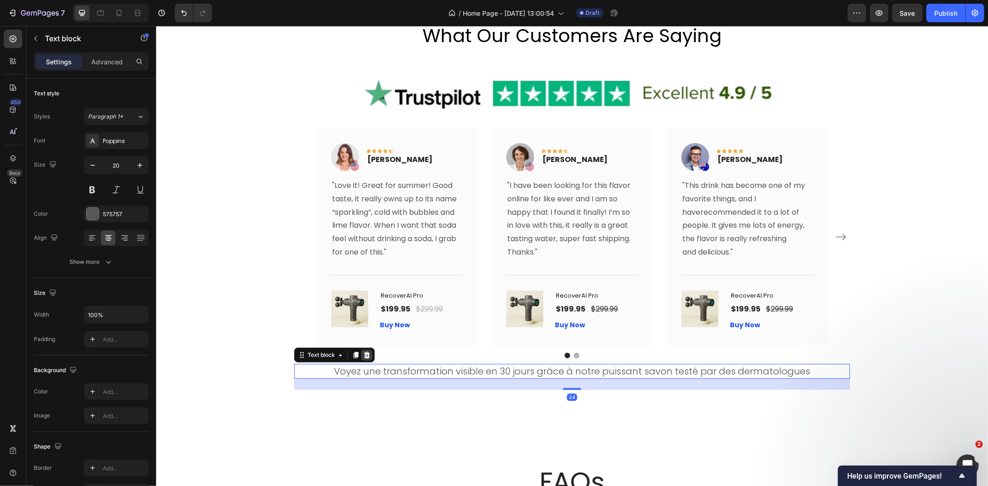
click at [363, 354] on icon at bounding box center [366, 354] width 7 height 7
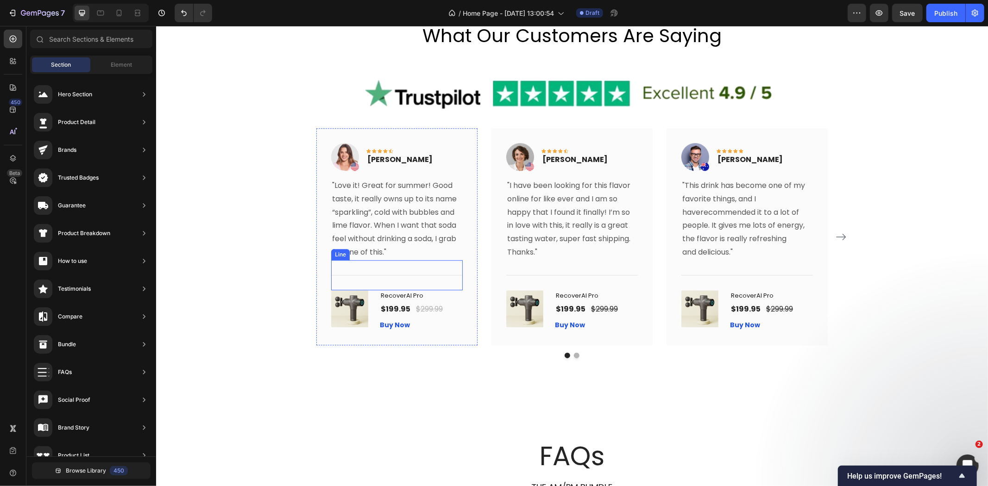
click at [444, 279] on div "Title Line" at bounding box center [396, 275] width 131 height 30
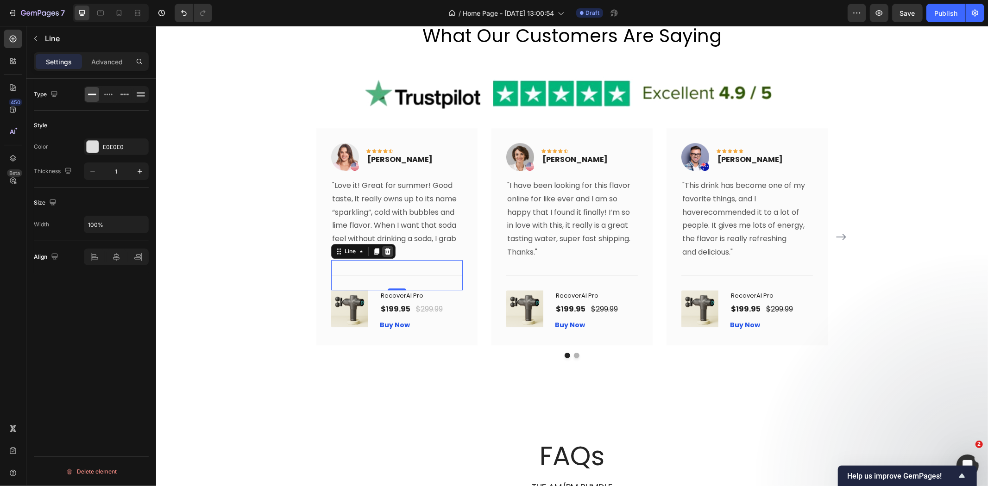
click at [386, 250] on icon at bounding box center [386, 250] width 7 height 7
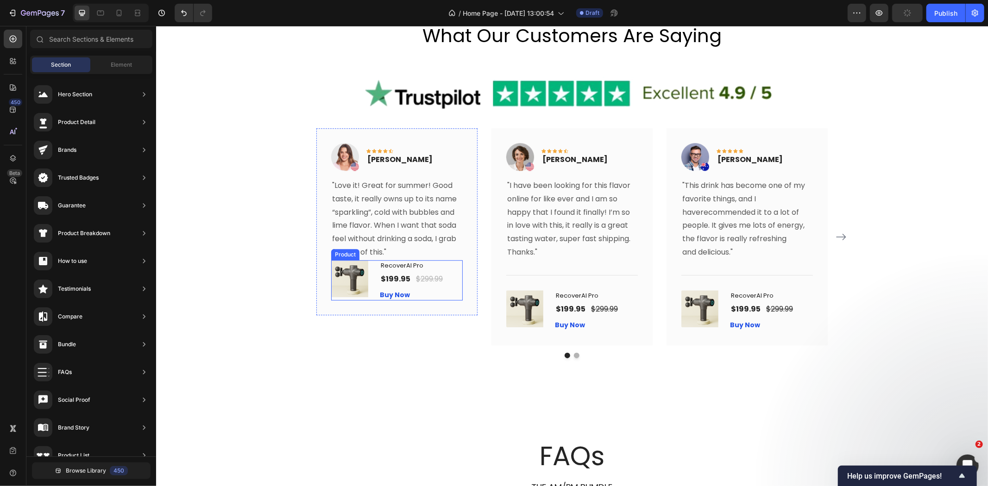
click at [368, 271] on div "(P) Images & Gallery RecoverAI Pro (P) Title $199.95 (P) Price (P) Price $299.9…" at bounding box center [396, 280] width 131 height 41
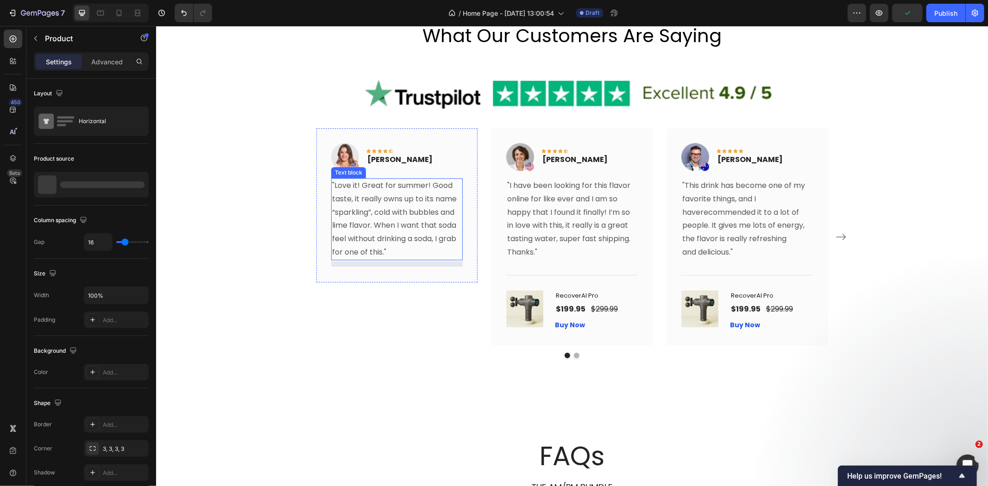
click at [391, 251] on p ""Love it! Great for summer! Good taste, it really owns up to its name “sparklin…" at bounding box center [397, 219] width 130 height 80
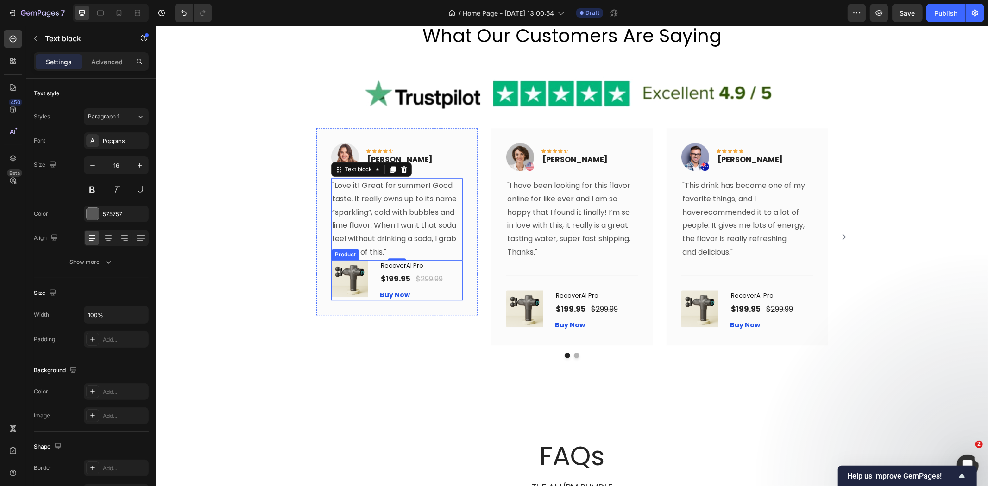
click at [368, 275] on div "(P) Images & Gallery RecoverAI Pro (P) Title $199.95 (P) Price (P) Price $299.9…" at bounding box center [396, 280] width 131 height 41
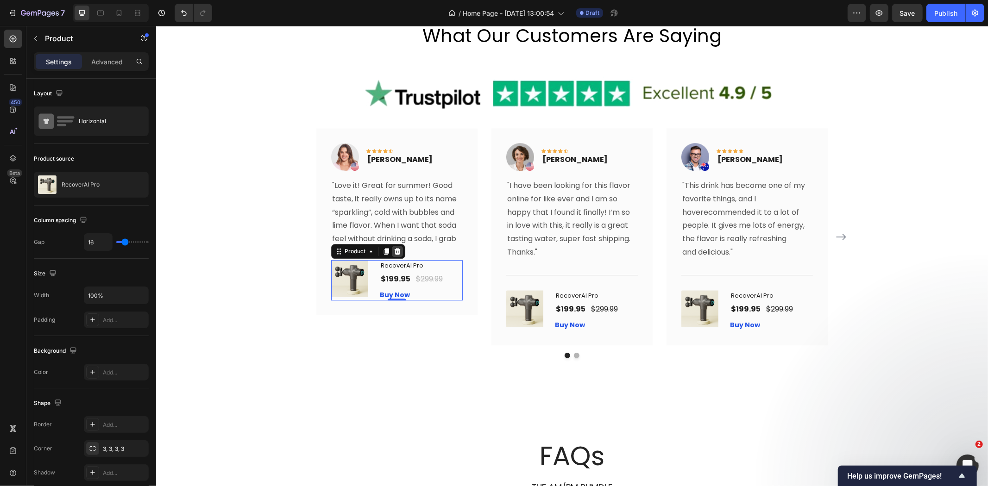
click at [393, 248] on icon at bounding box center [396, 250] width 7 height 7
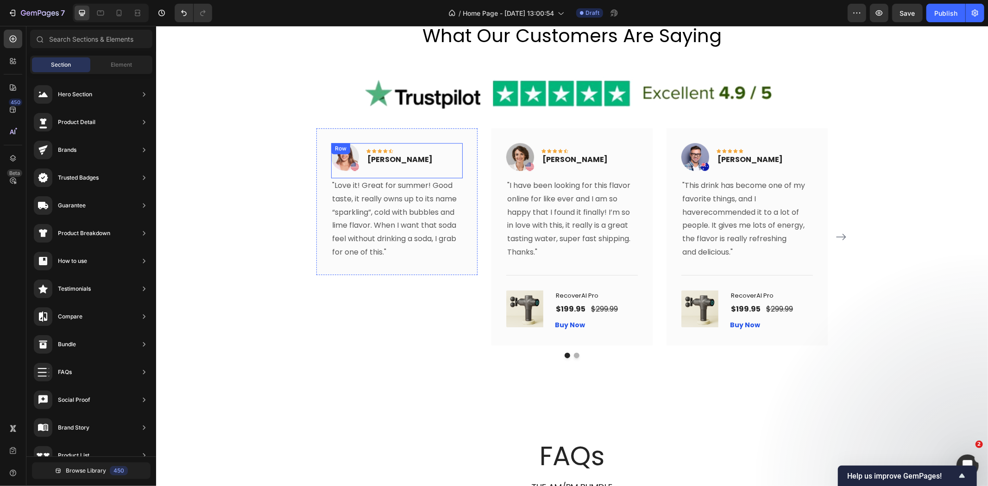
click at [447, 169] on div "Image Icon Icon Icon Icon Icon Row [PERSON_NAME] Text block Row" at bounding box center [396, 160] width 131 height 35
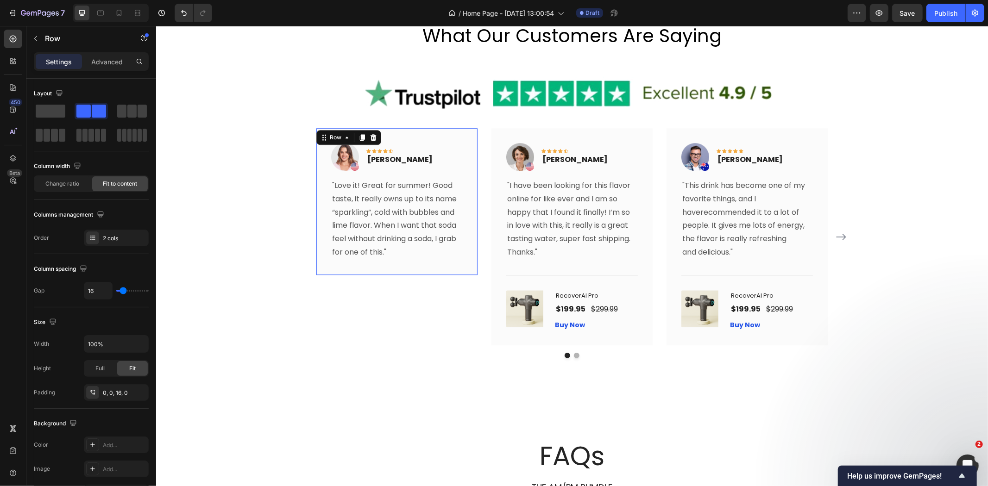
click at [466, 143] on div "Image Icon Icon Icon Icon Icon Row [PERSON_NAME] Text block Row "Love it! Great…" at bounding box center [396, 201] width 161 height 147
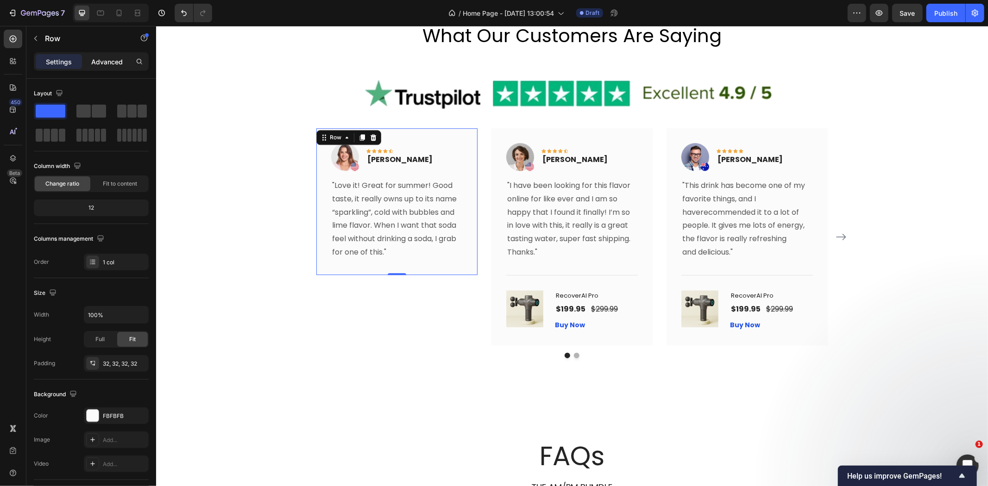
click at [115, 66] on p "Advanced" at bounding box center [106, 62] width 31 height 10
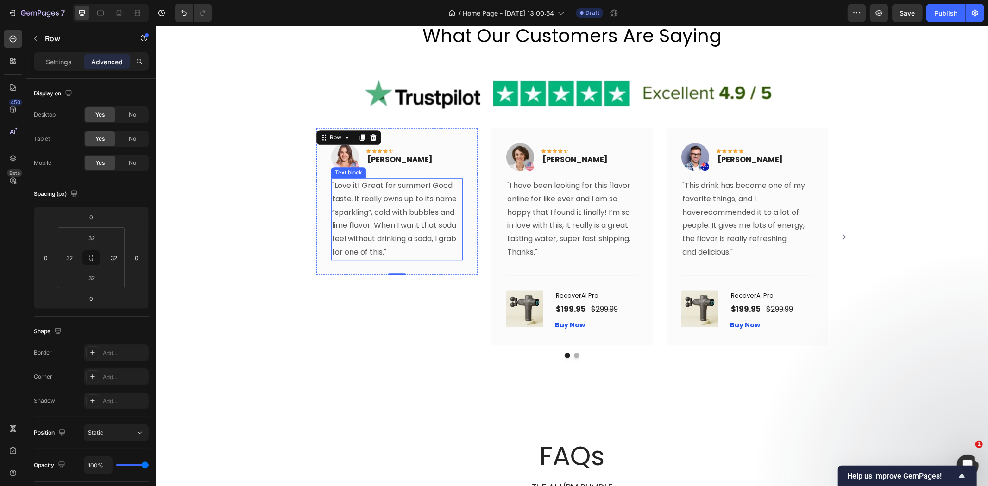
click at [399, 237] on p ""Love it! Great for summer! Good taste, it really owns up to its name “sparklin…" at bounding box center [397, 219] width 130 height 80
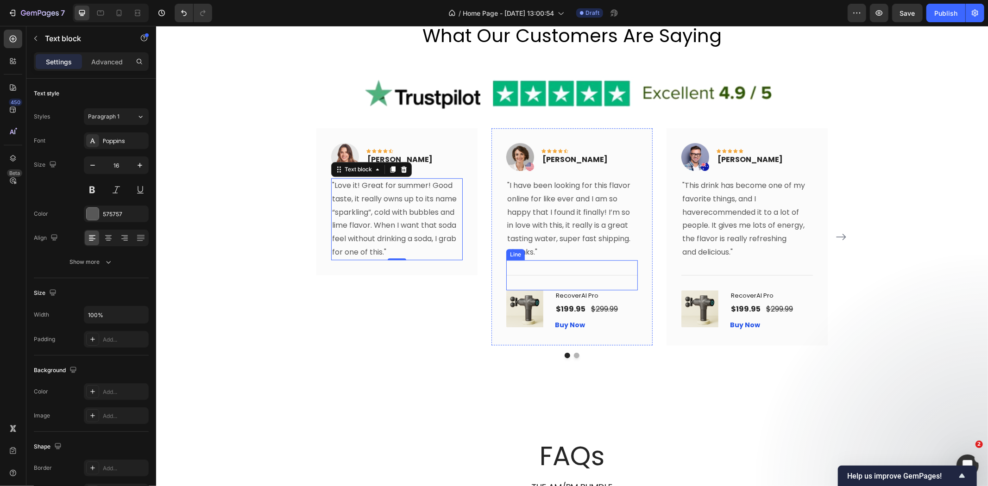
click at [606, 276] on div "Title Line" at bounding box center [571, 275] width 131 height 30
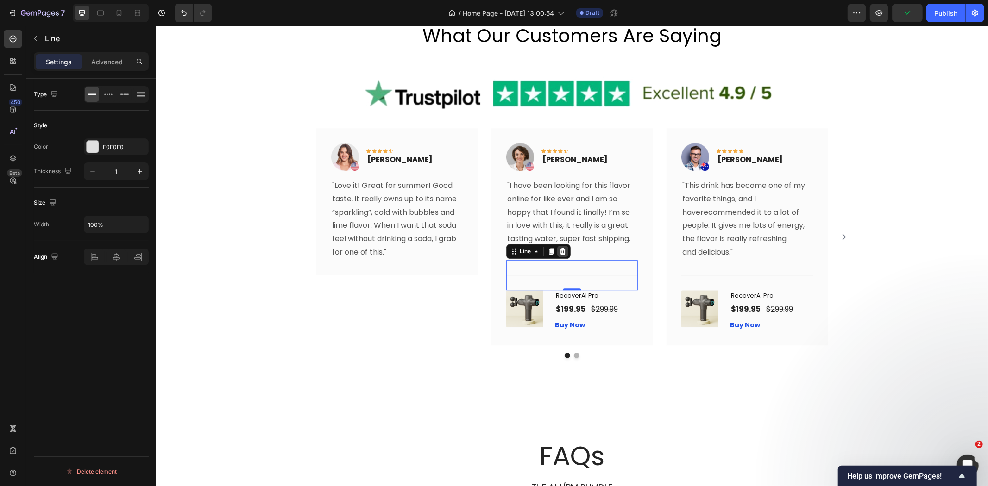
click at [558, 251] on icon at bounding box center [561, 250] width 7 height 7
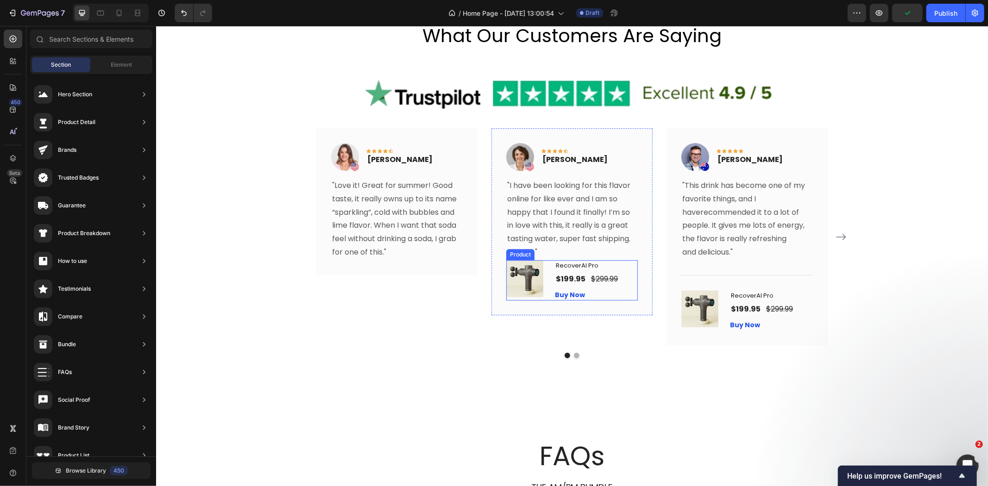
click at [544, 283] on div "(P) Images & Gallery RecoverAI Pro (P) Title $199.95 (P) Price (P) Price $299.9…" at bounding box center [571, 280] width 131 height 41
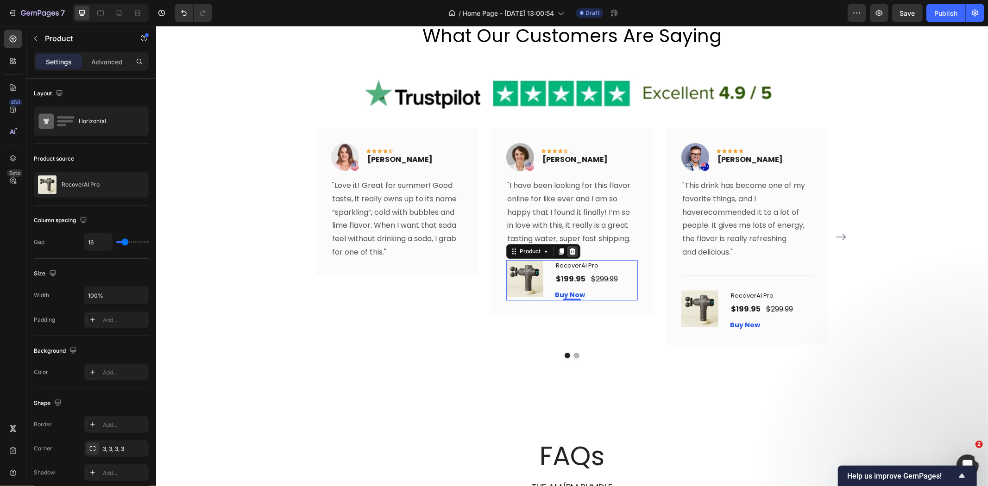
click at [569, 250] on icon at bounding box center [572, 251] width 6 height 6
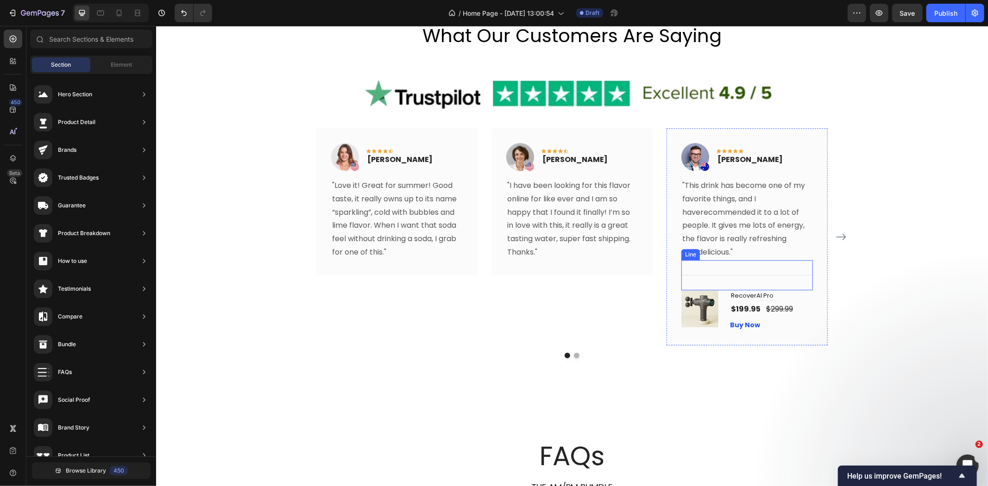
click at [789, 276] on div "Title Line" at bounding box center [746, 275] width 131 height 30
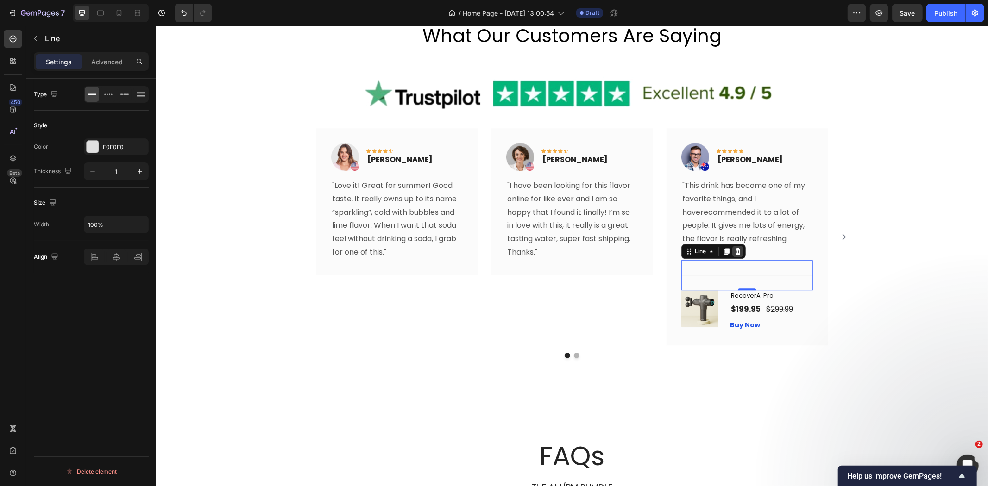
click at [734, 251] on icon at bounding box center [736, 250] width 7 height 7
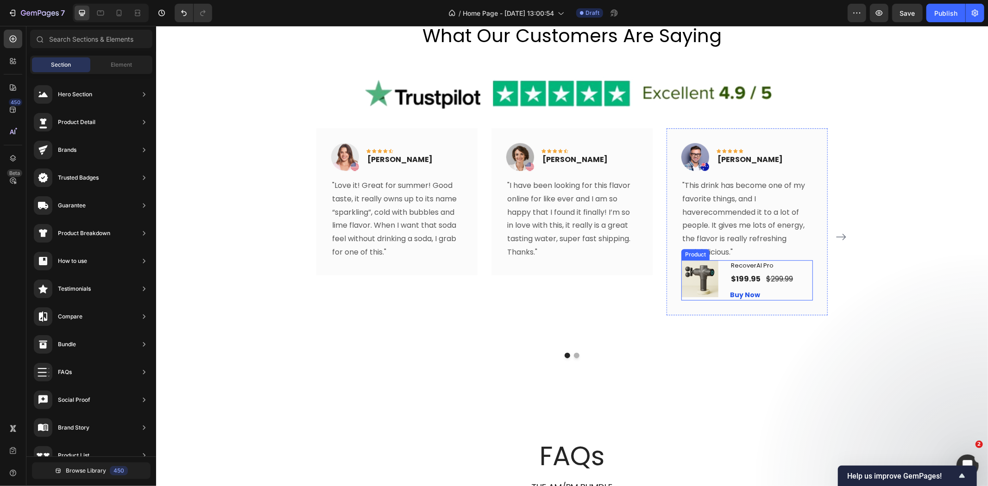
click at [720, 280] on div "(P) Images & Gallery RecoverAI Pro (P) Title $199.95 (P) Price (P) Price $299.9…" at bounding box center [746, 280] width 131 height 41
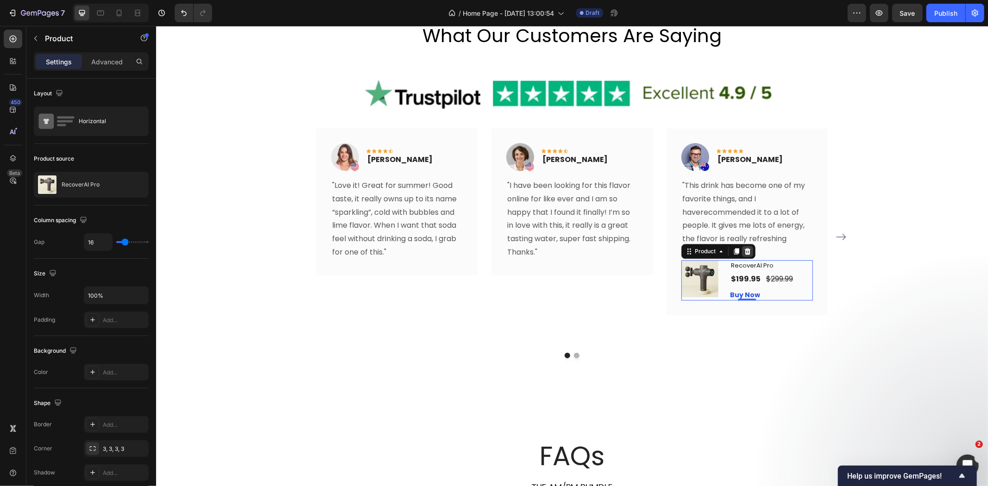
click at [743, 251] on icon at bounding box center [746, 250] width 7 height 7
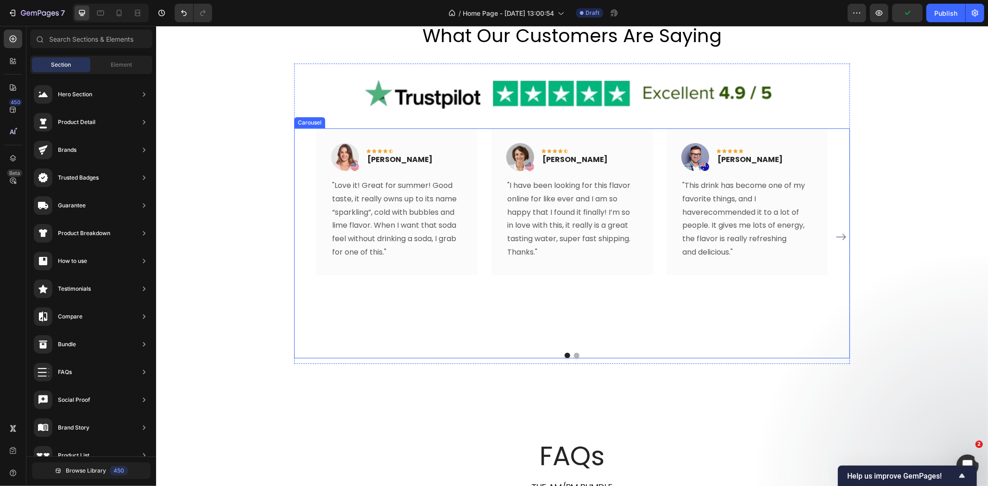
click at [573, 355] on button "Dot" at bounding box center [576, 355] width 6 height 6
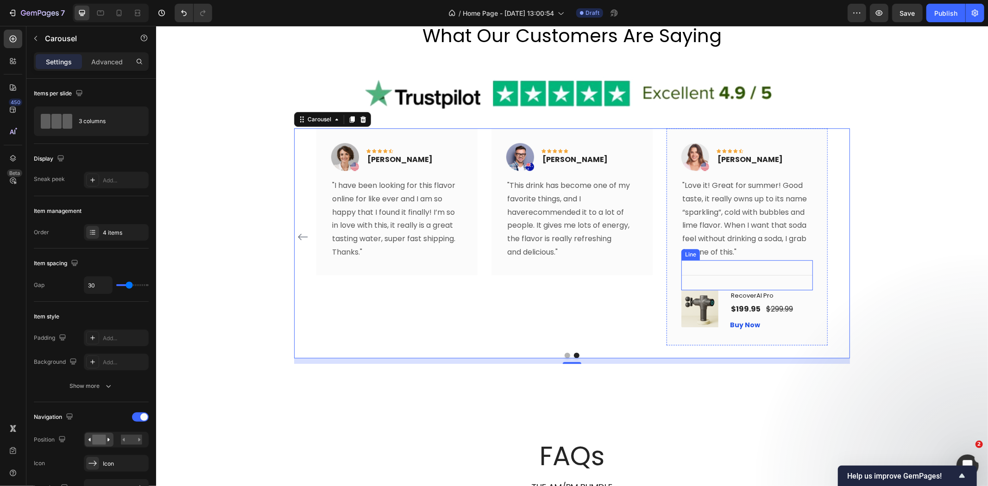
click at [780, 281] on div "Title Line" at bounding box center [746, 275] width 131 height 30
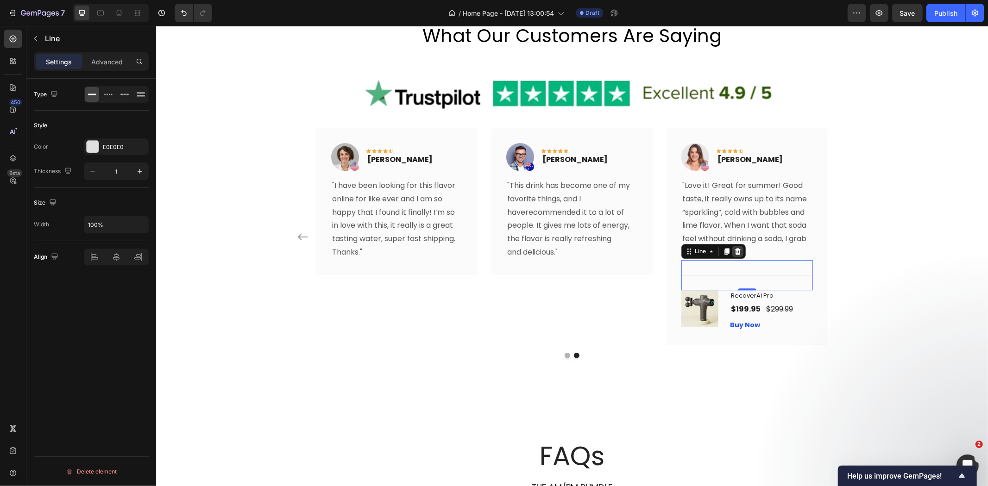
click at [734, 252] on icon at bounding box center [737, 251] width 6 height 6
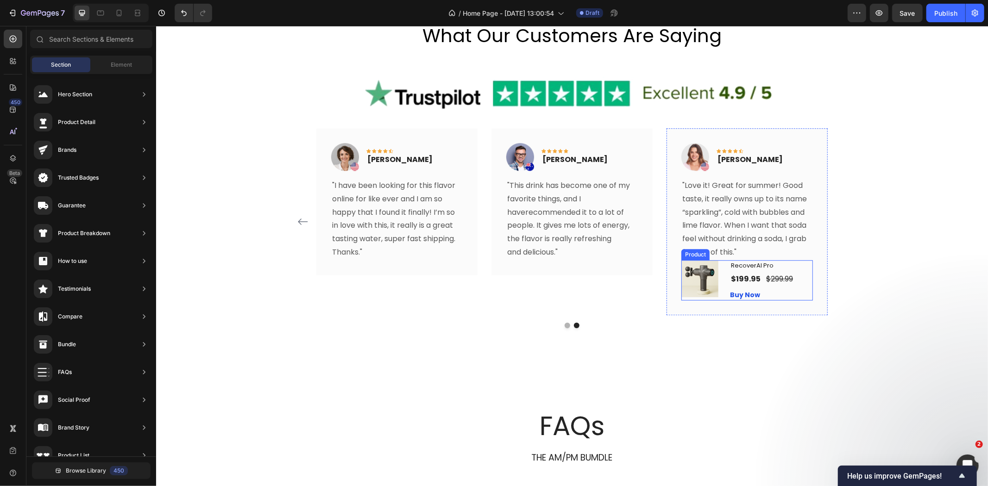
click at [720, 282] on div "(P) Images & Gallery RecoverAI Pro (P) Title $199.95 (P) Price (P) Price $299.9…" at bounding box center [746, 280] width 131 height 41
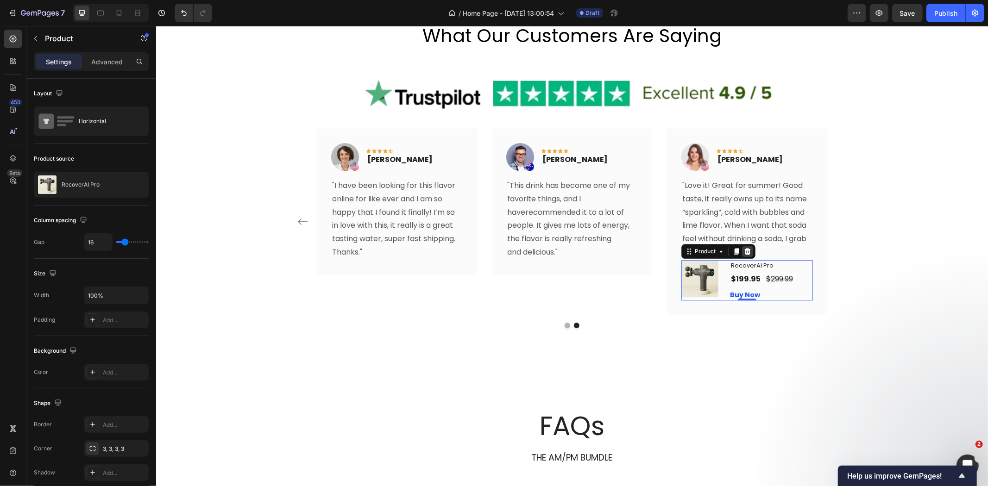
click at [744, 252] on icon at bounding box center [747, 251] width 6 height 6
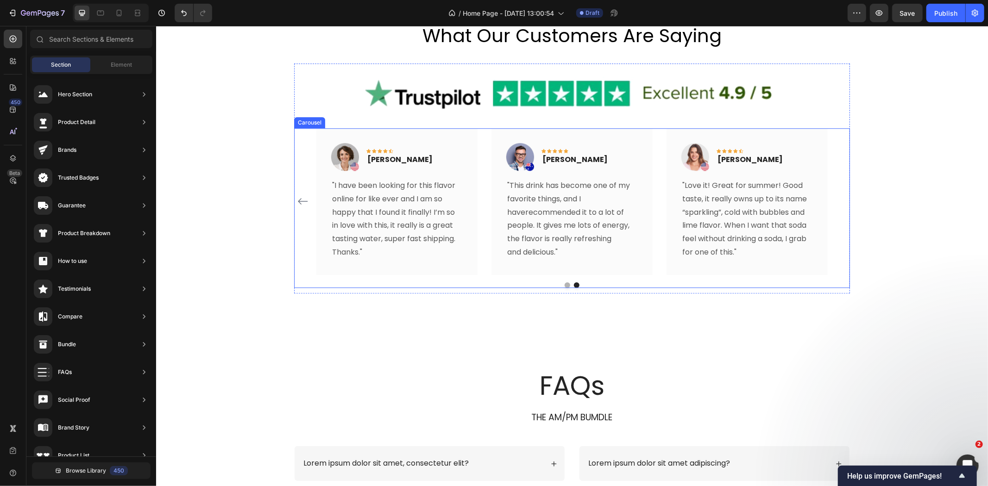
click at [298, 199] on icon "Carousel Back Arrow" at bounding box center [302, 200] width 11 height 11
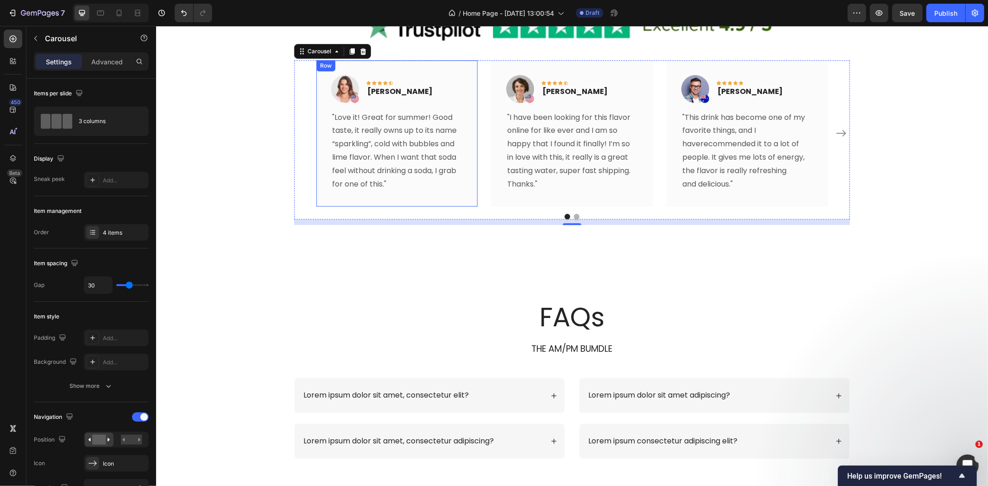
scroll to position [1800, 0]
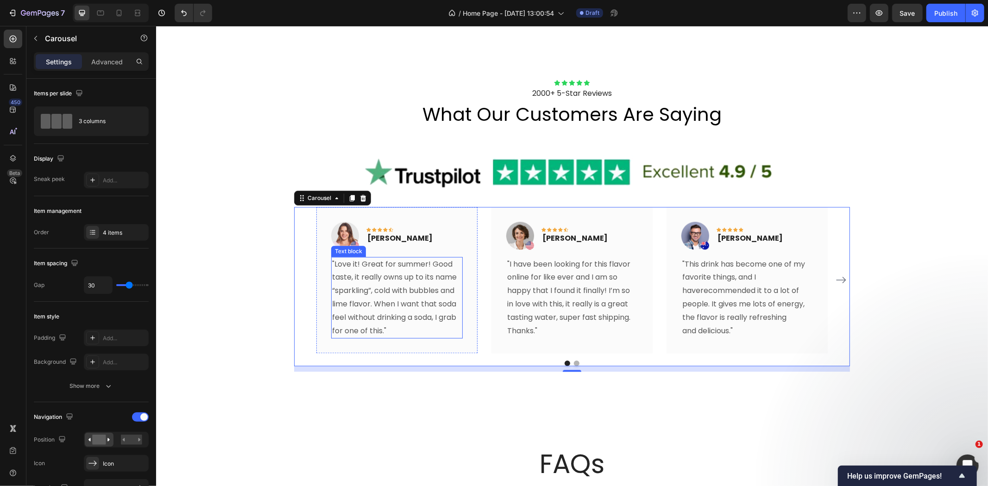
click at [388, 279] on p ""Love it! Great for summer! Good taste, it really owns up to its name “sparklin…" at bounding box center [397, 297] width 130 height 80
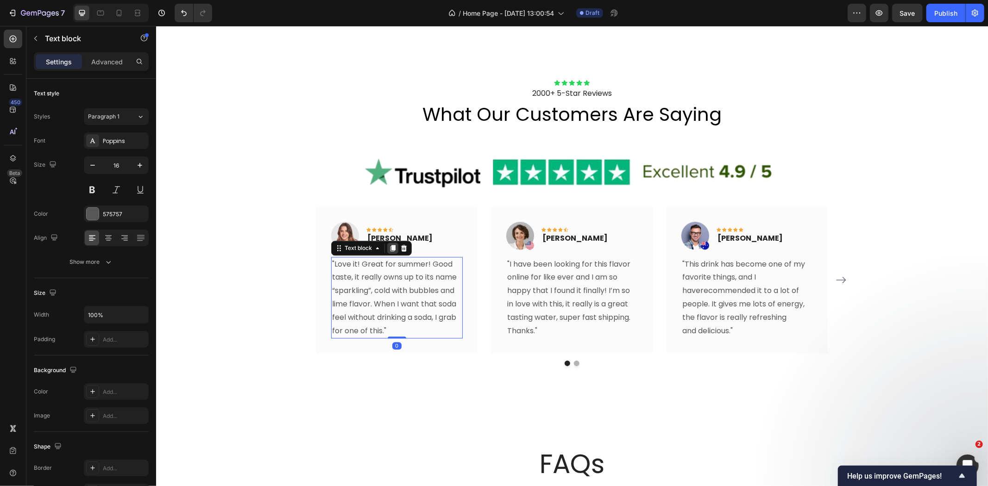
click at [388, 249] on icon at bounding box center [391, 247] width 7 height 7
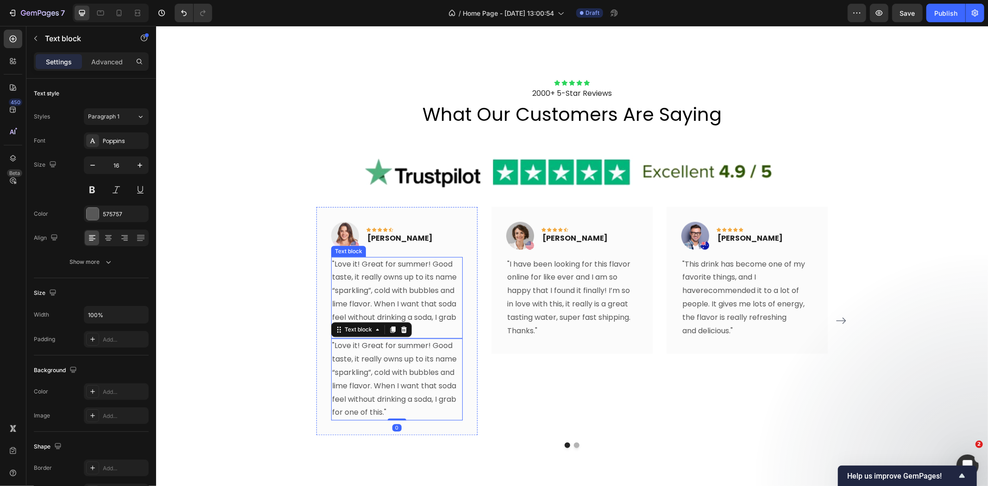
click at [399, 302] on p ""Love it! Great for summer! Good taste, it really owns up to its name “sparklin…" at bounding box center [397, 297] width 130 height 80
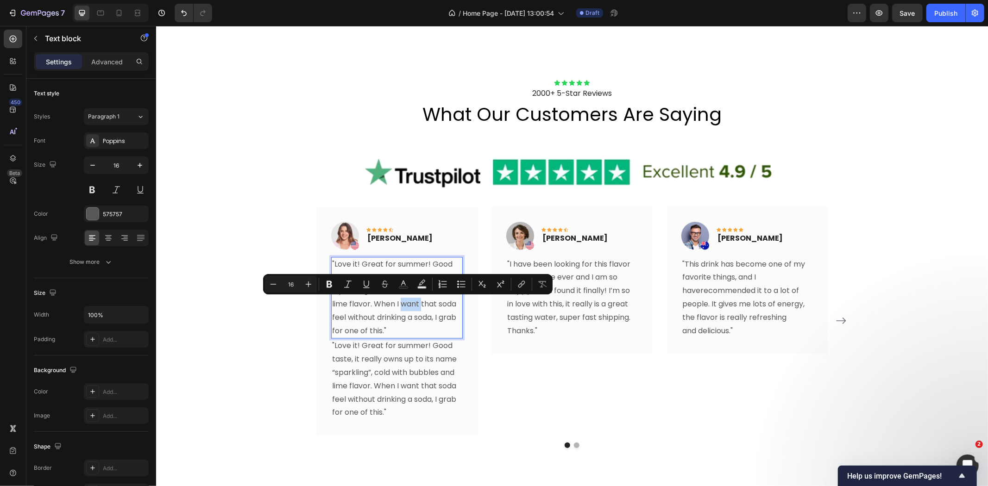
click at [399, 302] on p ""Love it! Great for summer! Good taste, it really owns up to its name “sparklin…" at bounding box center [397, 297] width 130 height 80
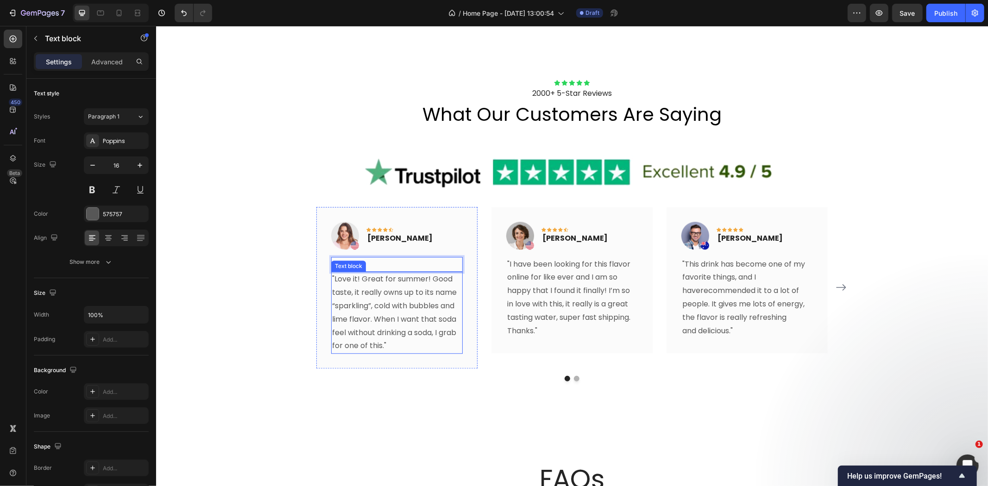
click at [400, 294] on p ""Love it! Great for summer! Good taste, it really owns up to its name “sparklin…" at bounding box center [397, 312] width 130 height 80
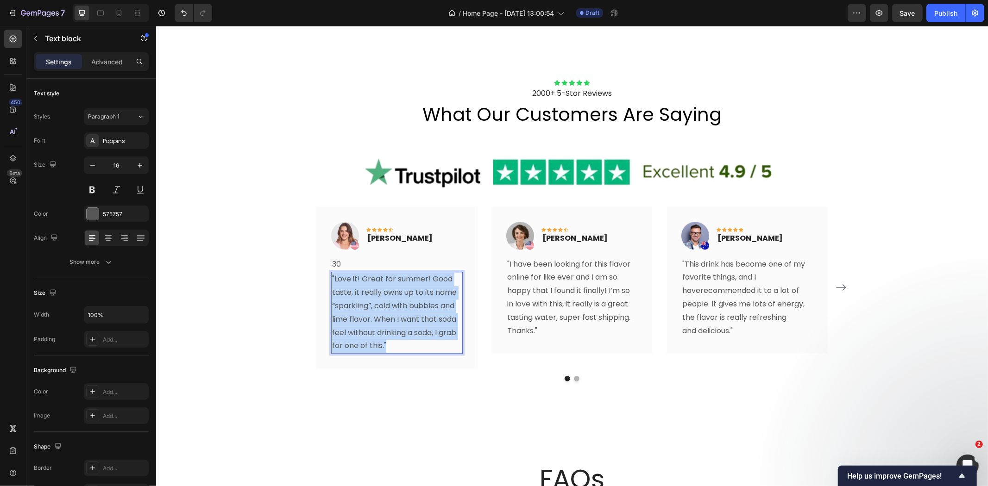
click at [400, 294] on p ""Love it! Great for summer! Good taste, it really owns up to its name “sparklin…" at bounding box center [397, 312] width 130 height 80
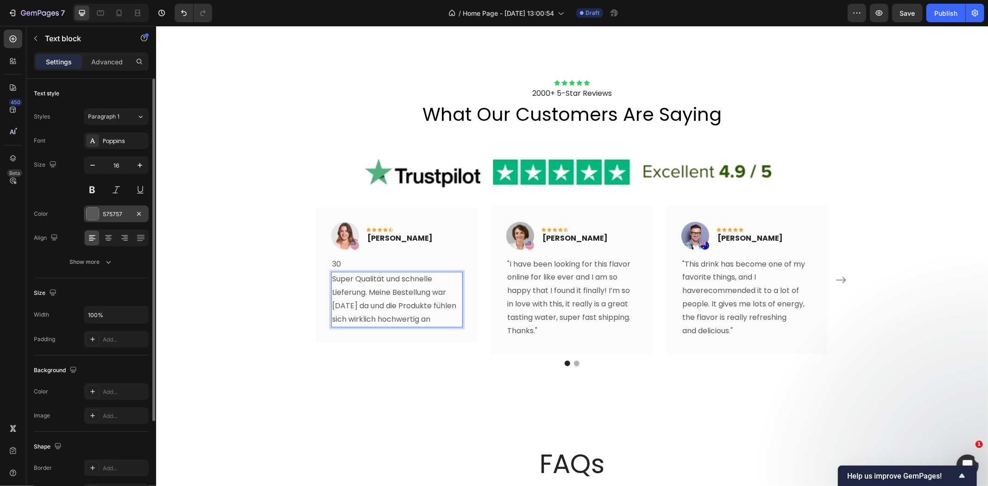
click at [99, 216] on div "575757" at bounding box center [116, 214] width 65 height 17
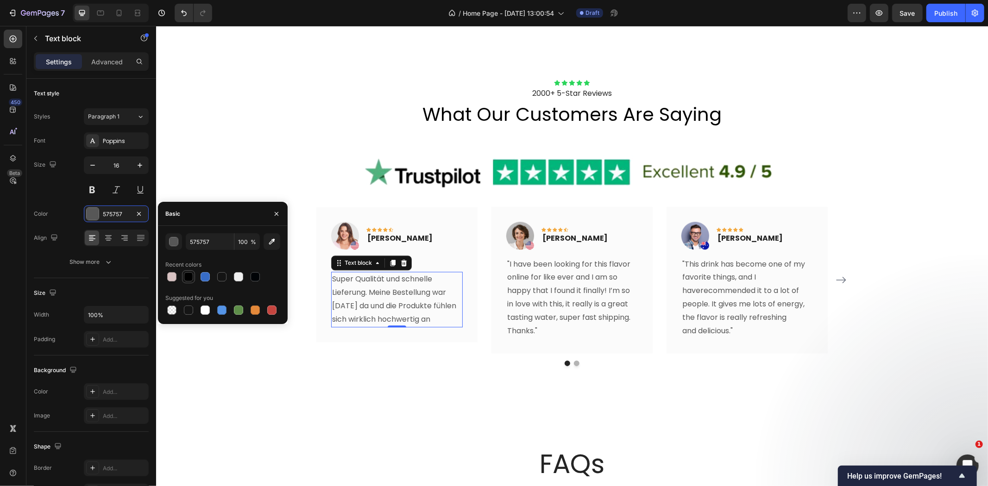
click at [186, 274] on div at bounding box center [188, 276] width 9 height 9
type input "000000"
click at [425, 263] on p "30" at bounding box center [397, 263] width 130 height 13
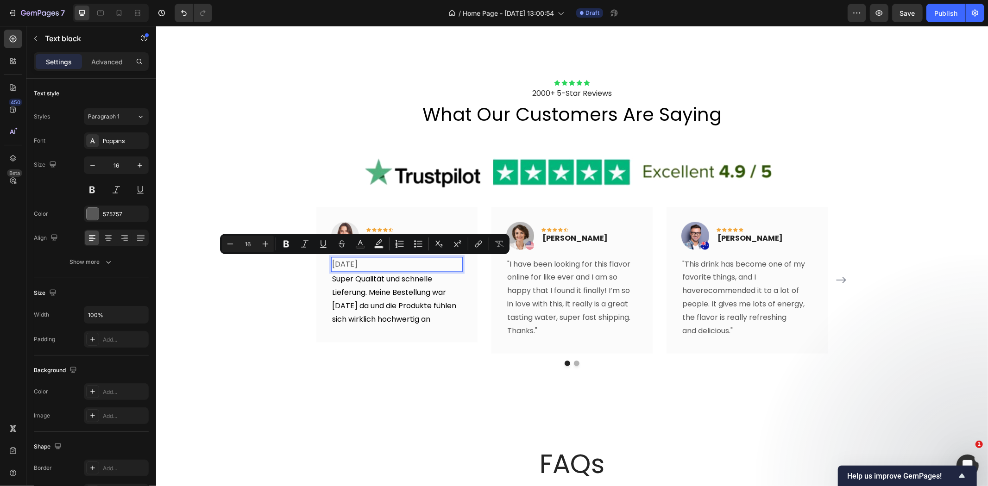
copy p "[DATE]"
click at [416, 299] on p "Super Qualität und schnelle Lieferung. Meine Bestellung war [DATE] da und die P…" at bounding box center [397, 298] width 130 height 53
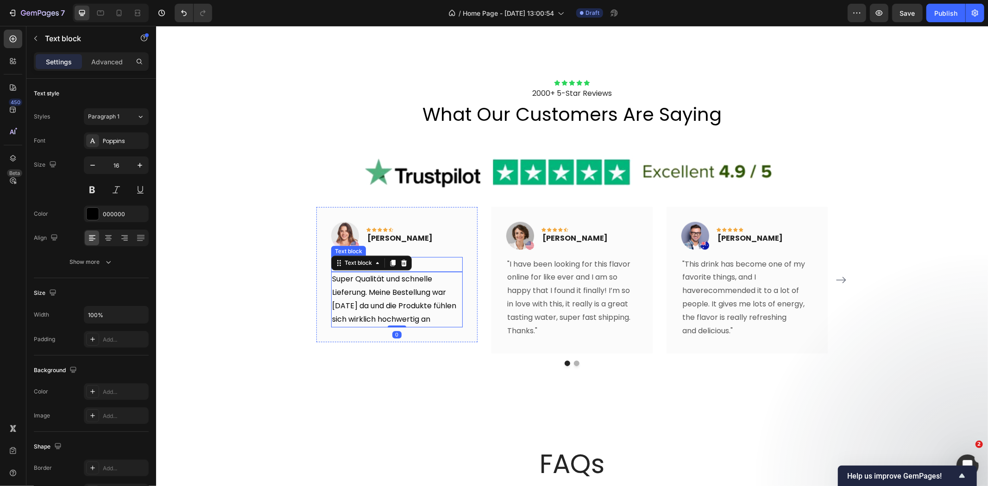
click at [438, 260] on p "[DATE]" at bounding box center [397, 263] width 130 height 13
click at [390, 250] on icon at bounding box center [392, 247] width 5 height 6
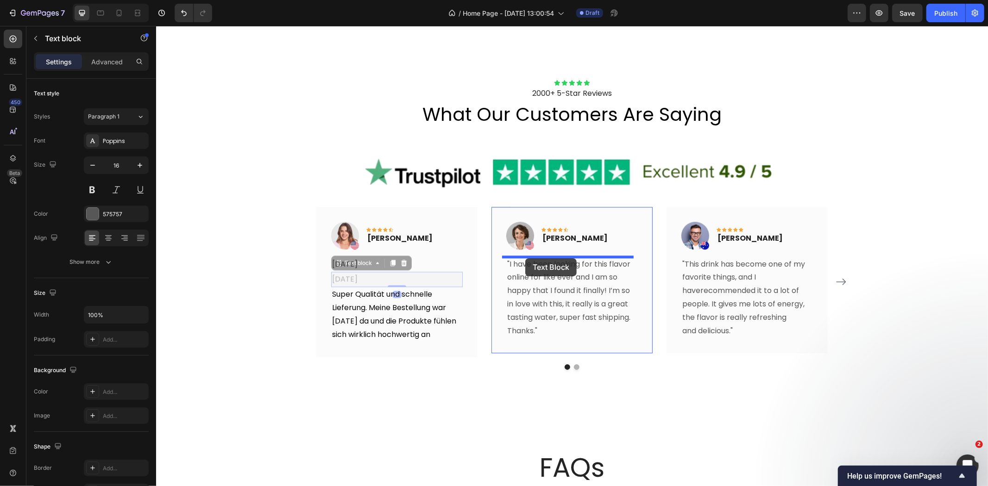
drag, startPoint x: 337, startPoint y: 263, endPoint x: 525, endPoint y: 258, distance: 187.6
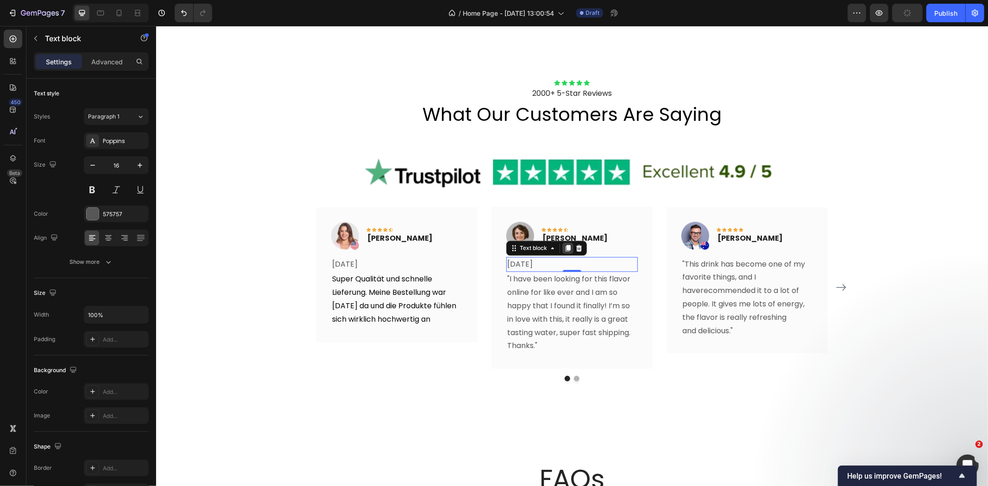
click at [563, 248] on icon at bounding box center [566, 247] width 7 height 7
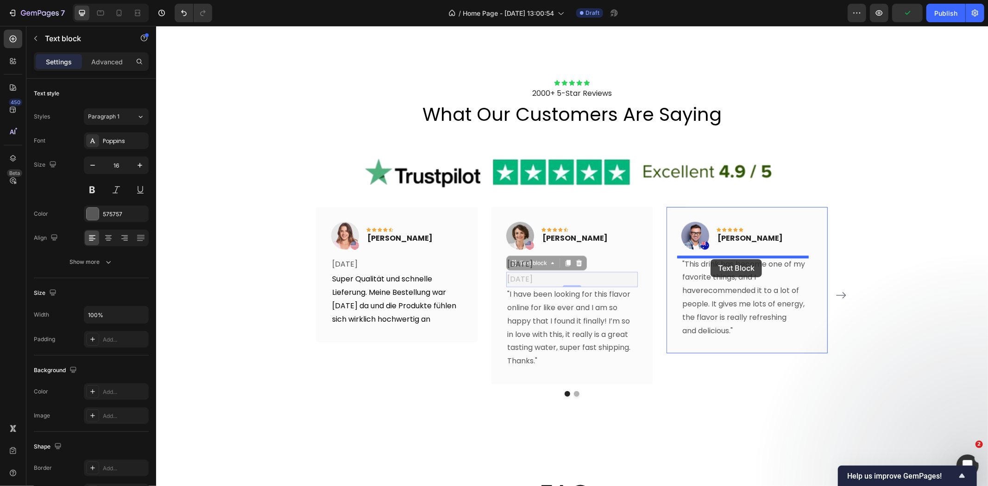
drag, startPoint x: 508, startPoint y: 261, endPoint x: 710, endPoint y: 259, distance: 201.9
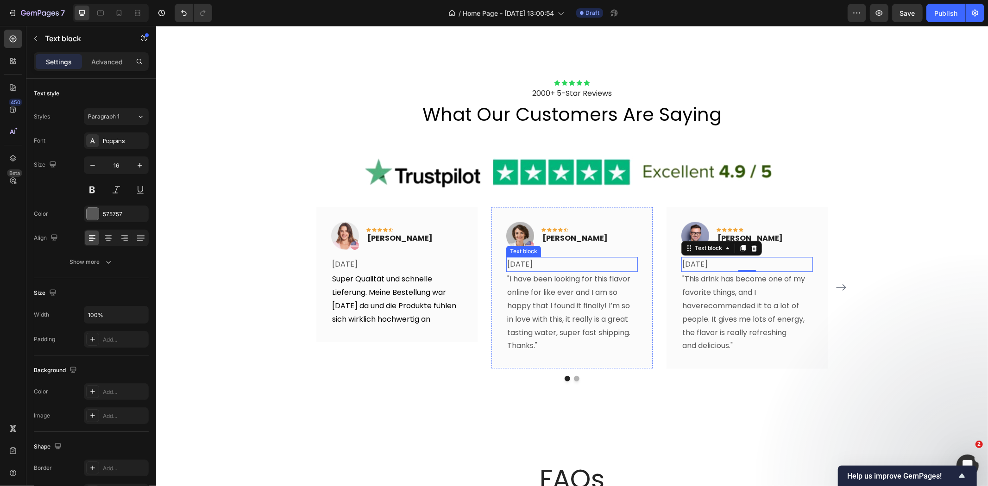
click at [515, 264] on p "[DATE]" at bounding box center [572, 263] width 130 height 13
click at [511, 265] on p "[DATE]" at bounding box center [572, 263] width 130 height 13
click at [688, 263] on p "[DATE]" at bounding box center [747, 263] width 130 height 13
click at [682, 264] on p "[DATE]" at bounding box center [747, 263] width 130 height 13
click at [511, 263] on p "[DATE]" at bounding box center [572, 263] width 130 height 13
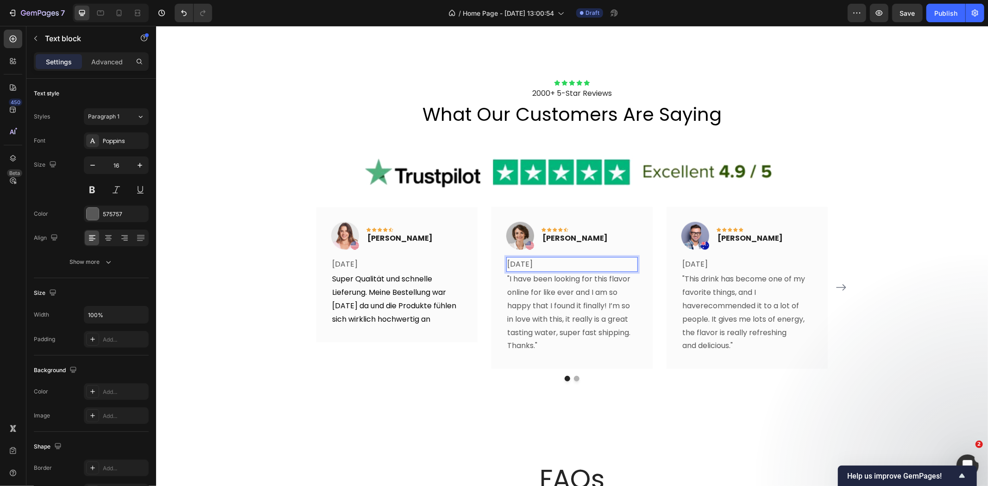
click at [508, 265] on p "[DATE]" at bounding box center [572, 263] width 130 height 13
click at [684, 263] on p "[DATE]" at bounding box center [747, 263] width 130 height 13
click at [685, 263] on p "[DATE]" at bounding box center [747, 263] width 130 height 13
click at [711, 260] on p "[DATE]" at bounding box center [747, 263] width 130 height 13
drag, startPoint x: 731, startPoint y: 266, endPoint x: 691, endPoint y: 270, distance: 40.5
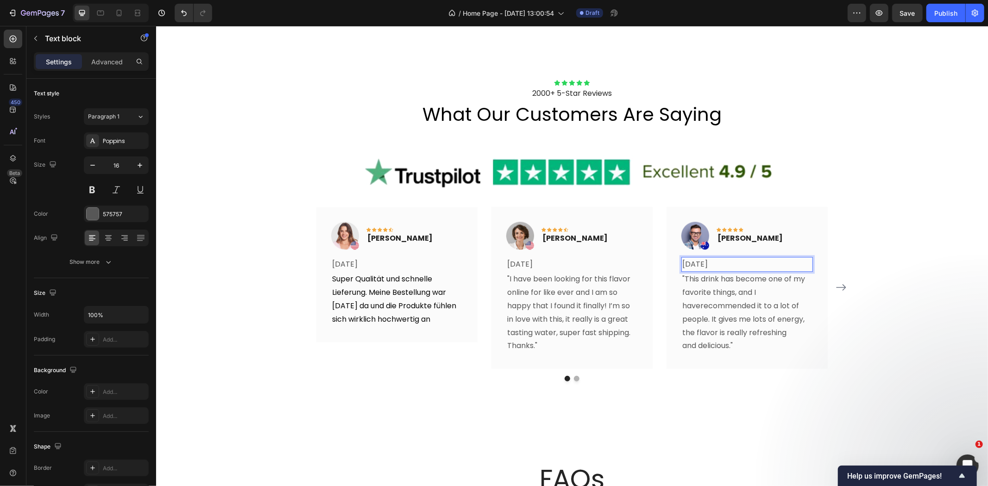
click at [691, 270] on p "[DATE]" at bounding box center [747, 263] width 130 height 13
click at [740, 288] on p ""This drink has become one of my favorite things, and I haverecommended it to a…" at bounding box center [747, 312] width 130 height 80
click at [767, 261] on p "[DATE]" at bounding box center [747, 263] width 130 height 13
click at [740, 248] on icon at bounding box center [742, 247] width 5 height 6
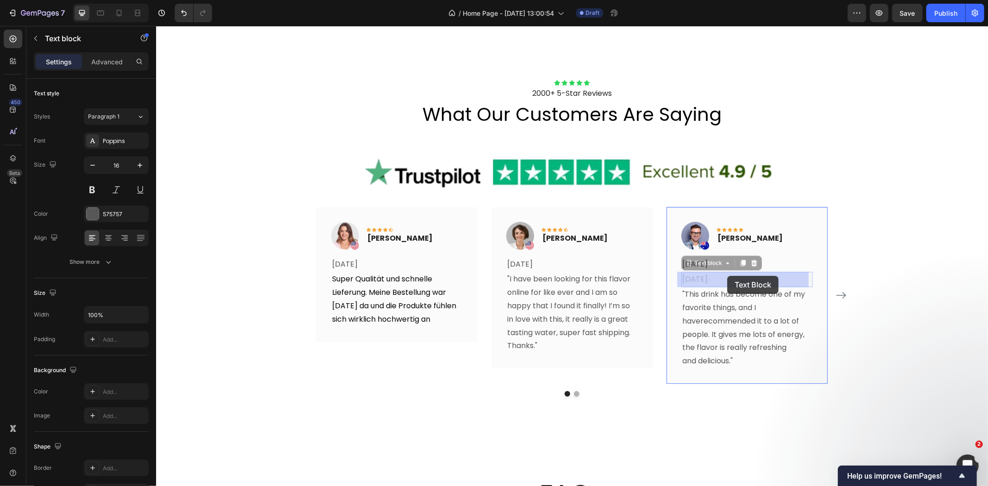
drag, startPoint x: 689, startPoint y: 265, endPoint x: 726, endPoint y: 275, distance: 39.0
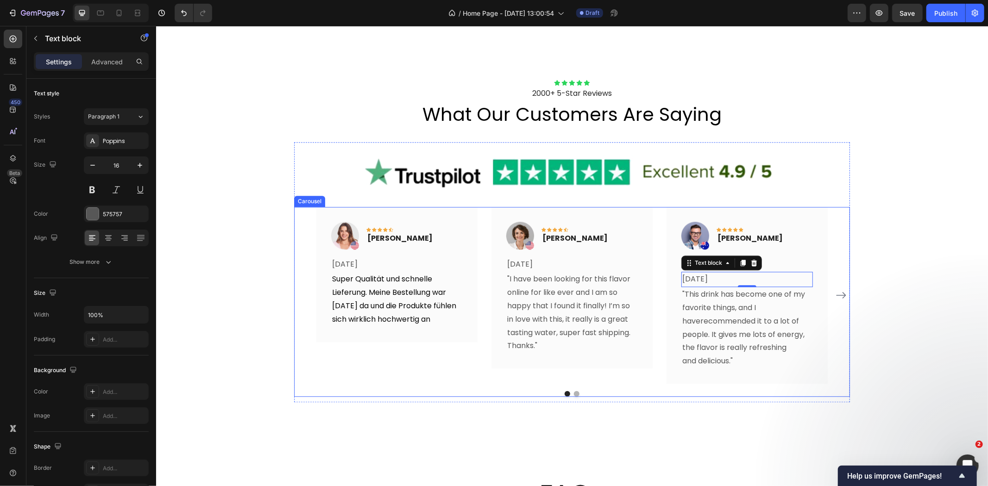
click at [573, 394] on button "Dot" at bounding box center [576, 394] width 6 height 6
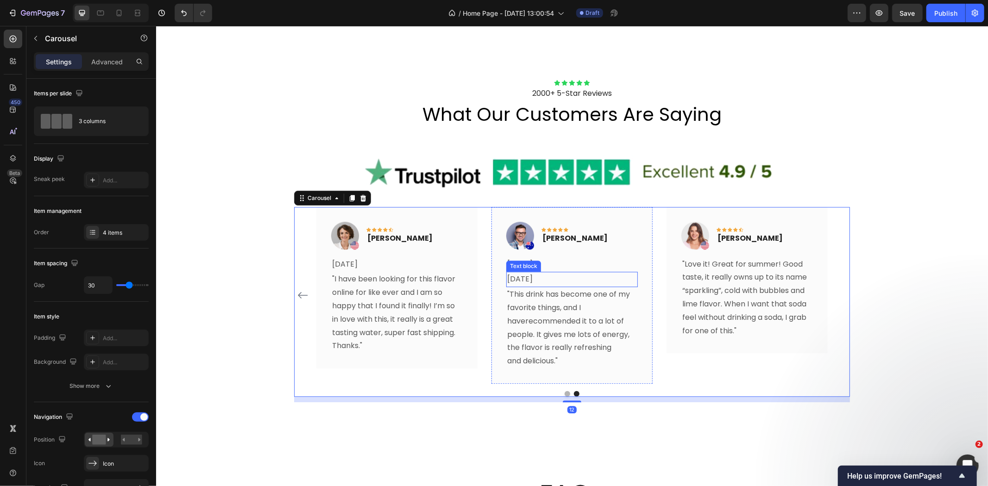
click at [542, 278] on p "[DATE]" at bounding box center [572, 278] width 130 height 13
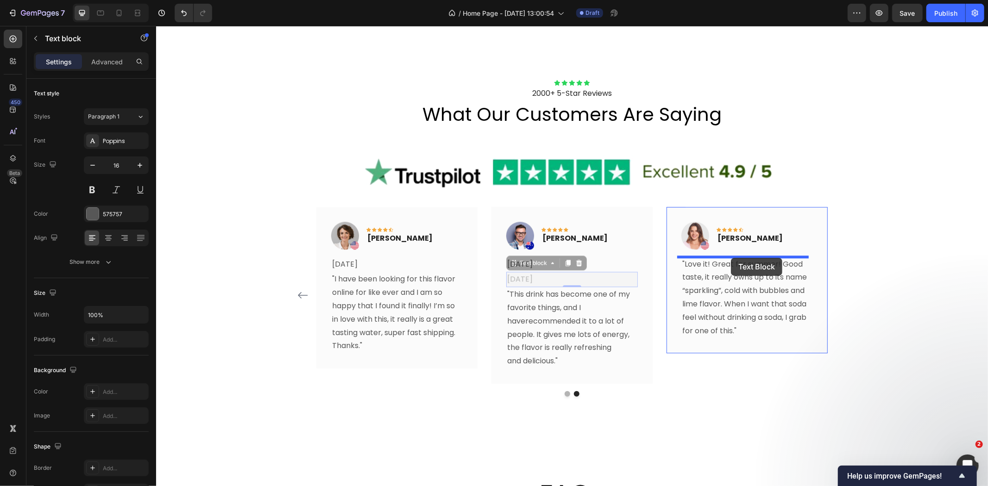
drag, startPoint x: 513, startPoint y: 264, endPoint x: 730, endPoint y: 257, distance: 217.7
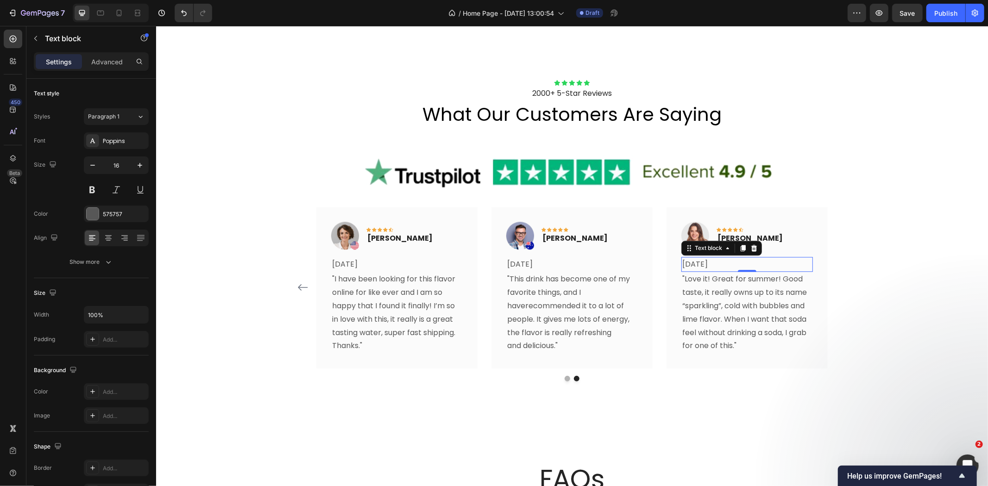
click at [688, 262] on p "[DATE]" at bounding box center [747, 263] width 130 height 13
click at [685, 263] on p "[DATE]" at bounding box center [747, 263] width 130 height 13
click at [594, 300] on p ""This drink has become one of my favorite things, and I haverecommended it to a…" at bounding box center [572, 312] width 130 height 80
